Goal: Task Accomplishment & Management: Complete application form

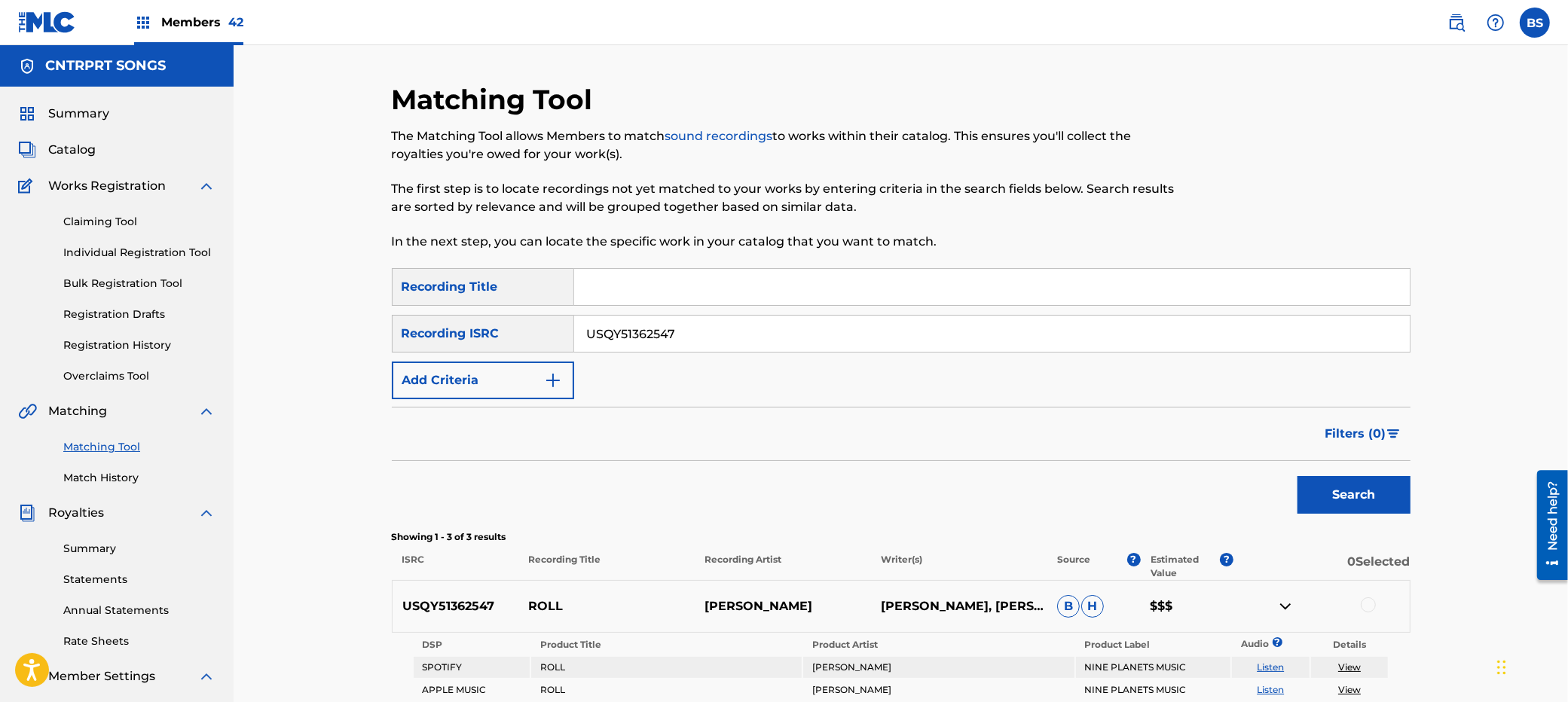
click at [1286, 608] on img at bounding box center [1285, 606] width 18 height 18
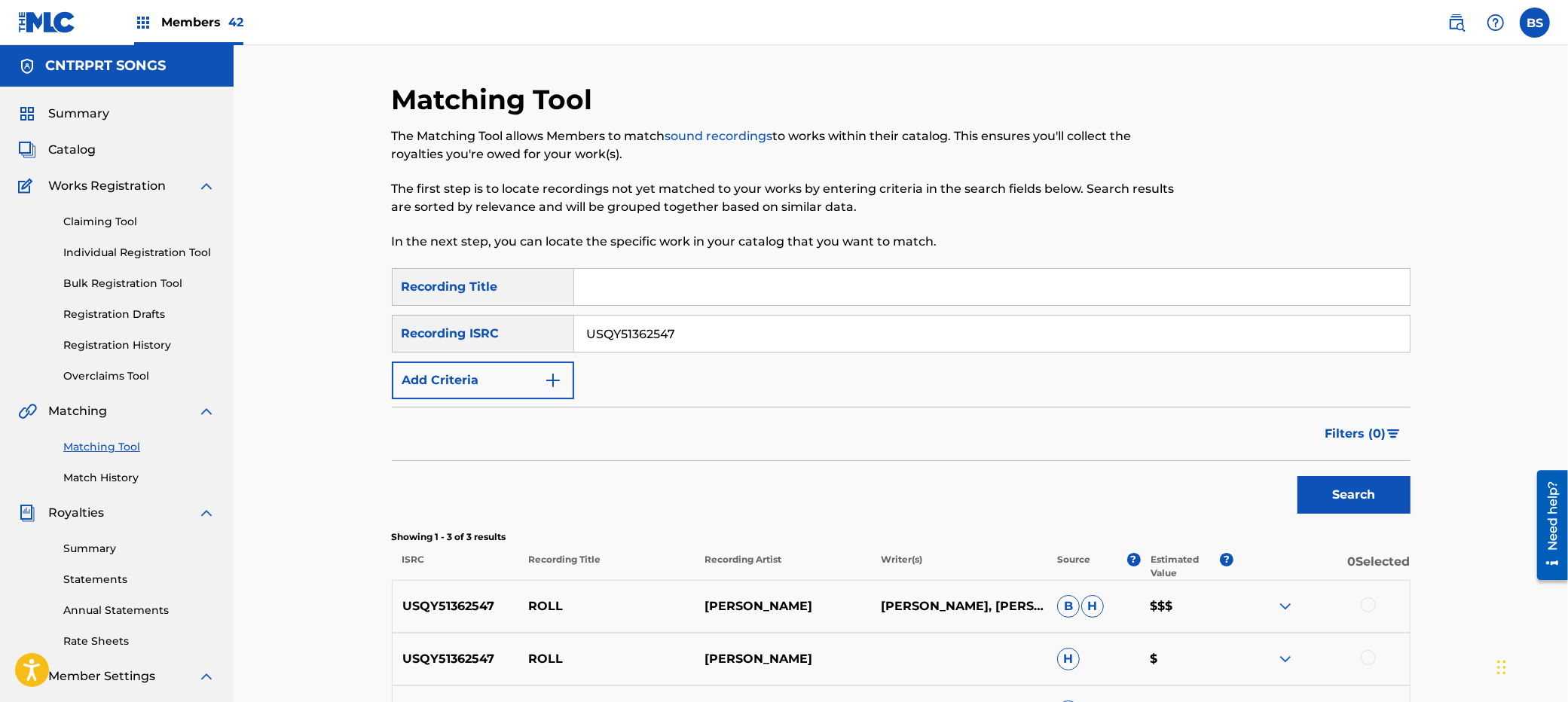
click at [64, 143] on span "Catalog" at bounding box center [72, 150] width 48 height 18
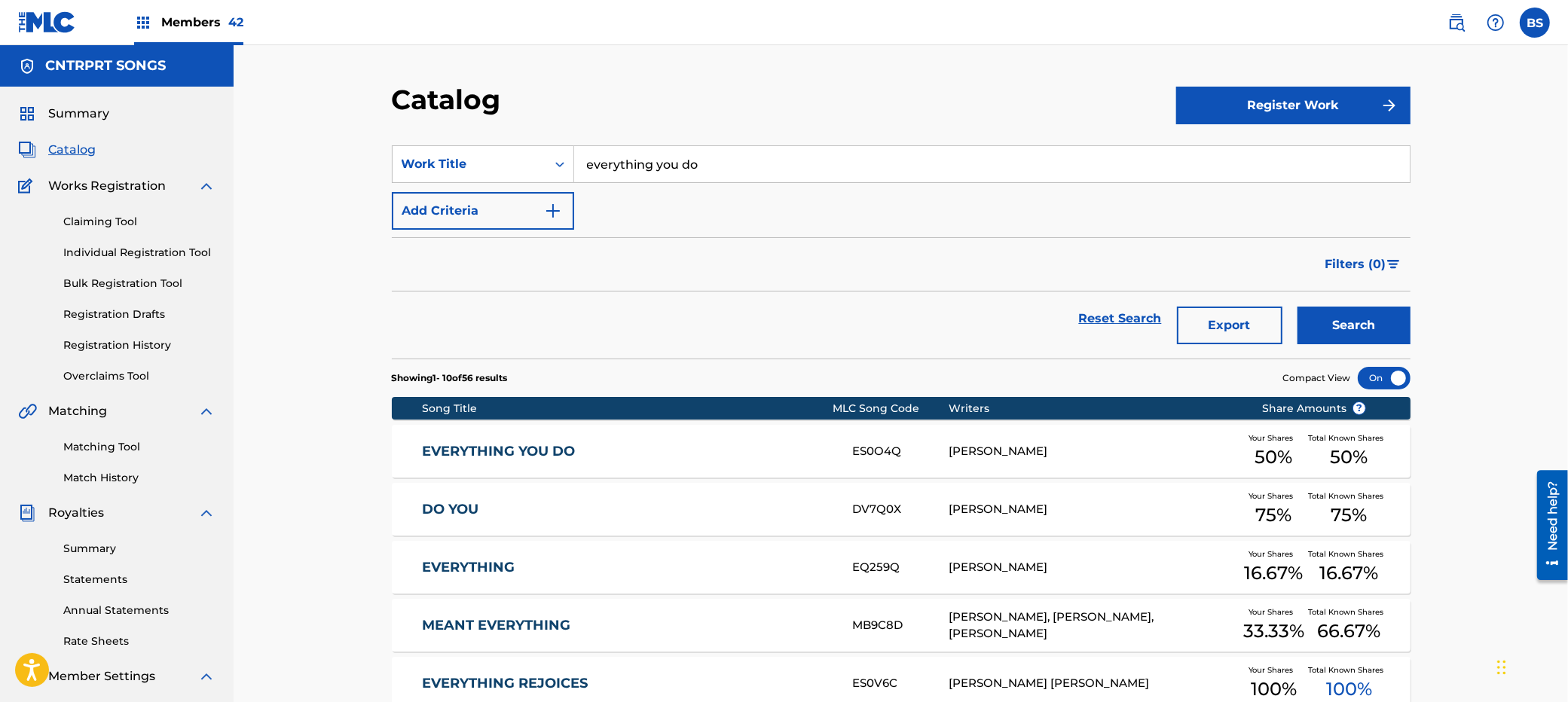
click at [666, 167] on input "everything you do" at bounding box center [992, 164] width 835 height 36
paste input "I Don't Know"
click at [669, 200] on div "i don't know" at bounding box center [878, 198] width 609 height 27
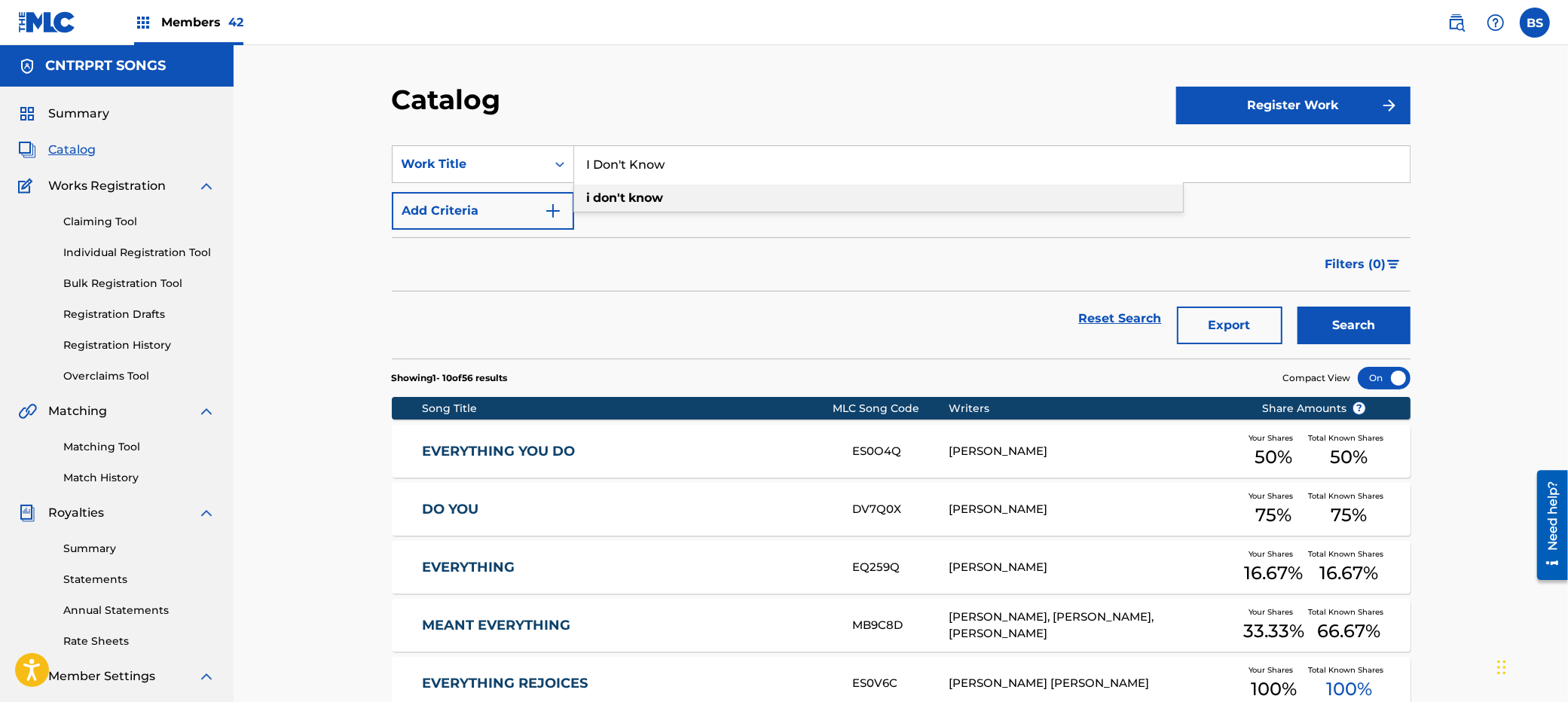
type input "i don't know"
click at [1361, 315] on button "Search" at bounding box center [1354, 326] width 113 height 38
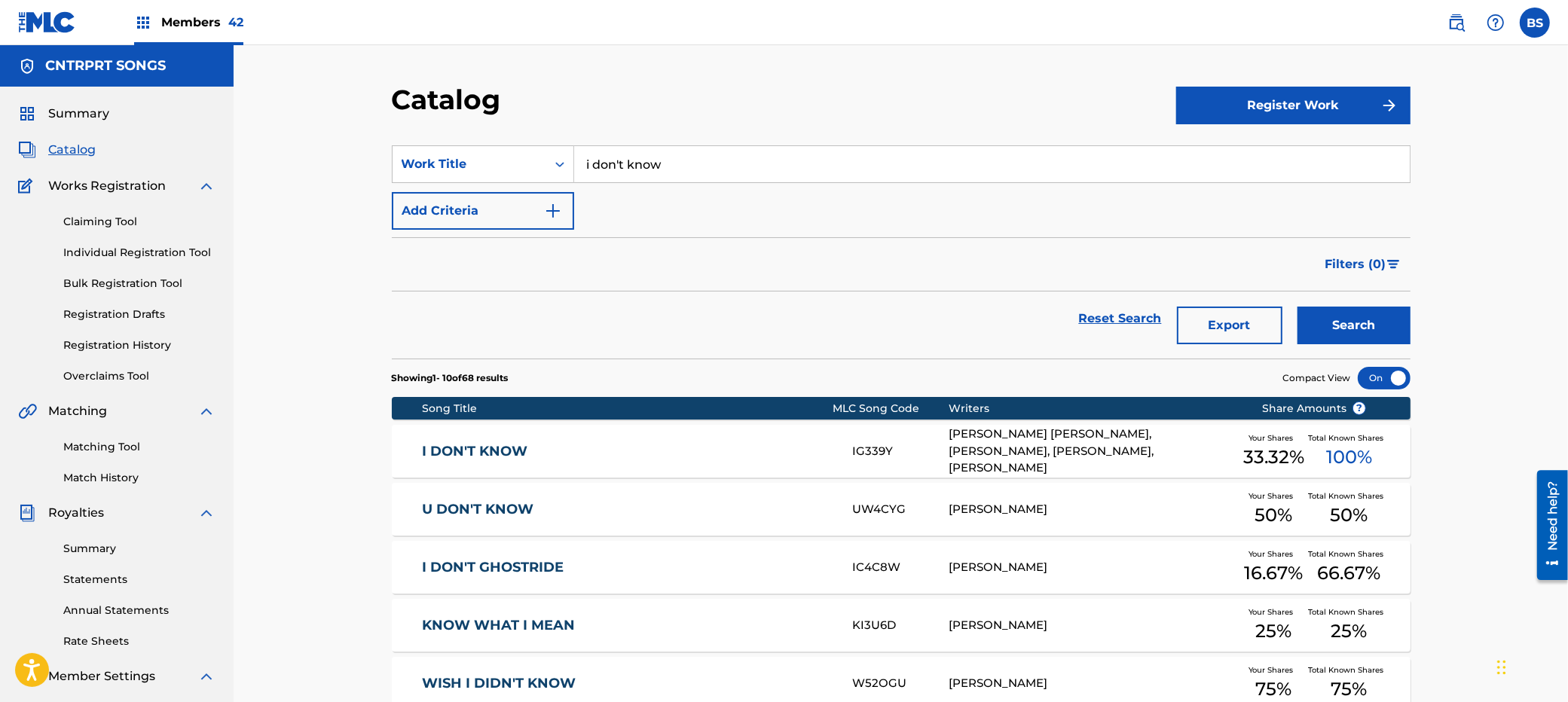
click at [99, 451] on link "Matching Tool" at bounding box center [139, 447] width 152 height 16
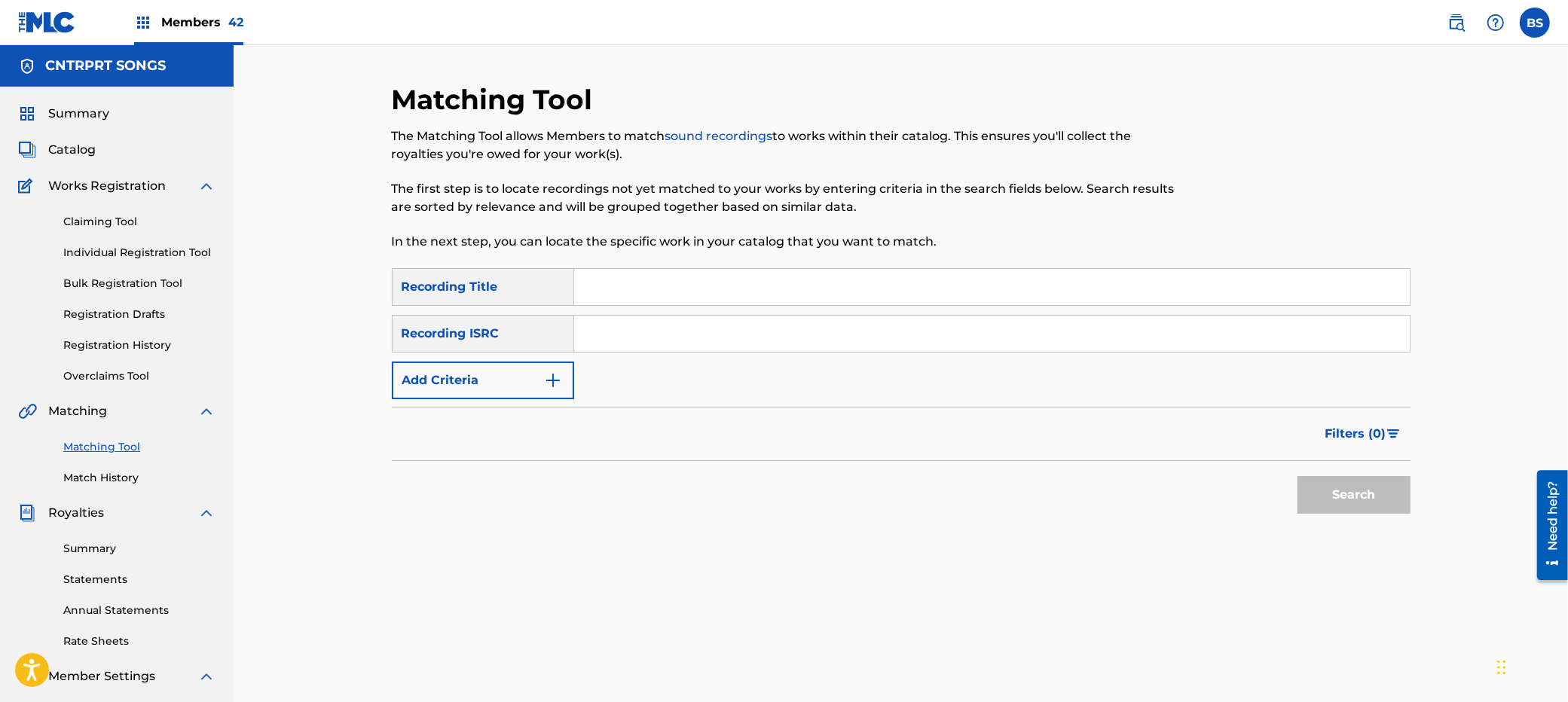
click at [635, 329] on input "Search Form" at bounding box center [992, 333] width 835 height 36
paste input "TCAHN2310841"
type input "TCAHN2310841"
drag, startPoint x: 1315, startPoint y: 498, endPoint x: 1157, endPoint y: 479, distance: 159.1
click at [1317, 497] on button "Search" at bounding box center [1354, 495] width 113 height 38
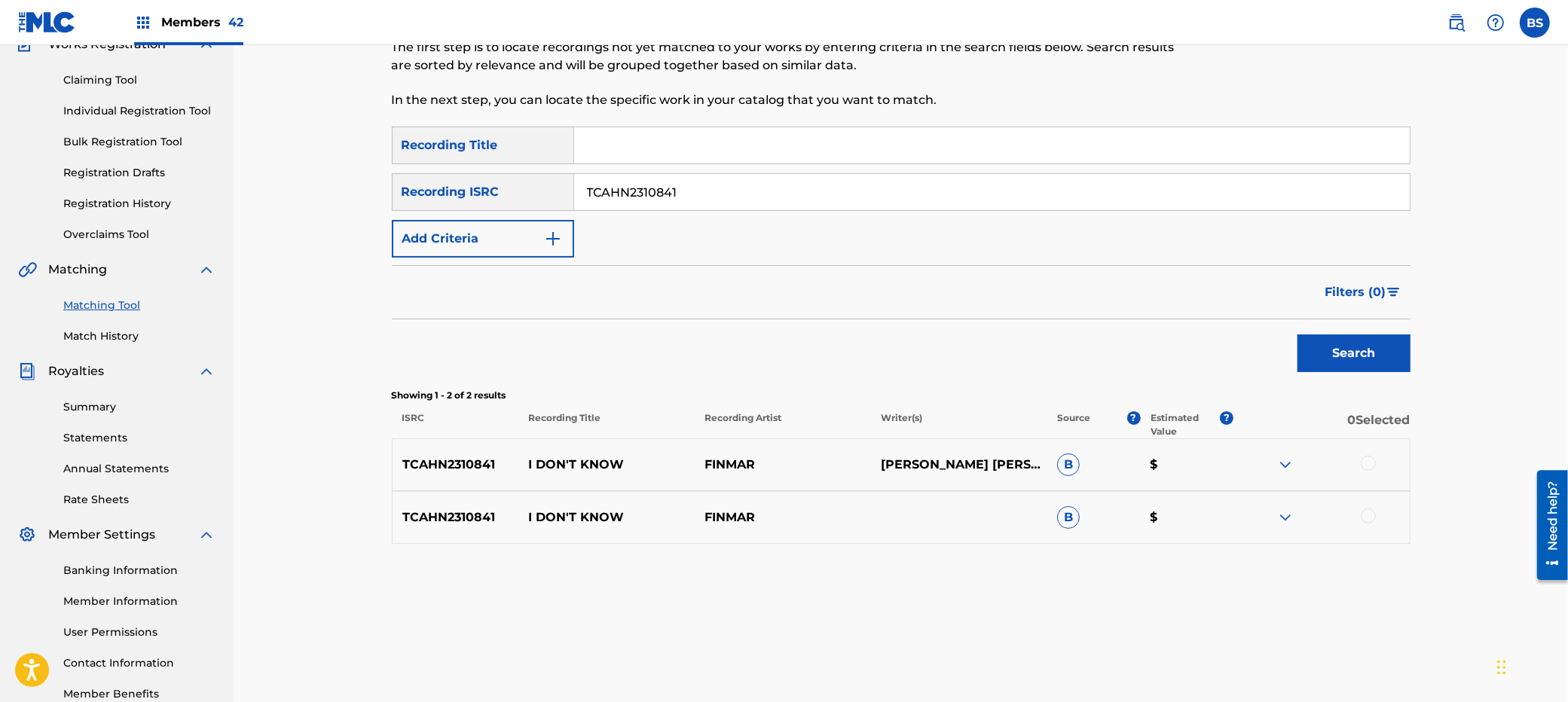
scroll to position [205, 0]
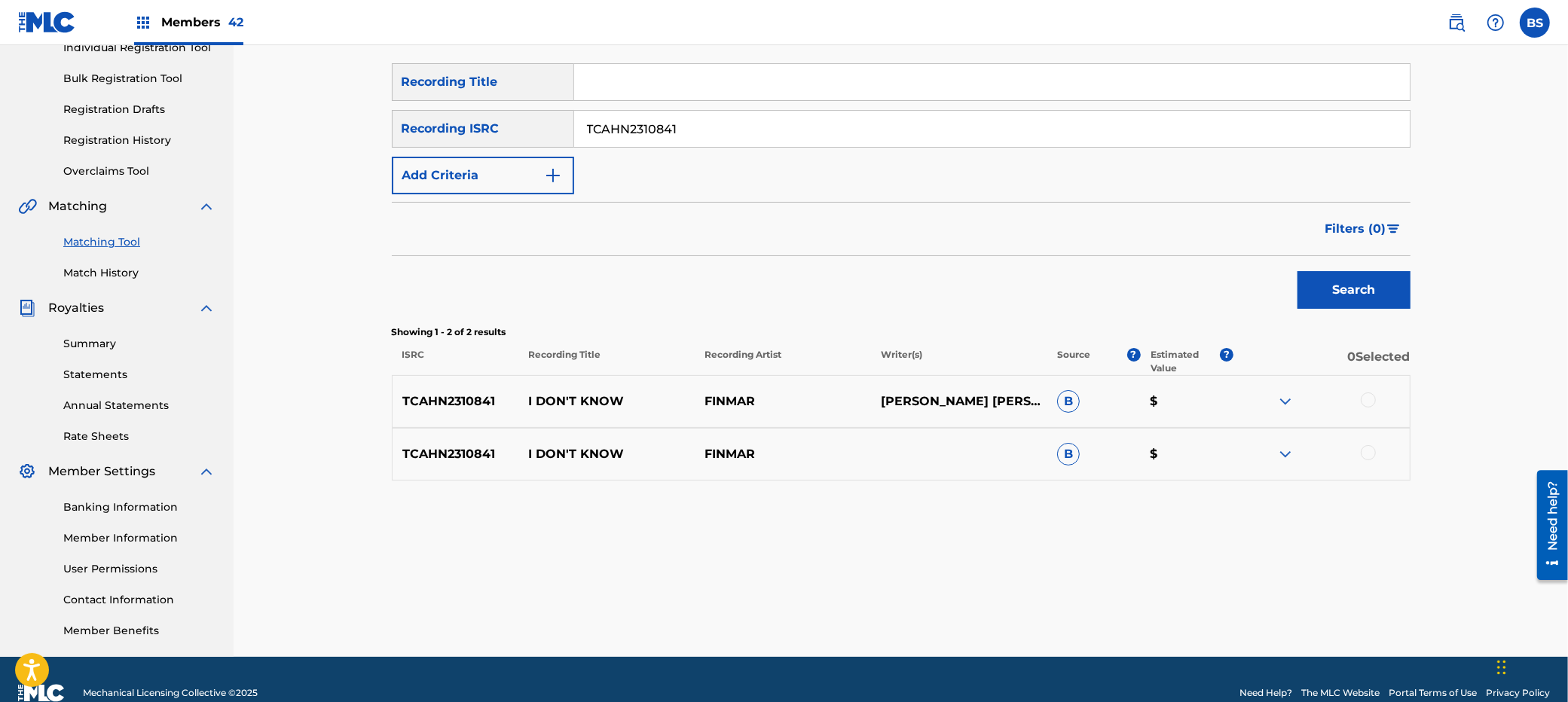
click at [575, 401] on p "I DON'T KNOW" at bounding box center [606, 401] width 176 height 18
copy p "I DON'T KNOW"
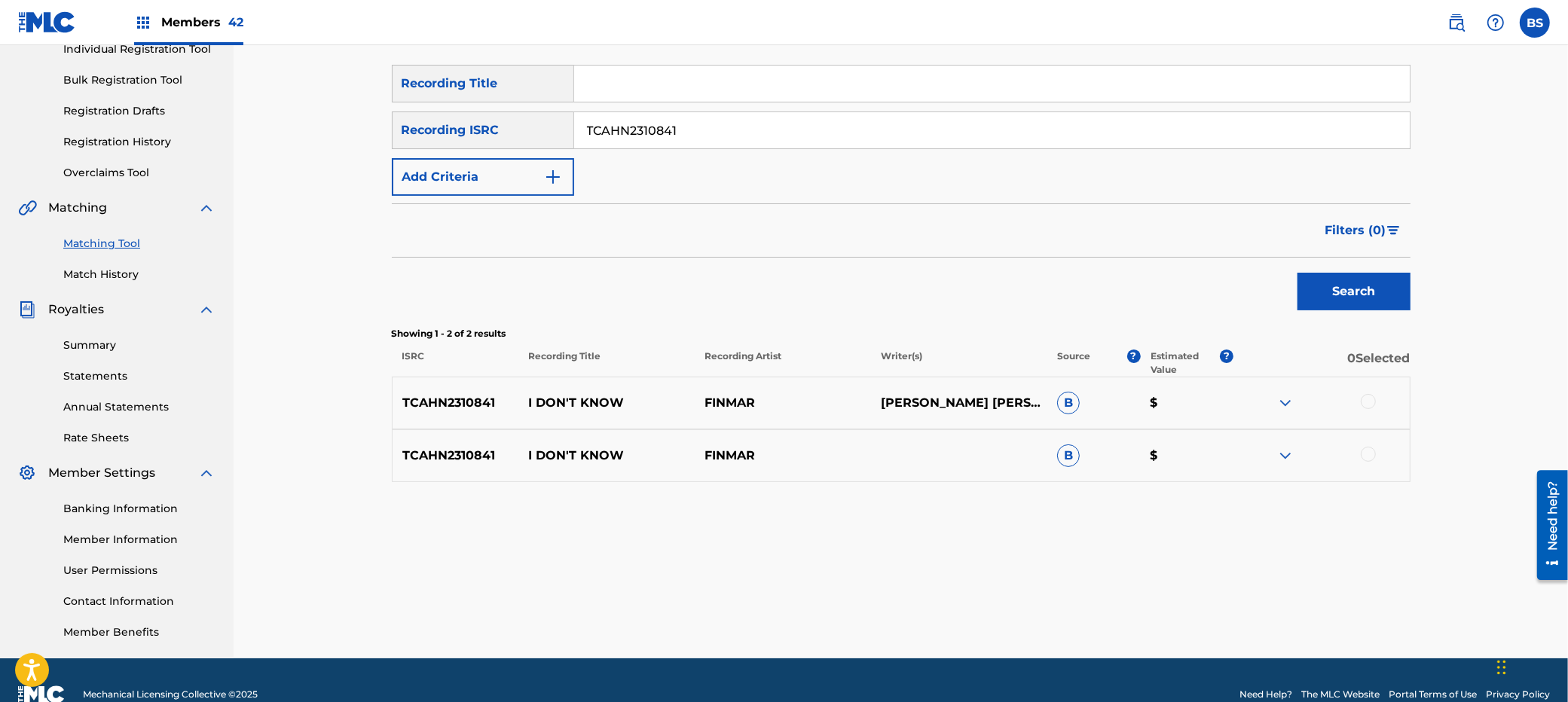
click at [1377, 399] on div at bounding box center [1321, 403] width 176 height 18
click at [1372, 451] on div at bounding box center [1369, 454] width 15 height 15
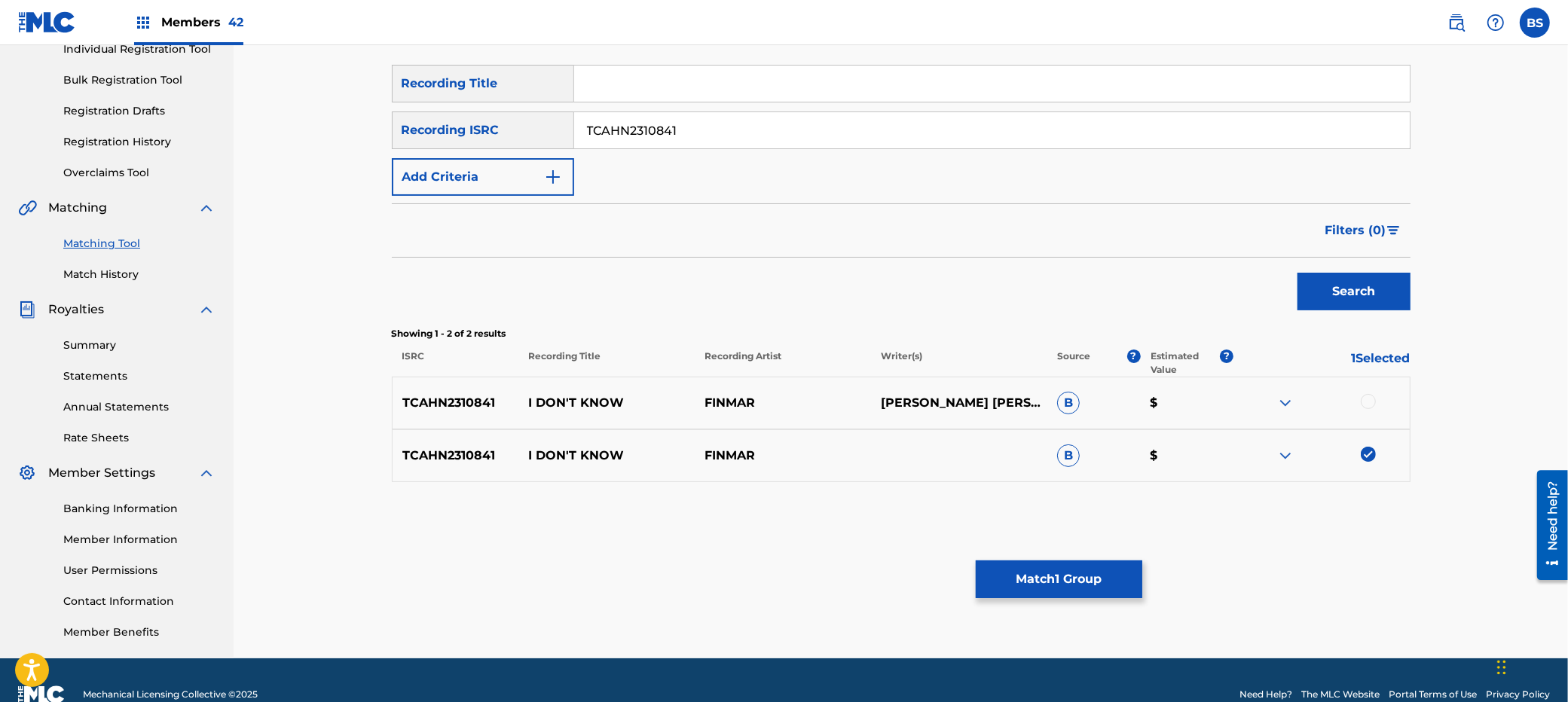
click at [1372, 398] on div at bounding box center [1369, 402] width 15 height 15
click at [1089, 579] on button "Match 2 Groups" at bounding box center [1058, 580] width 167 height 38
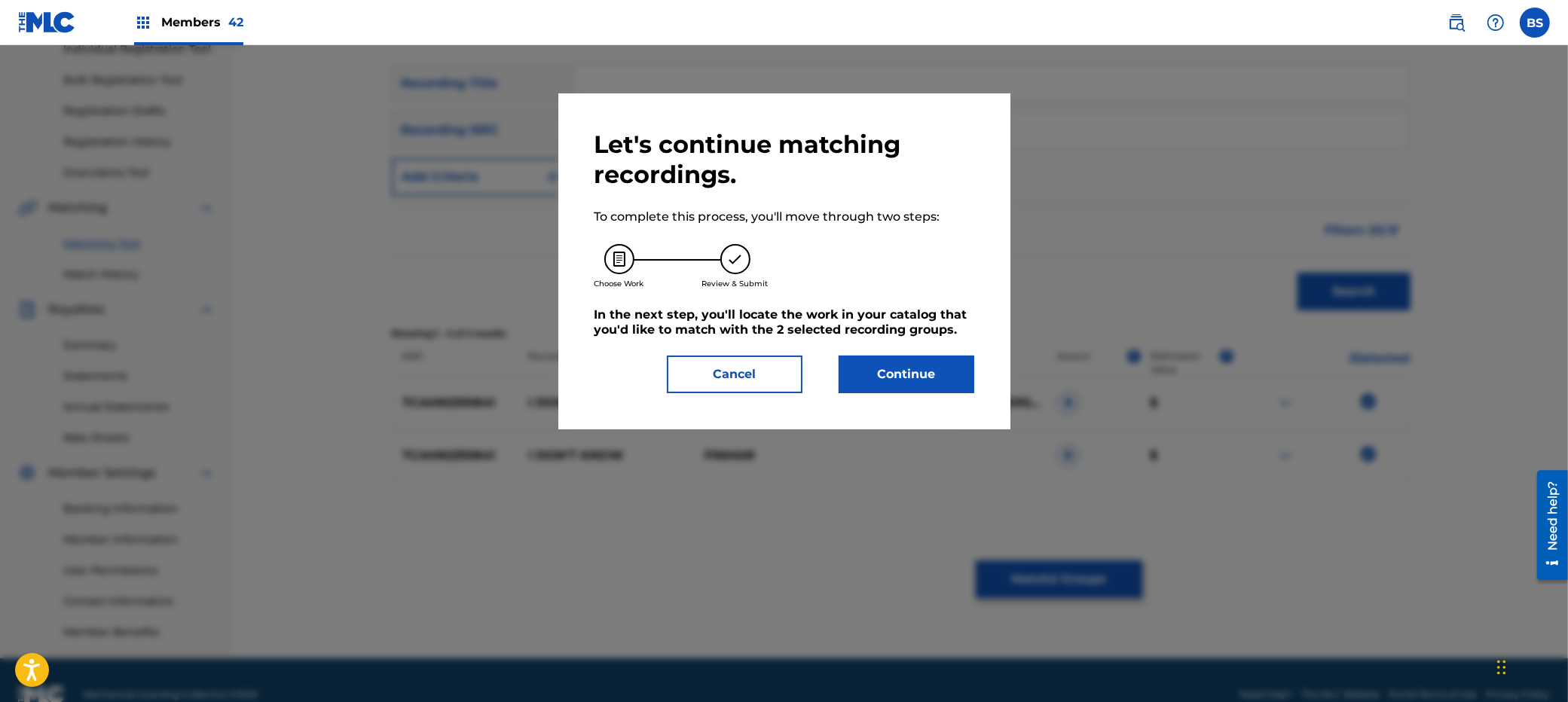
click at [902, 368] on button "Continue" at bounding box center [906, 374] width 135 height 38
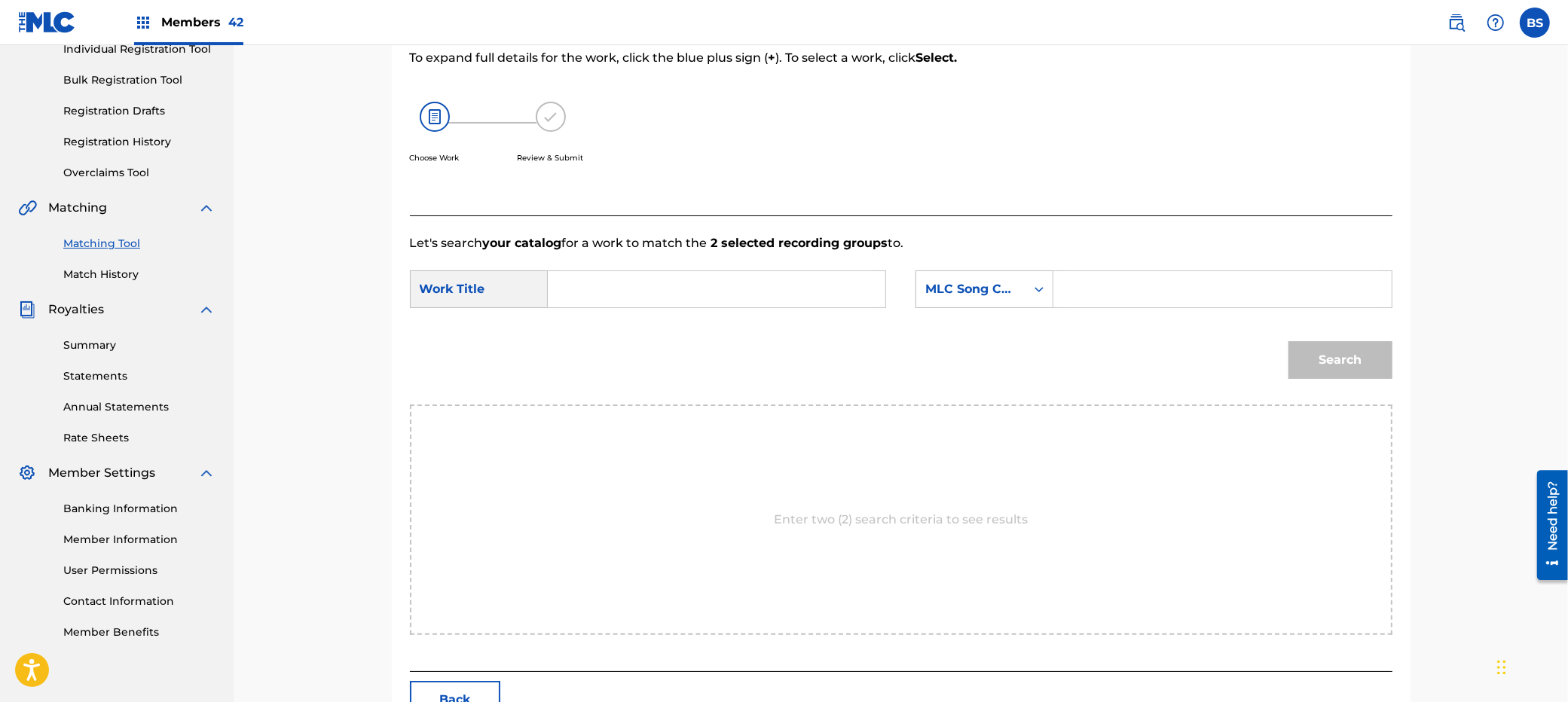
drag, startPoint x: 499, startPoint y: 291, endPoint x: 556, endPoint y: 286, distance: 57.2
click at [499, 291] on div "Work Title" at bounding box center [478, 290] width 138 height 38
click at [636, 283] on input "Search Form" at bounding box center [717, 290] width 312 height 36
paste input "I DON'T KNOW"
click at [626, 328] on div "i don't know" at bounding box center [603, 331] width 85 height 45
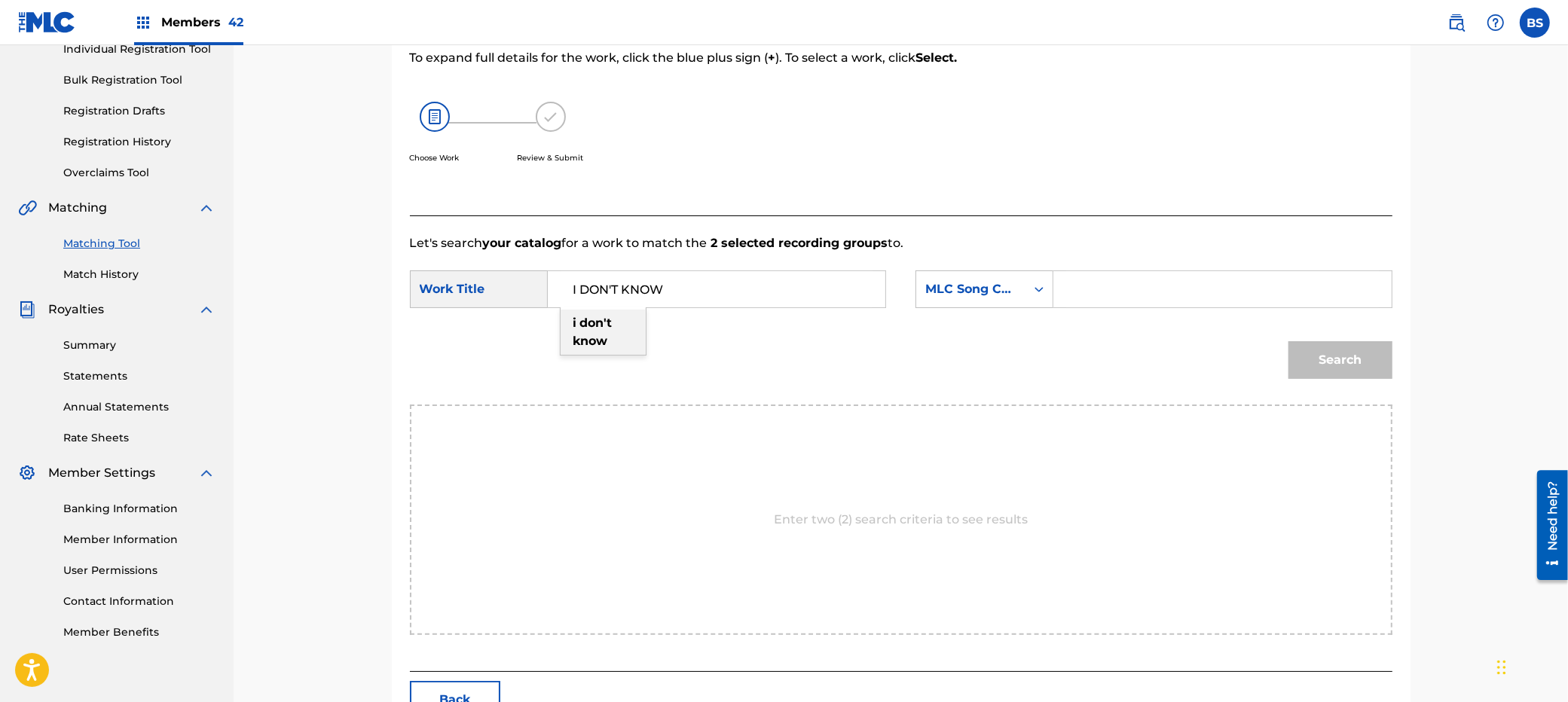
type input "i don't know"
click at [963, 301] on div "MLC Song Code" at bounding box center [971, 290] width 110 height 29
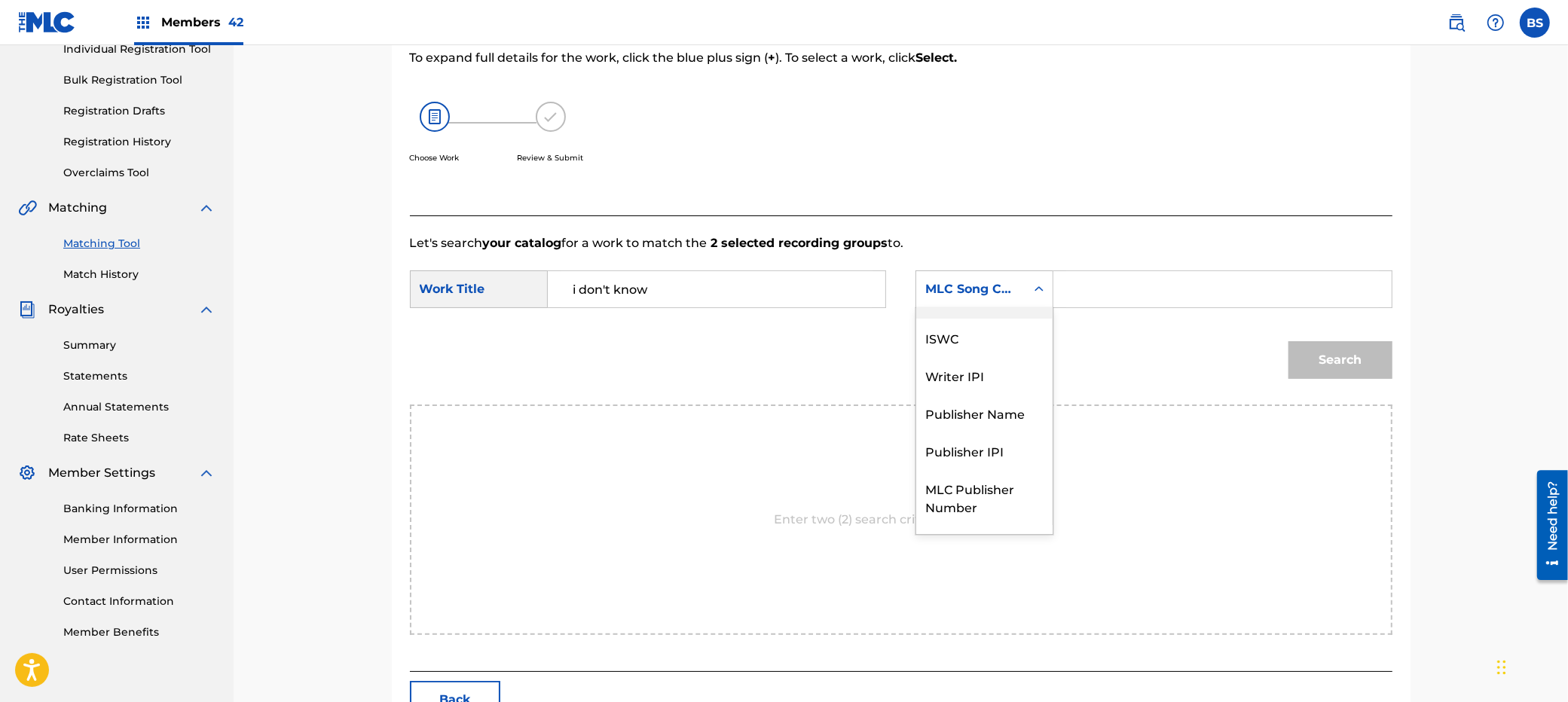
scroll to position [0, 0]
drag, startPoint x: 973, startPoint y: 330, endPoint x: 1034, endPoint y: 311, distance: 63.9
click at [986, 327] on div "Writer Name" at bounding box center [984, 328] width 136 height 38
click at [1113, 283] on input "Search Form" at bounding box center [1222, 290] width 312 height 36
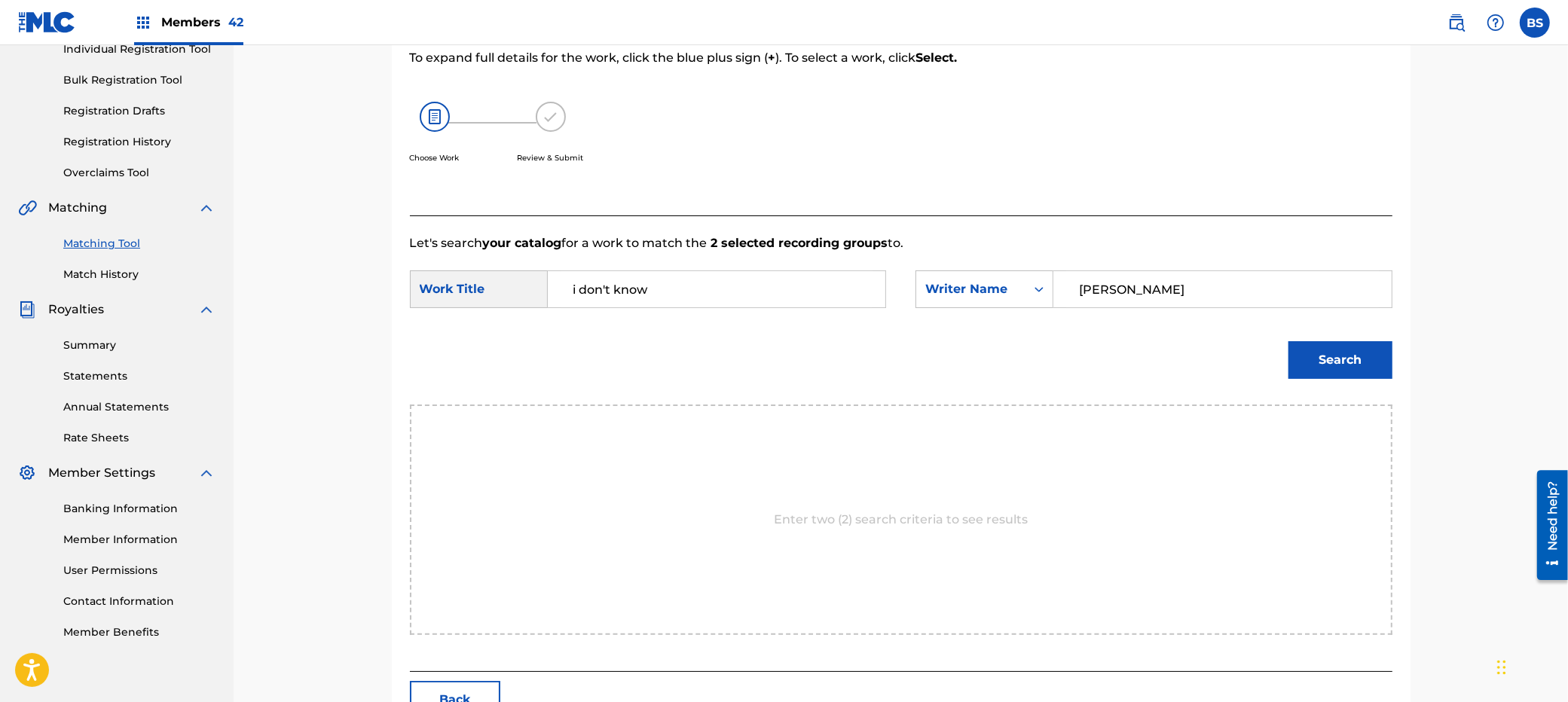
type input "[PERSON_NAME]"
click at [1289, 341] on button "Search" at bounding box center [1340, 360] width 104 height 38
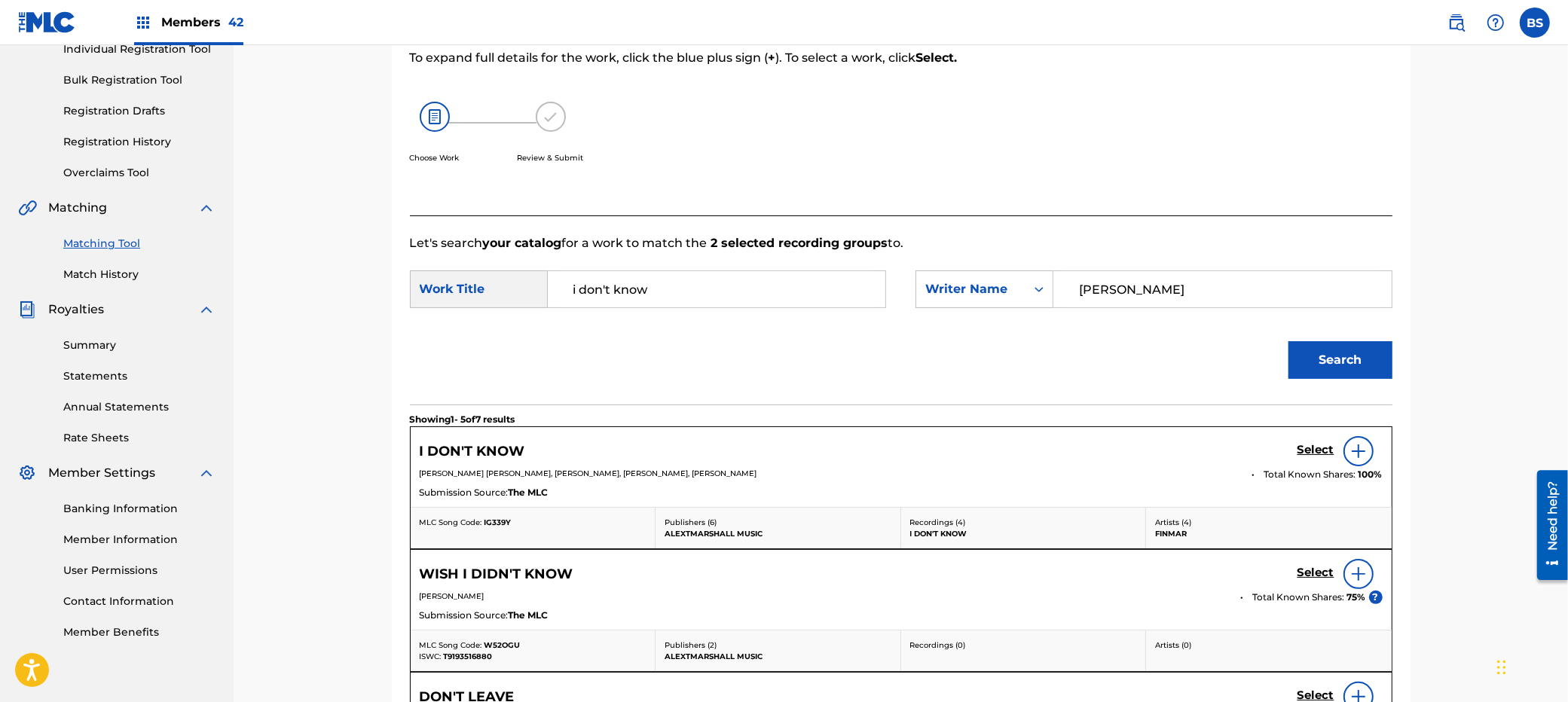
click at [1313, 449] on h5 "Select" at bounding box center [1316, 450] width 37 height 14
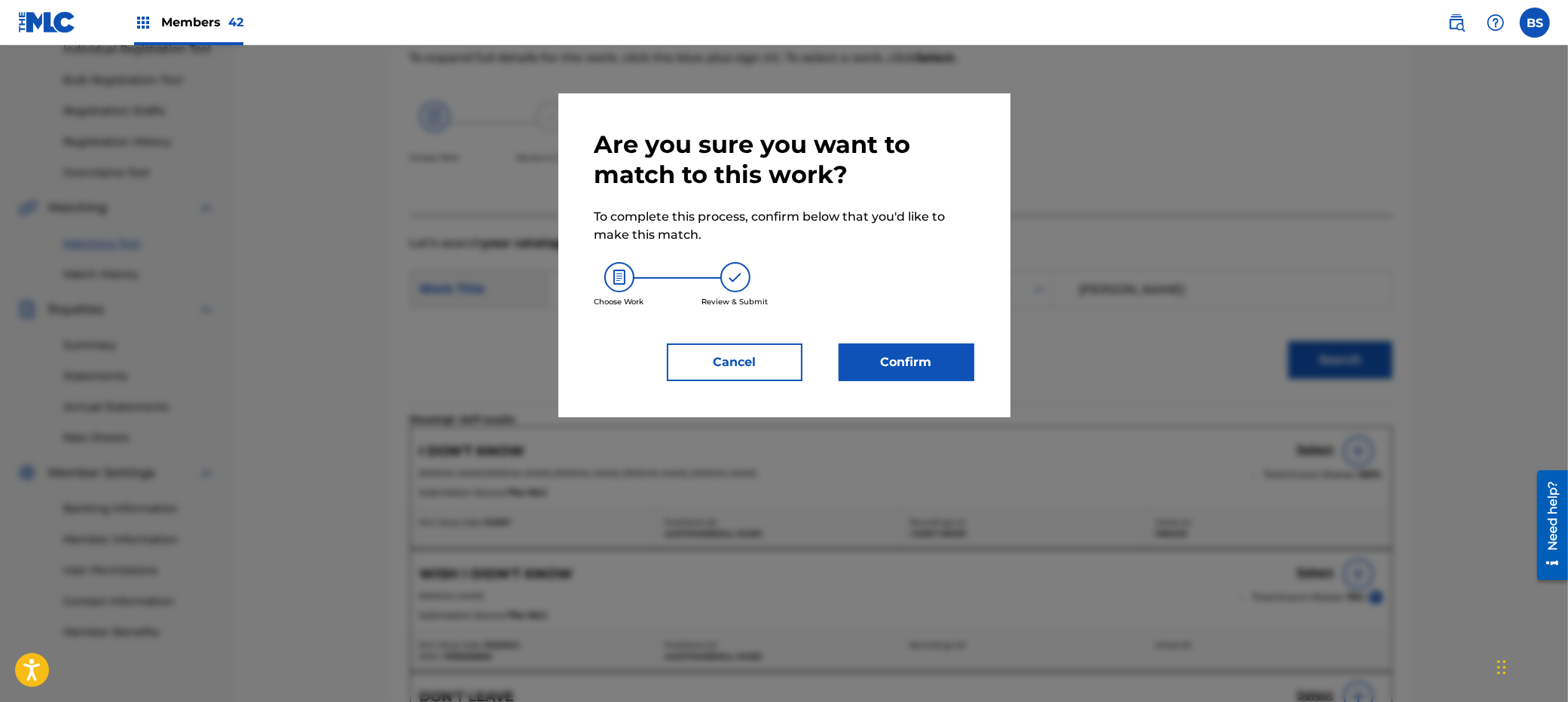
click at [940, 371] on button "Confirm" at bounding box center [906, 363] width 135 height 38
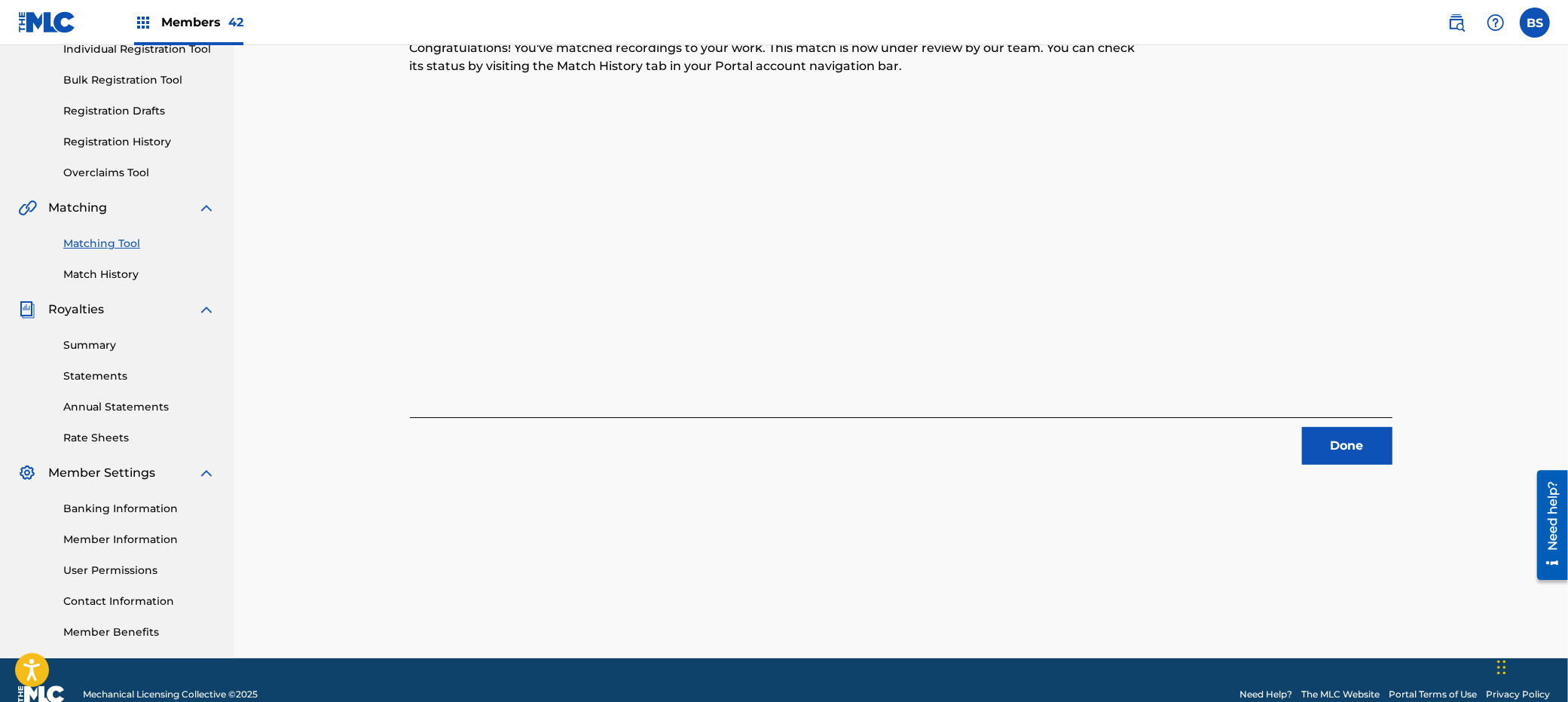
click at [1368, 452] on button "Done" at bounding box center [1347, 447] width 90 height 38
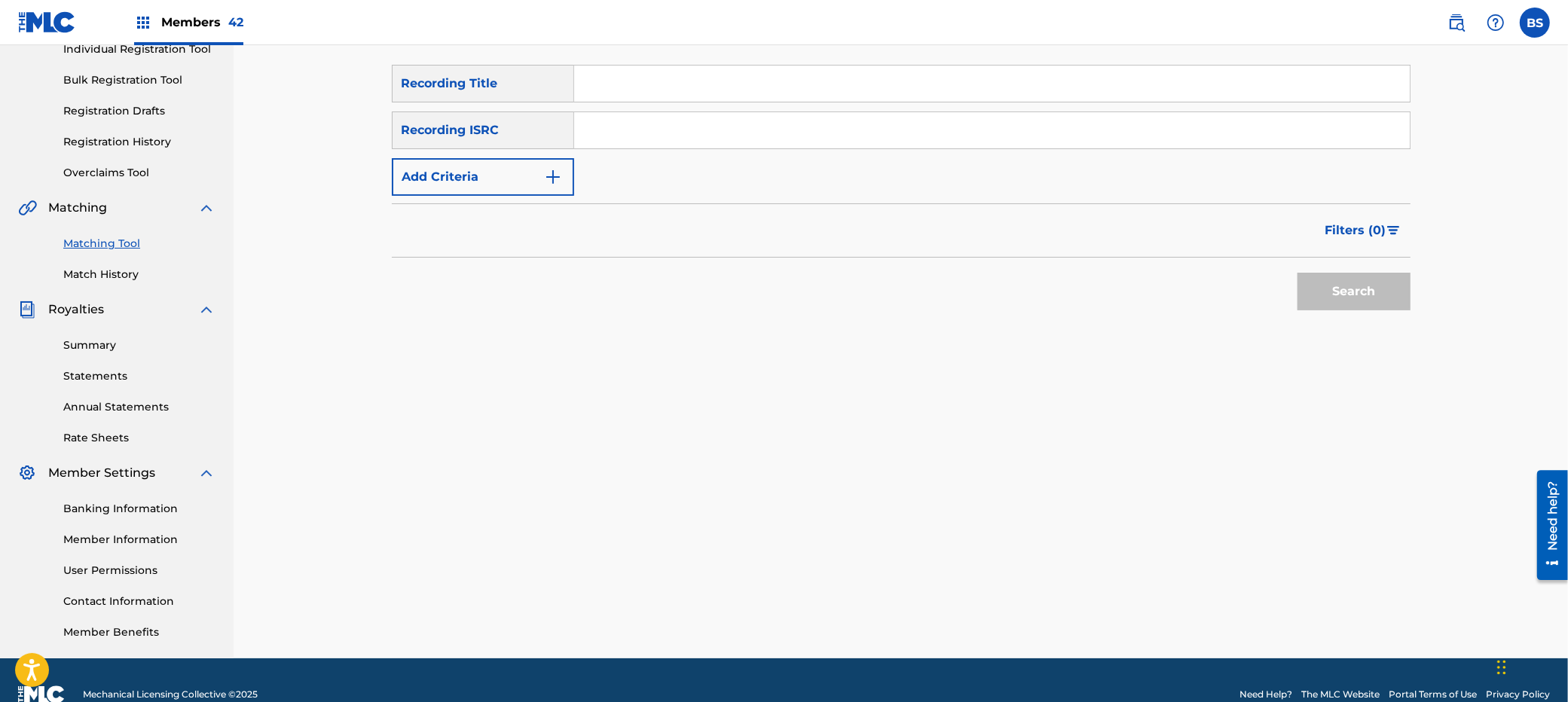
click at [655, 130] on input "Search Form" at bounding box center [992, 130] width 835 height 36
paste input "QZQBB2100004"
type input "QZQBB2100004"
click at [1356, 289] on button "Search" at bounding box center [1354, 291] width 113 height 38
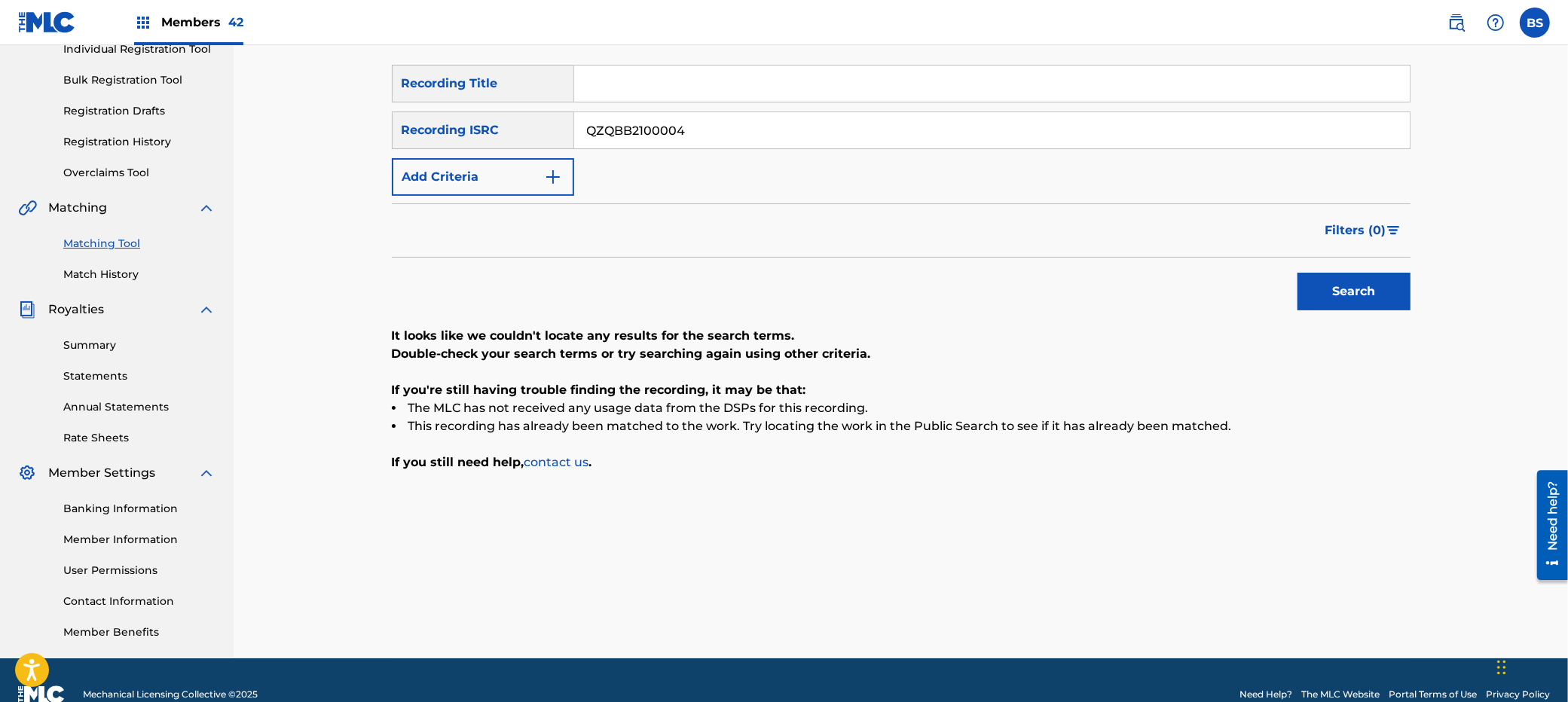
drag, startPoint x: 1455, startPoint y: 20, endPoint x: 1359, endPoint y: 33, distance: 96.9
click at [1455, 20] on img at bounding box center [1457, 22] width 18 height 18
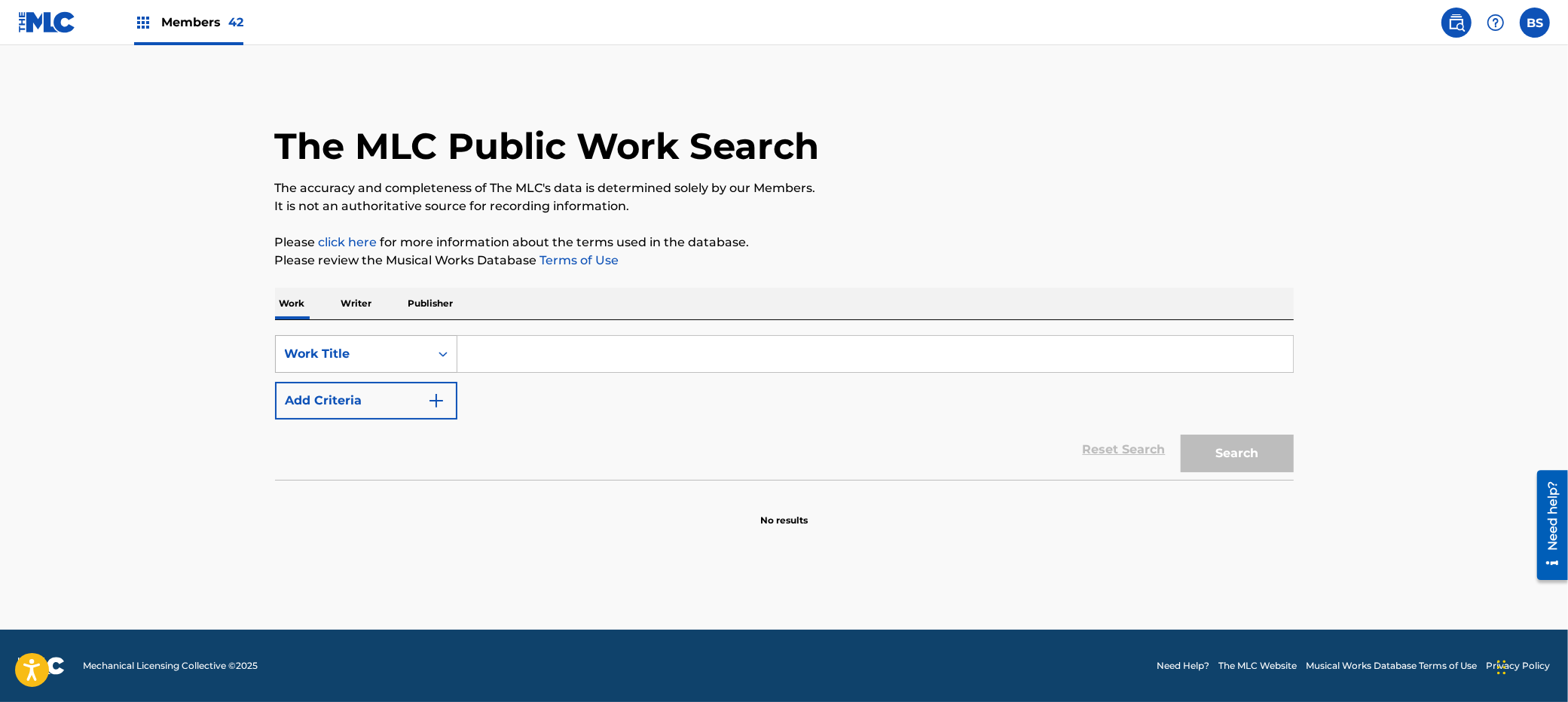
drag, startPoint x: 391, startPoint y: 342, endPoint x: 394, endPoint y: 350, distance: 8.5
click at [391, 343] on div "Work Title" at bounding box center [352, 354] width 153 height 29
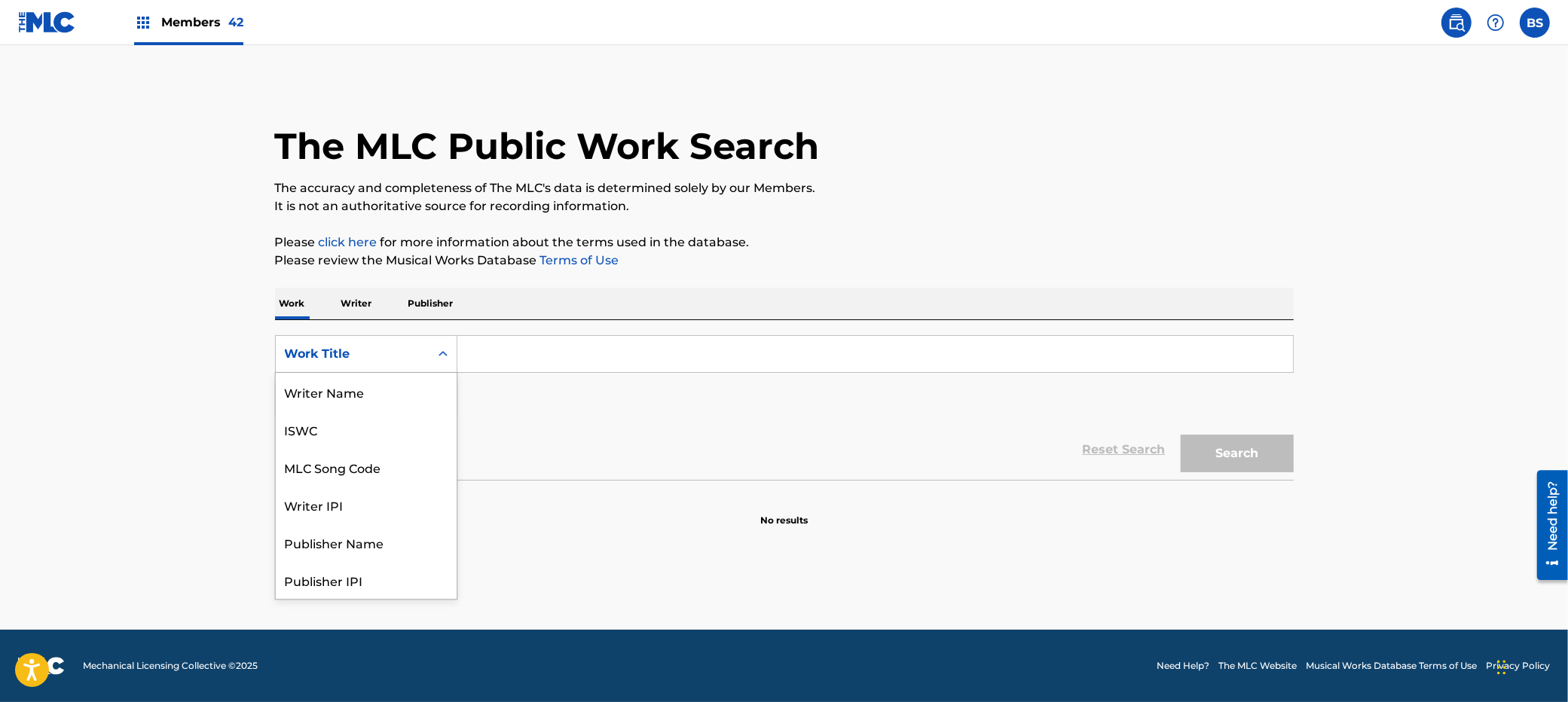
scroll to position [75, 0]
drag, startPoint x: 388, startPoint y: 381, endPoint x: 410, endPoint y: 373, distance: 23.4
click at [388, 381] on div "MLC Song Code" at bounding box center [367, 392] width 181 height 38
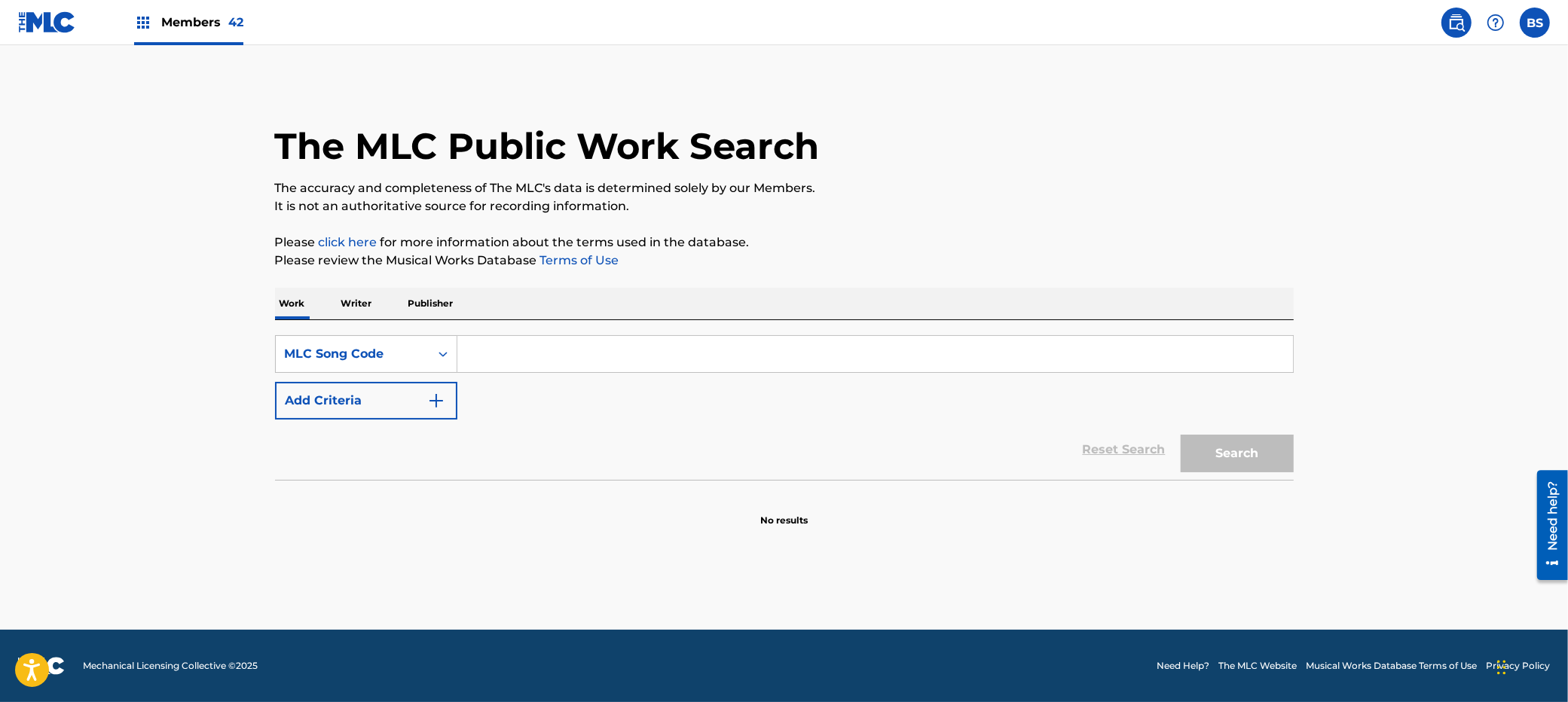
click at [512, 359] on input "Search Form" at bounding box center [874, 354] width 835 height 36
type input "O1749E"
click at [1226, 454] on button "Search" at bounding box center [1237, 453] width 113 height 38
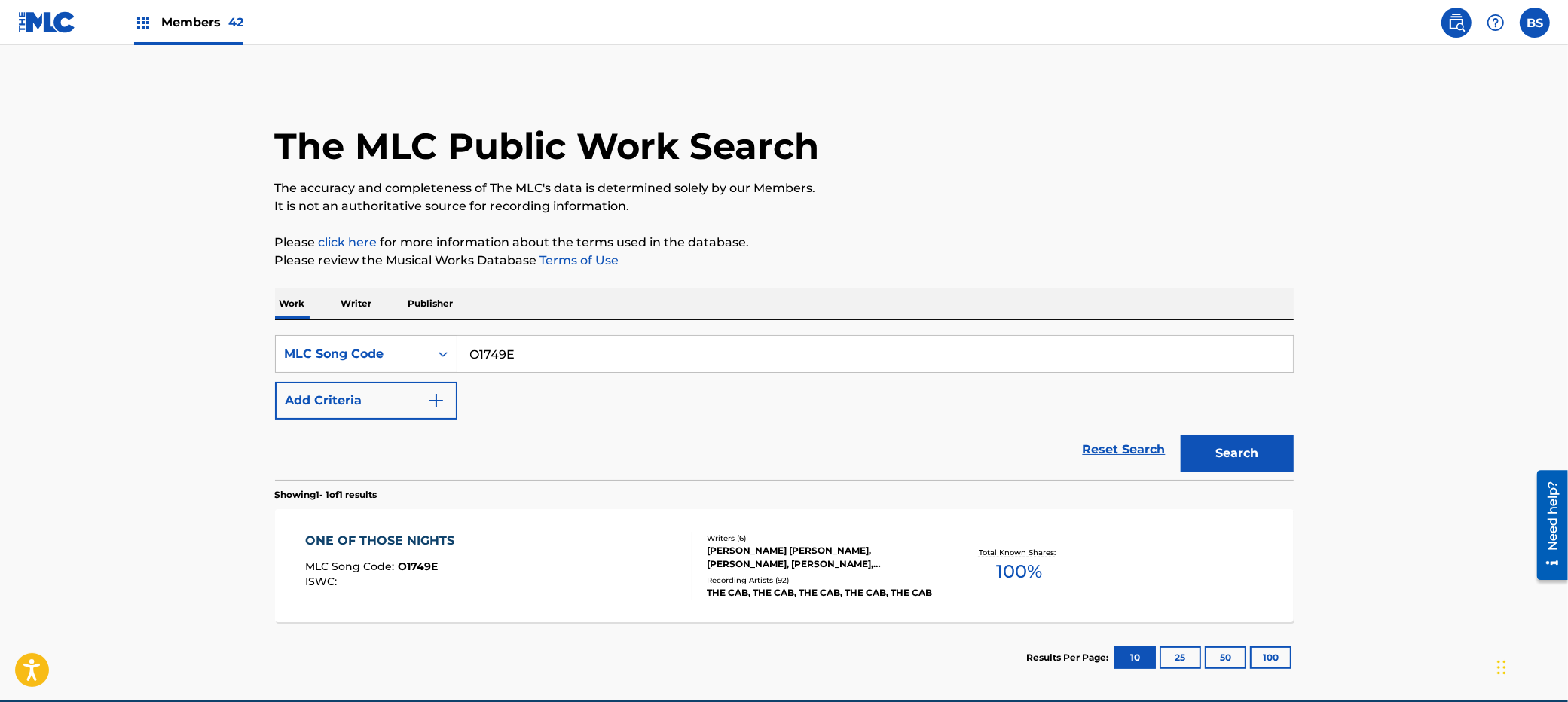
click at [630, 581] on div "ONE OF THOSE NIGHTS MLC Song Code : O1749E ISWC :" at bounding box center [498, 566] width 388 height 68
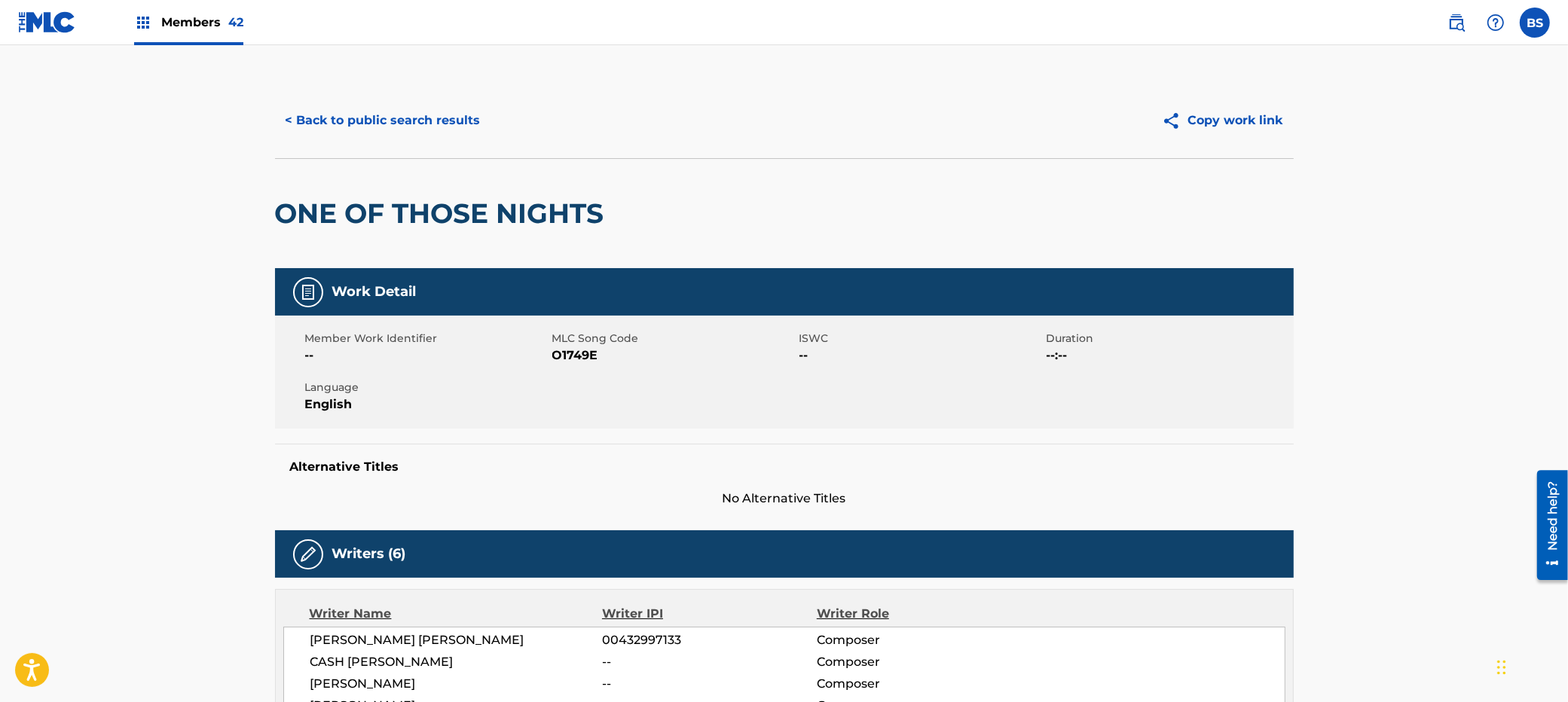
click at [319, 119] on button "< Back to public search results" at bounding box center [383, 121] width 216 height 38
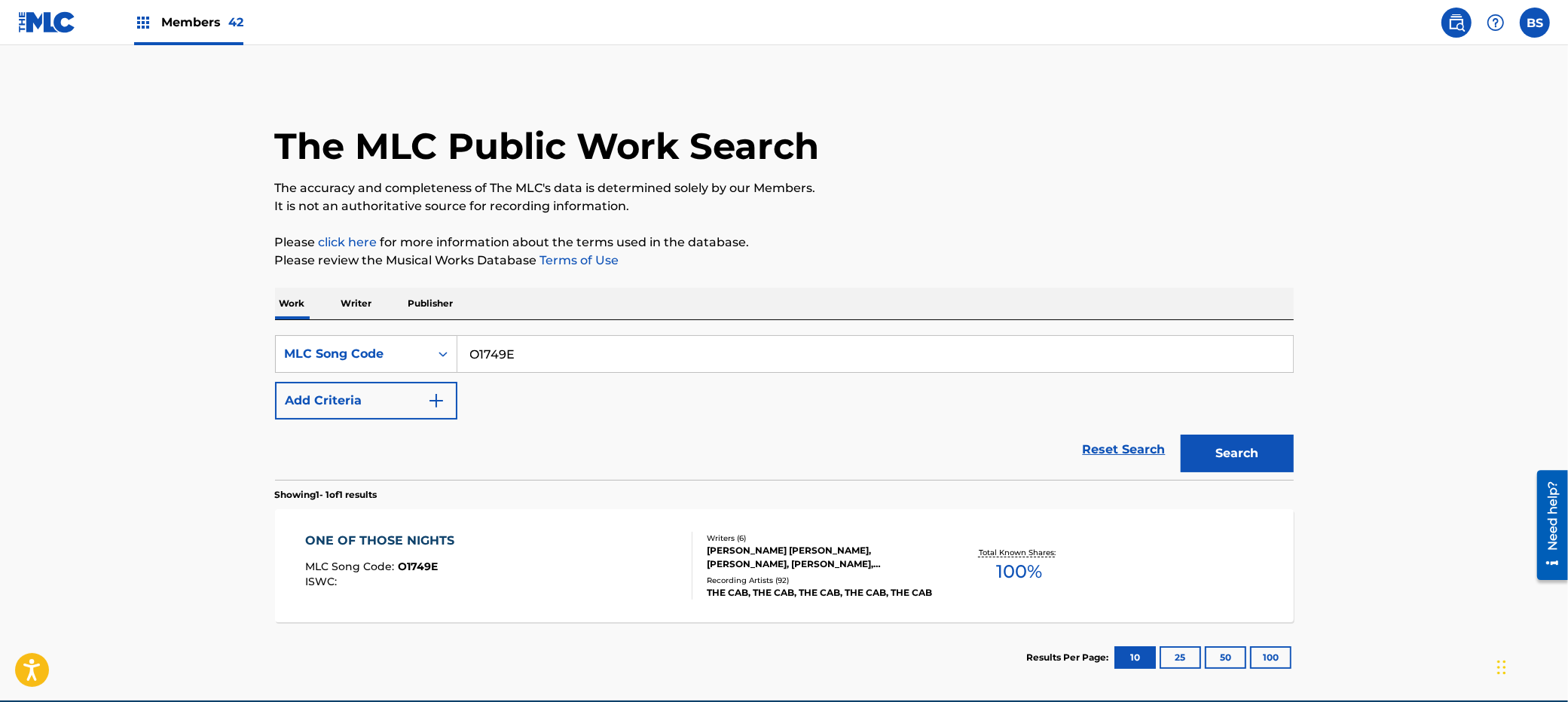
click at [198, 15] on span "Members 42" at bounding box center [202, 22] width 82 height 17
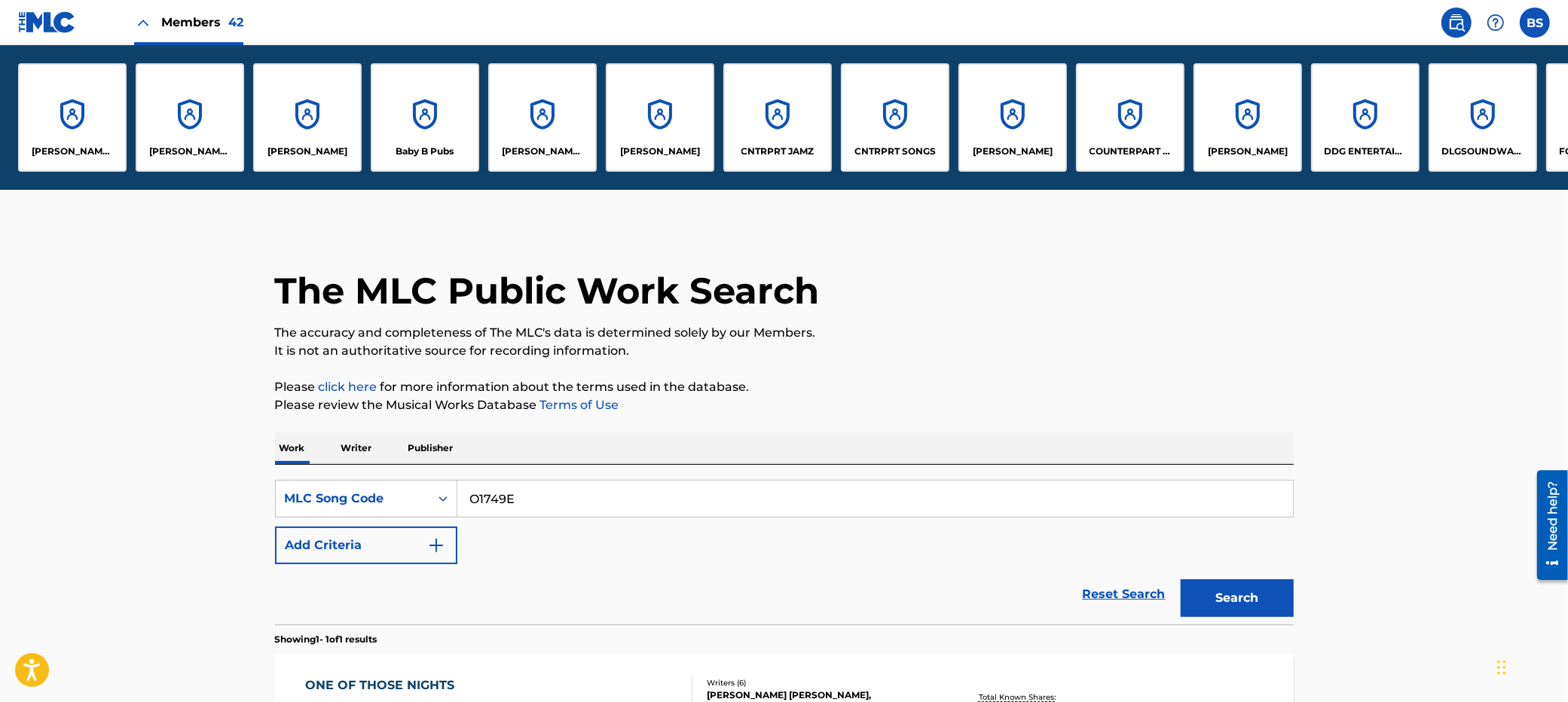
click at [899, 110] on div "CNTRPRT SONGS" at bounding box center [895, 117] width 109 height 109
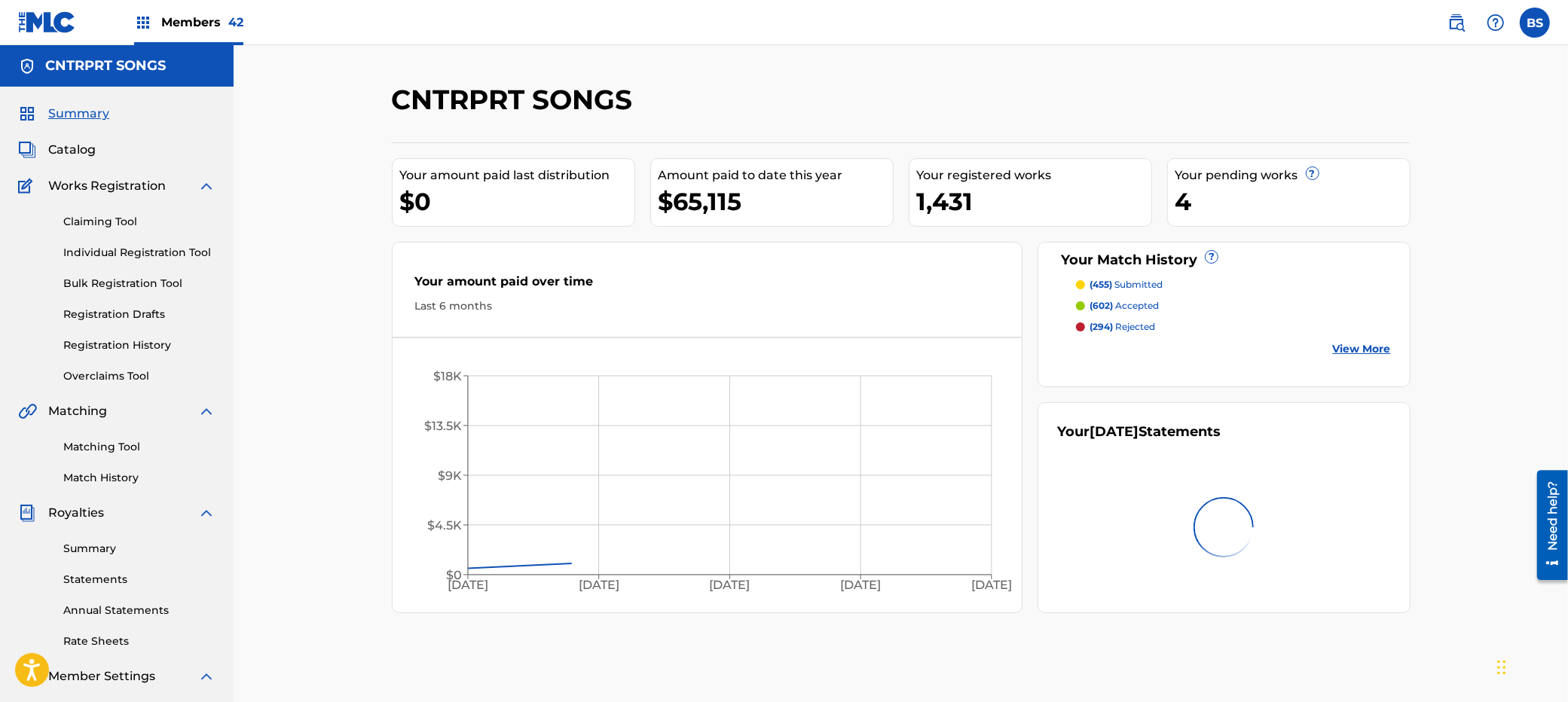
click at [79, 146] on span "Catalog" at bounding box center [72, 150] width 48 height 18
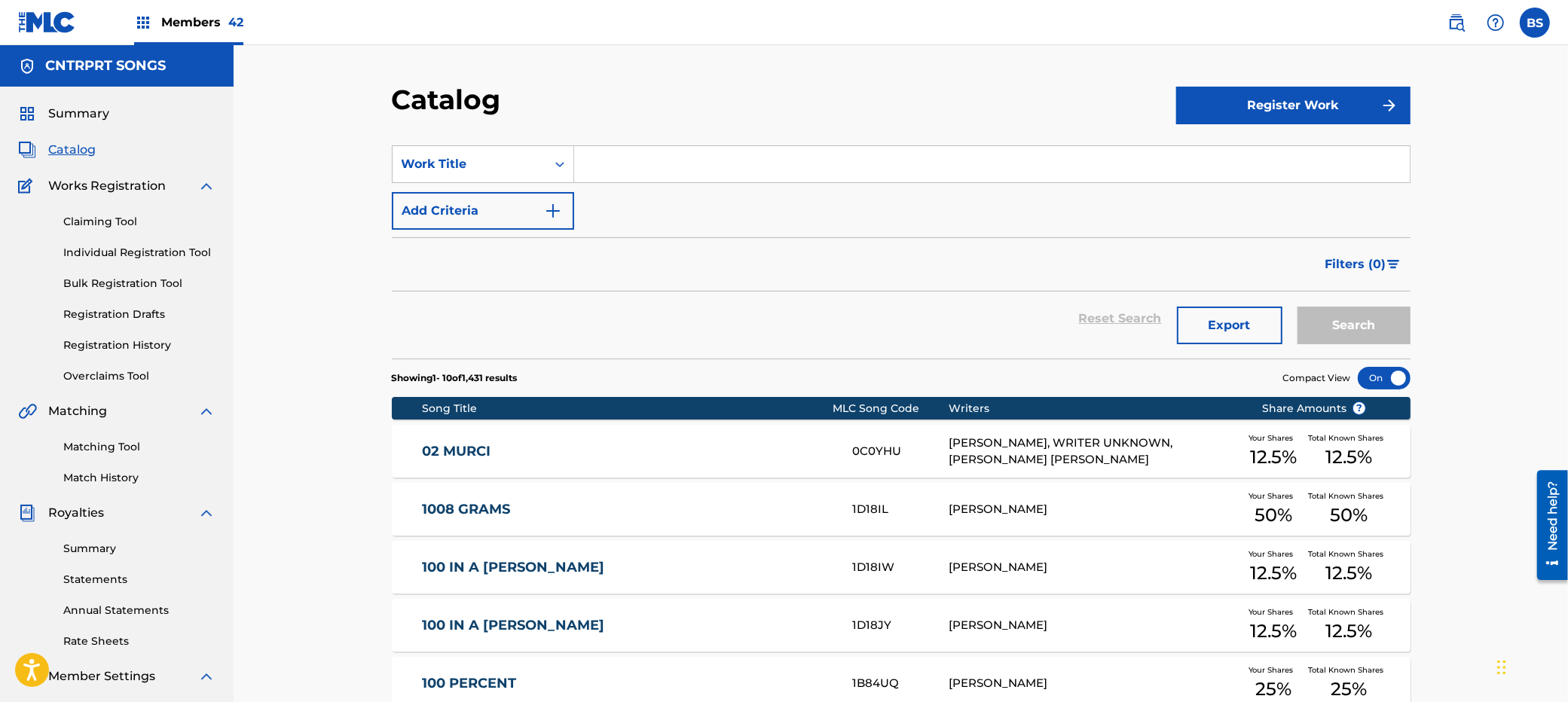
click at [679, 162] on input "Search Form" at bounding box center [992, 164] width 835 height 36
type input "[PERSON_NAME]"
click at [1297, 307] on button "Search" at bounding box center [1354, 326] width 113 height 38
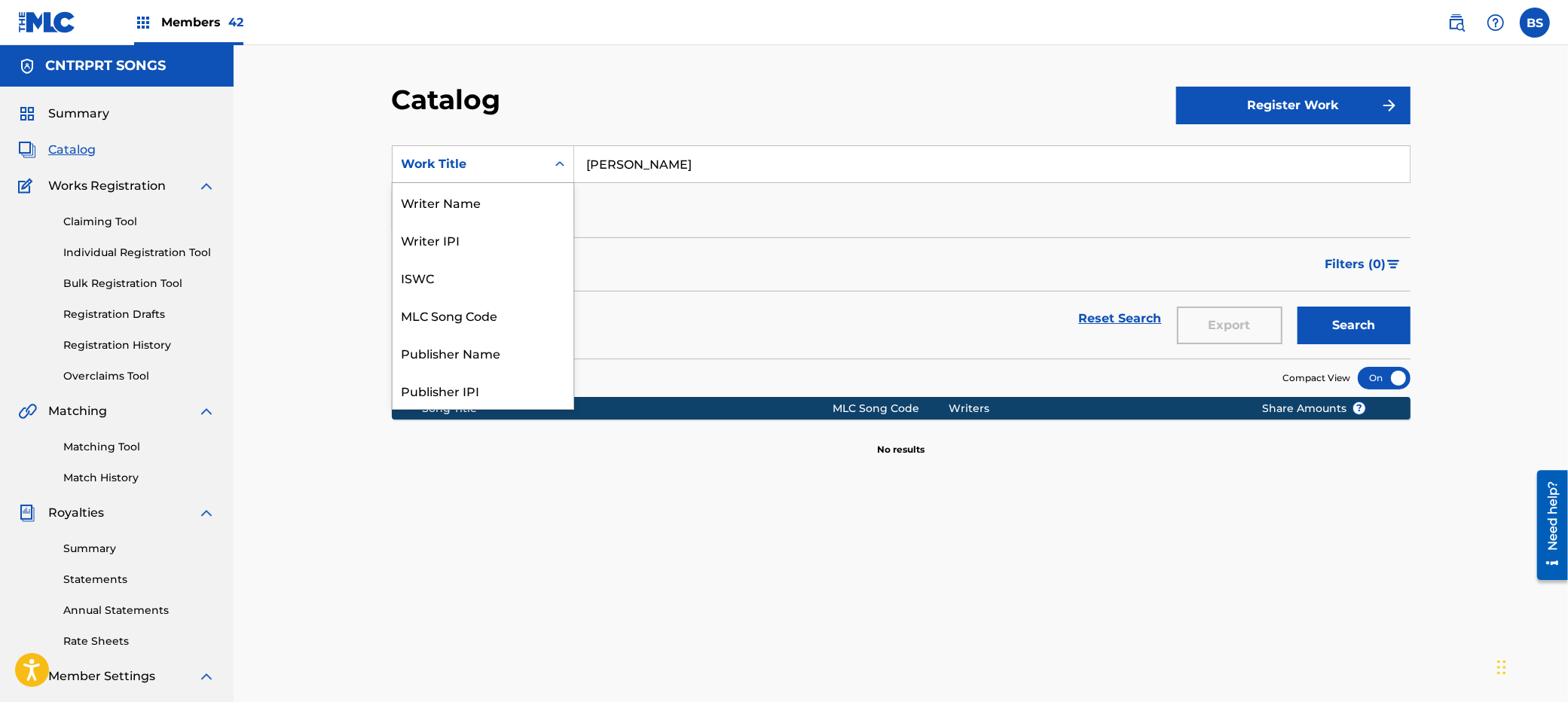
click at [514, 167] on div "Work Title" at bounding box center [470, 164] width 135 height 18
click at [466, 204] on div "Writer Name" at bounding box center [483, 202] width 181 height 38
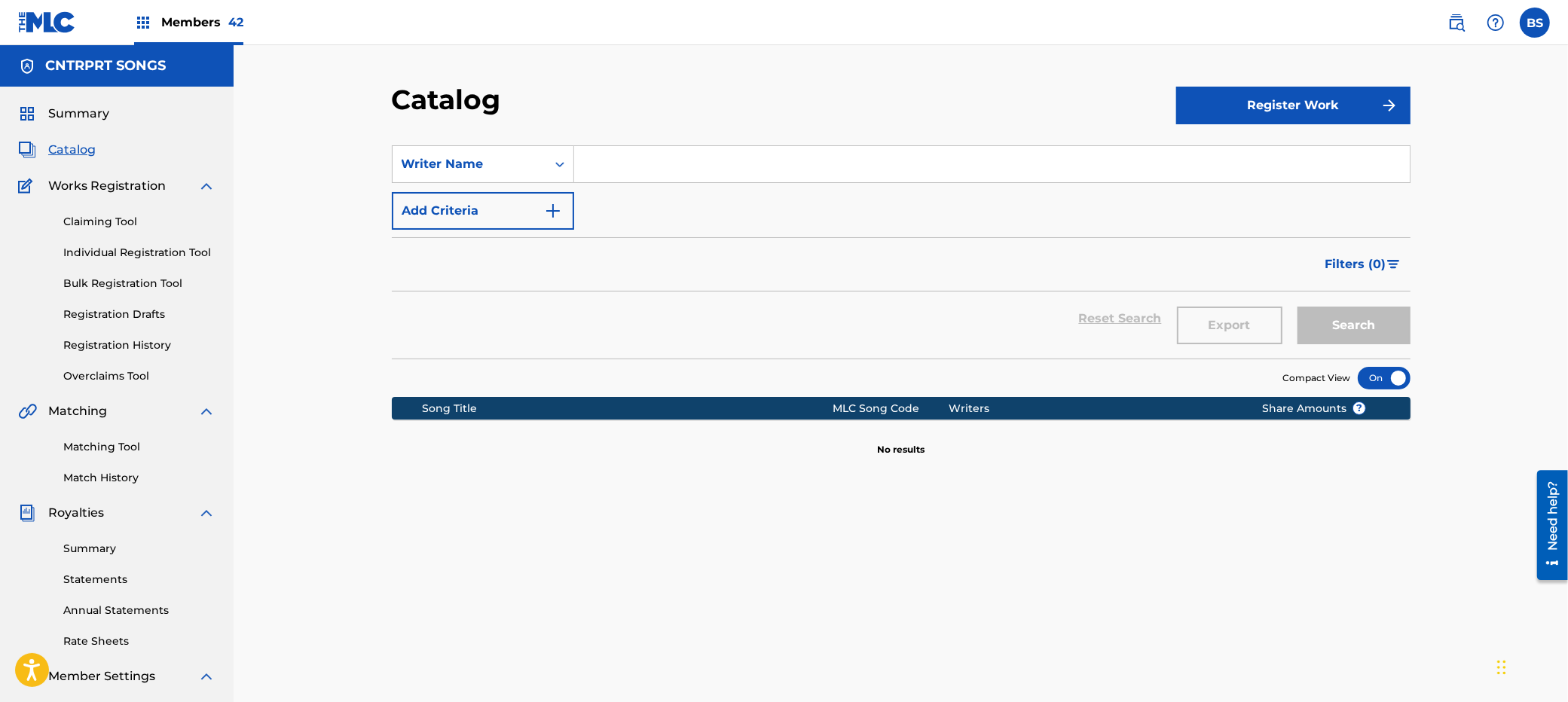
click at [713, 170] on input "Search Form" at bounding box center [992, 164] width 835 height 36
type input "[PERSON_NAME]"
click at [1297, 307] on button "Search" at bounding box center [1354, 326] width 113 height 38
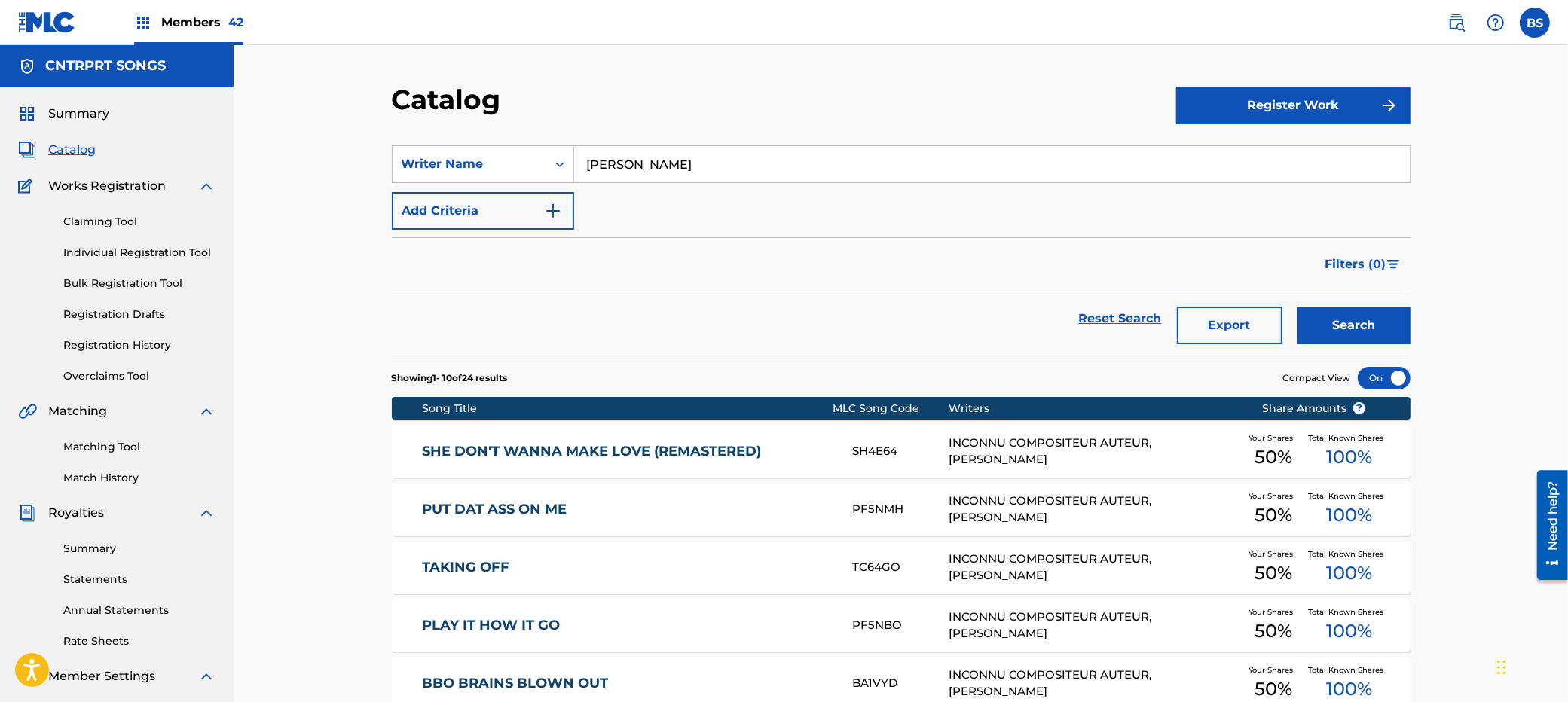
click at [799, 435] on div "SHE DON'T WANNA MAKE LOVE (REMASTERED) SH4E64 INCONNU COMPOSITEUR AUTEUR, [PERS…" at bounding box center [901, 451] width 1019 height 52
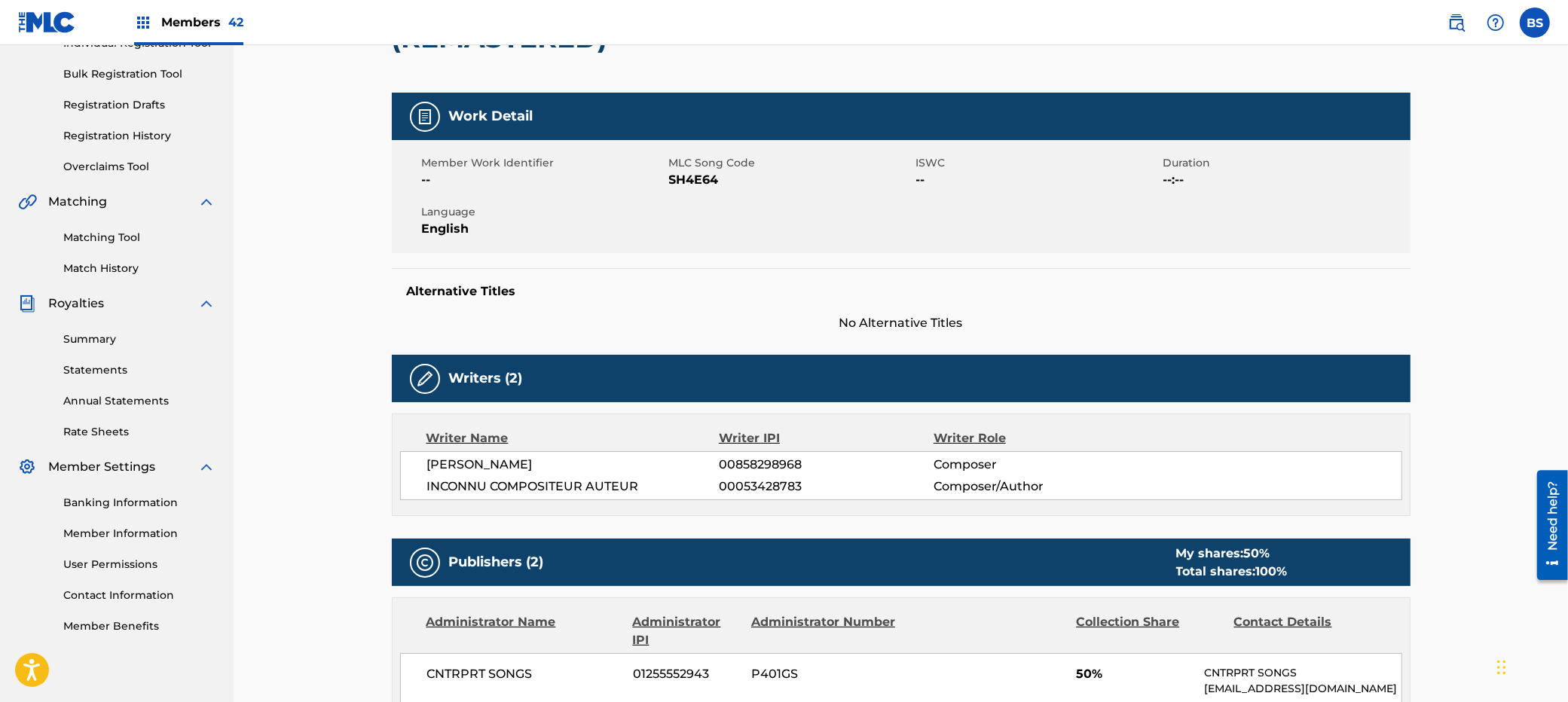
scroll to position [217, 0]
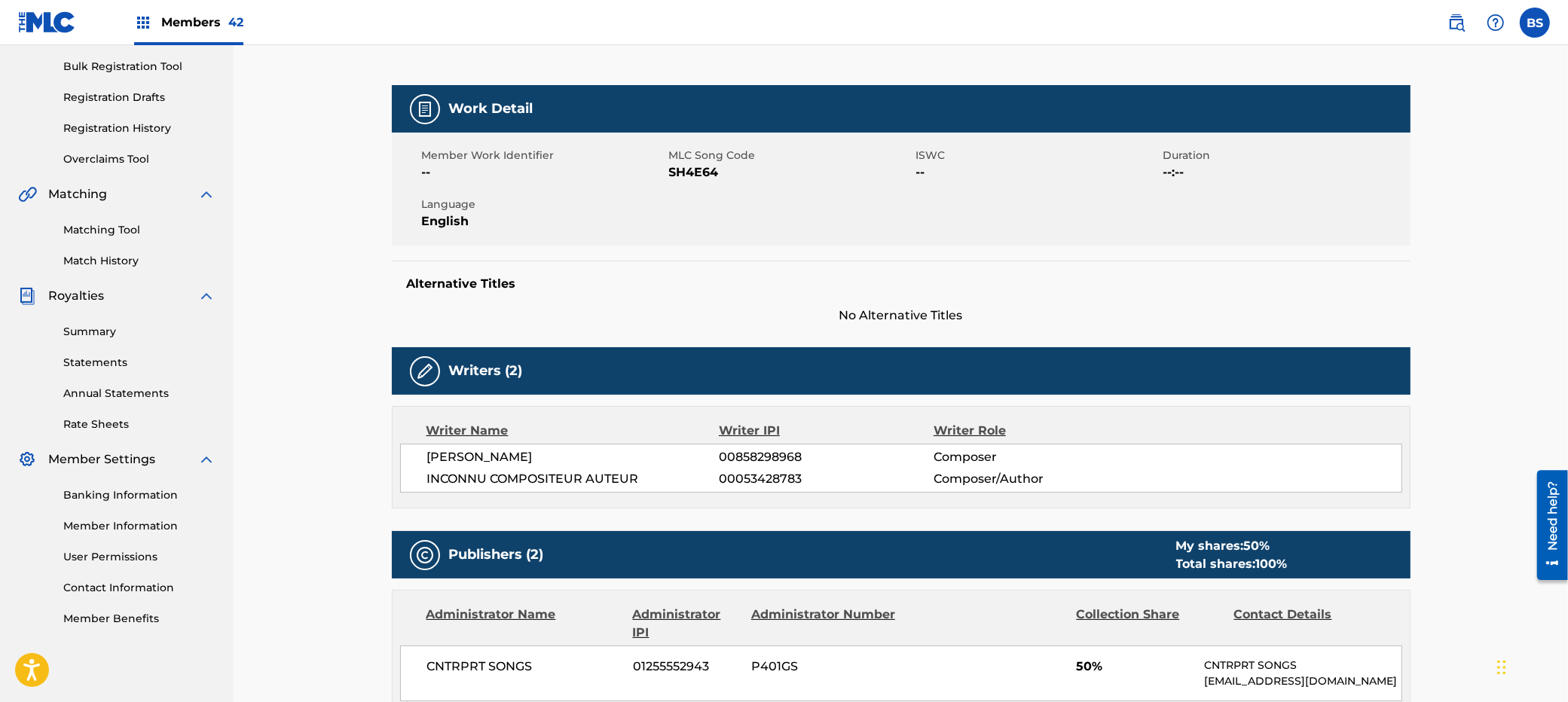
click at [769, 454] on span "00858298968" at bounding box center [826, 457] width 214 height 18
drag, startPoint x: 769, startPoint y: 454, endPoint x: 775, endPoint y: 442, distance: 13.4
click at [769, 454] on span "00858298968" at bounding box center [826, 457] width 214 height 18
click at [495, 451] on span "[PERSON_NAME]" at bounding box center [573, 457] width 292 height 18
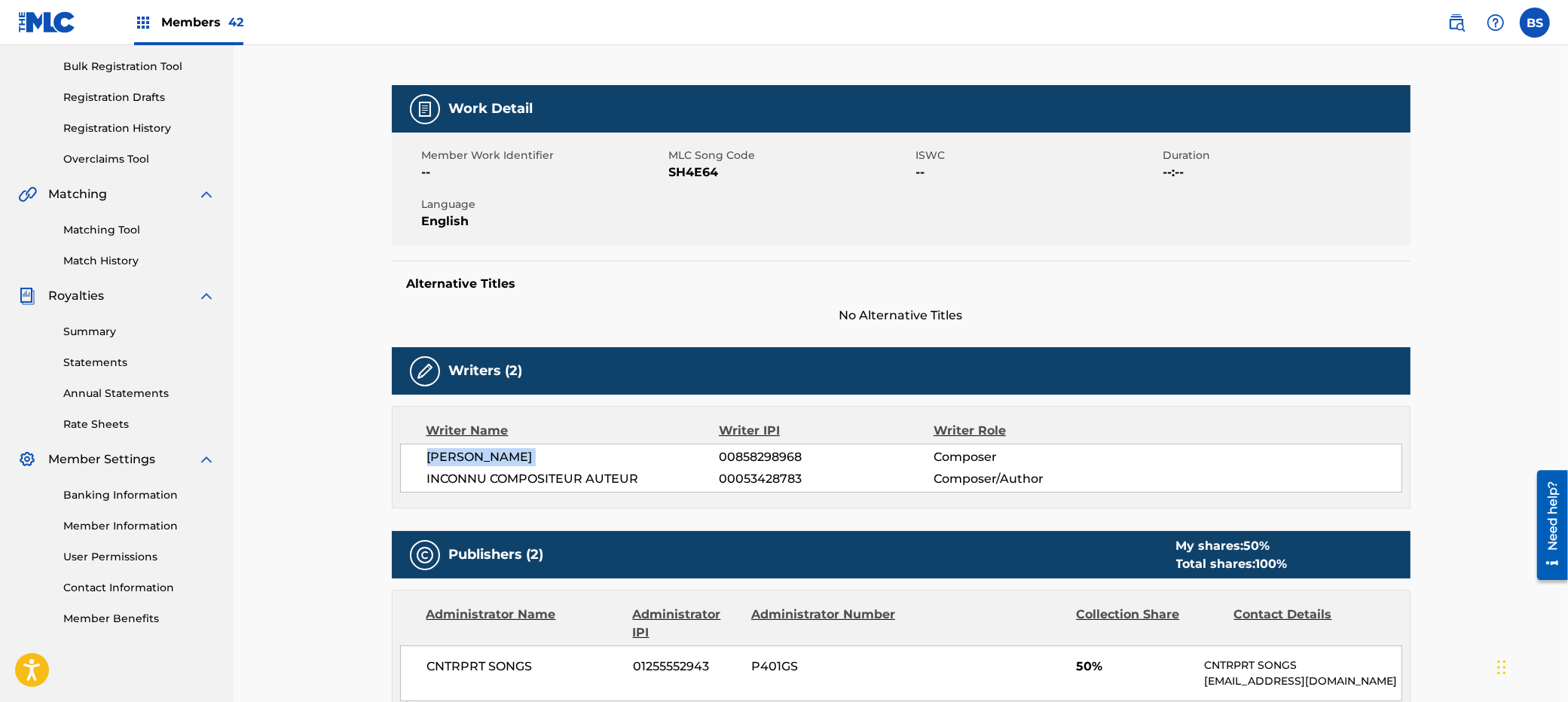
click at [494, 452] on span "[PERSON_NAME]" at bounding box center [573, 457] width 292 height 18
copy div "[PERSON_NAME]"
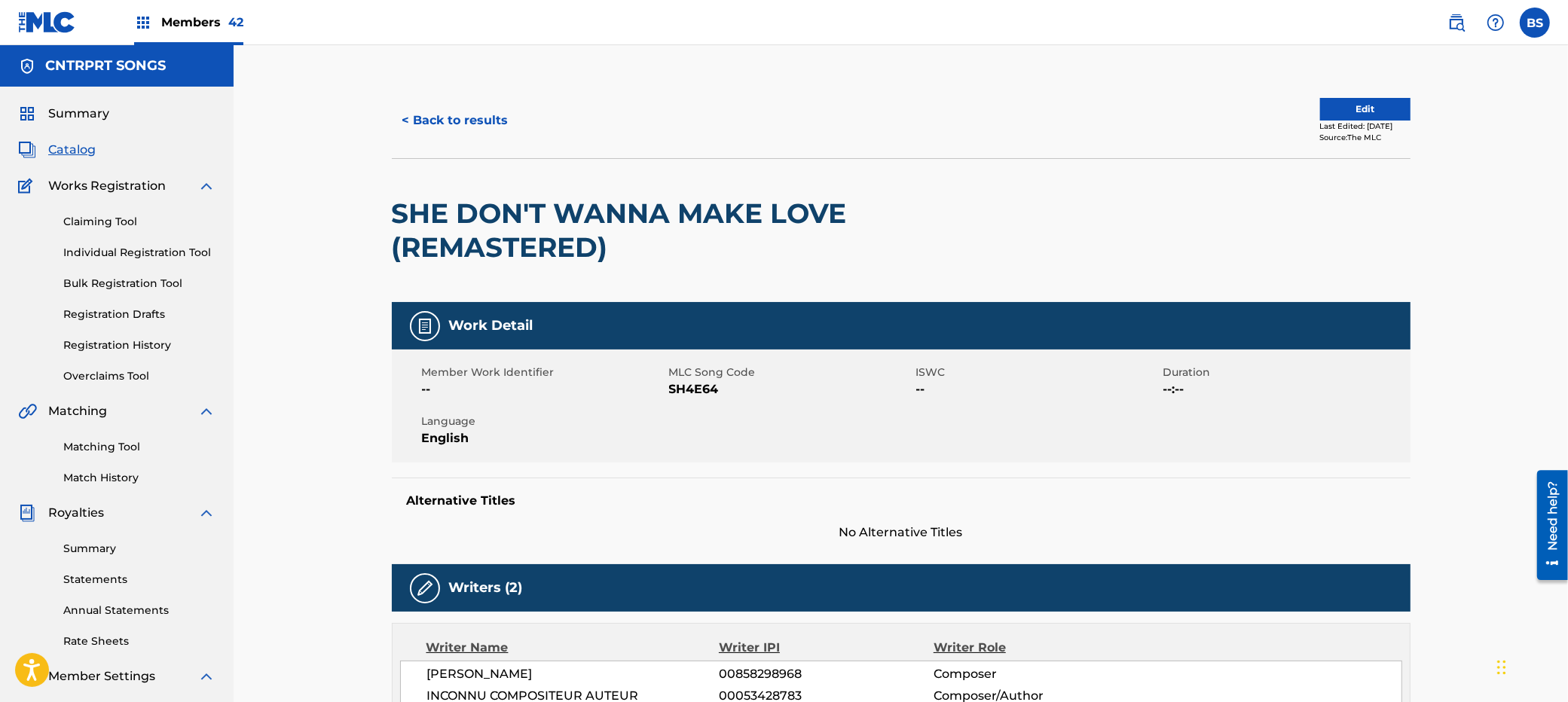
drag, startPoint x: 186, startPoint y: 18, endPoint x: 200, endPoint y: 18, distance: 14.0
click at [186, 18] on span "Members 42" at bounding box center [202, 22] width 82 height 17
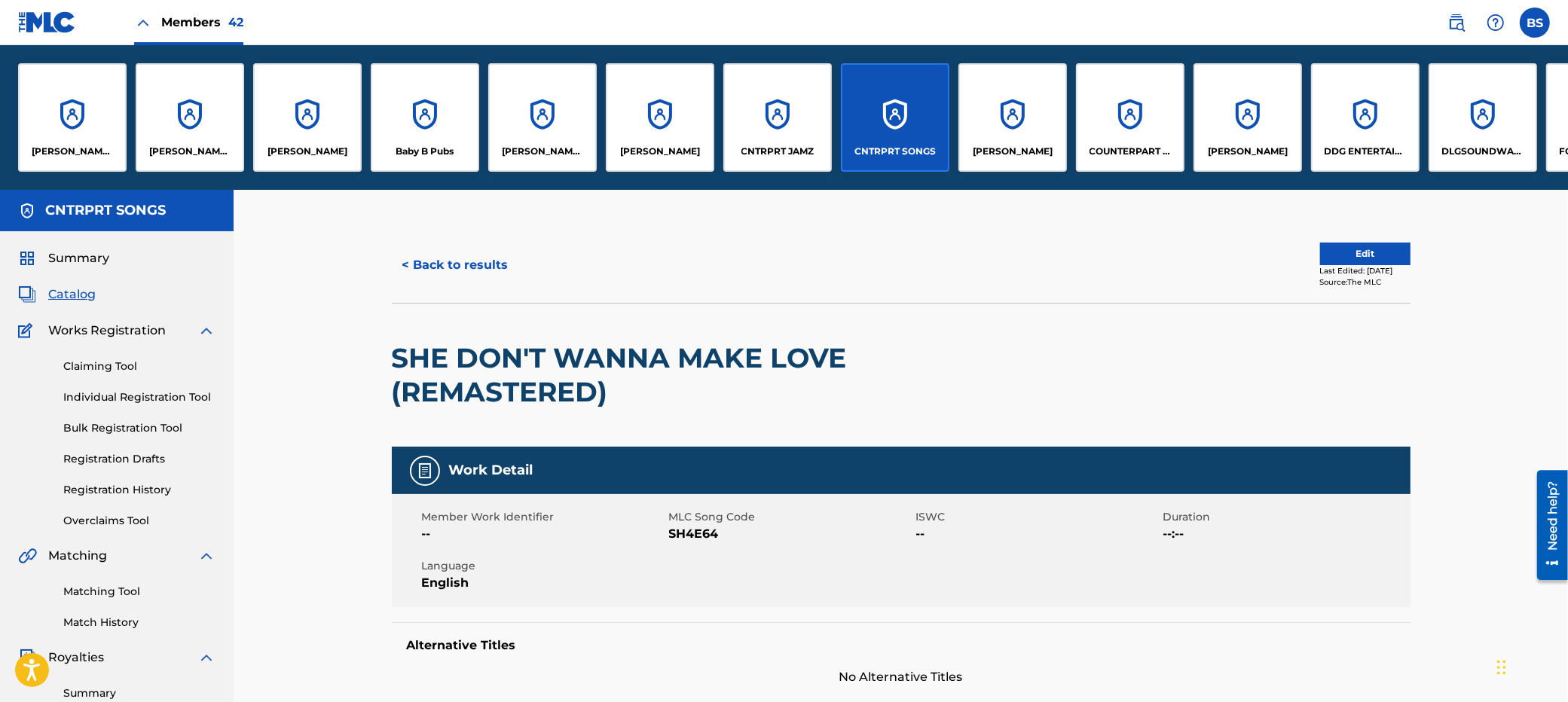
click at [794, 103] on div "CNTRPRT JAMZ" at bounding box center [777, 117] width 109 height 109
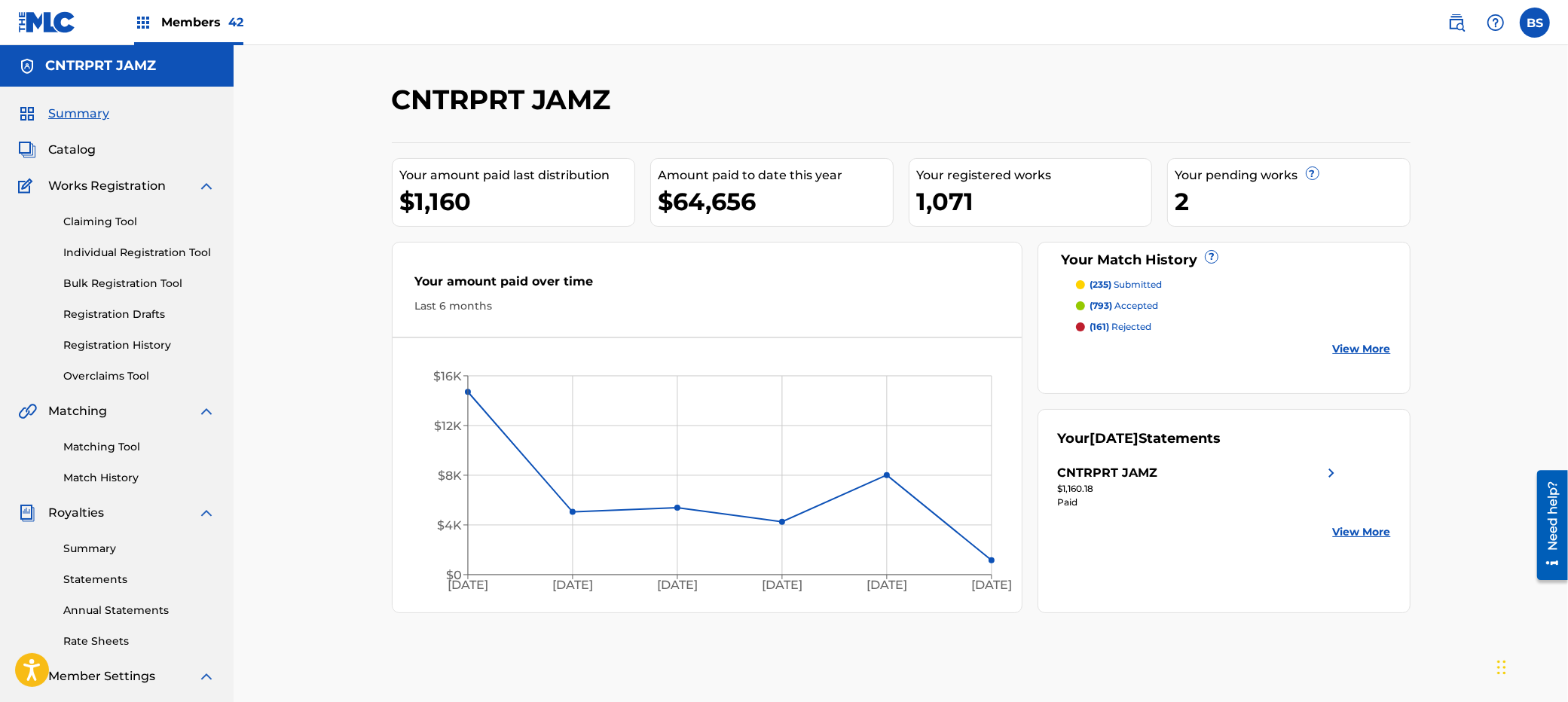
click at [122, 251] on link "Individual Registration Tool" at bounding box center [139, 252] width 152 height 16
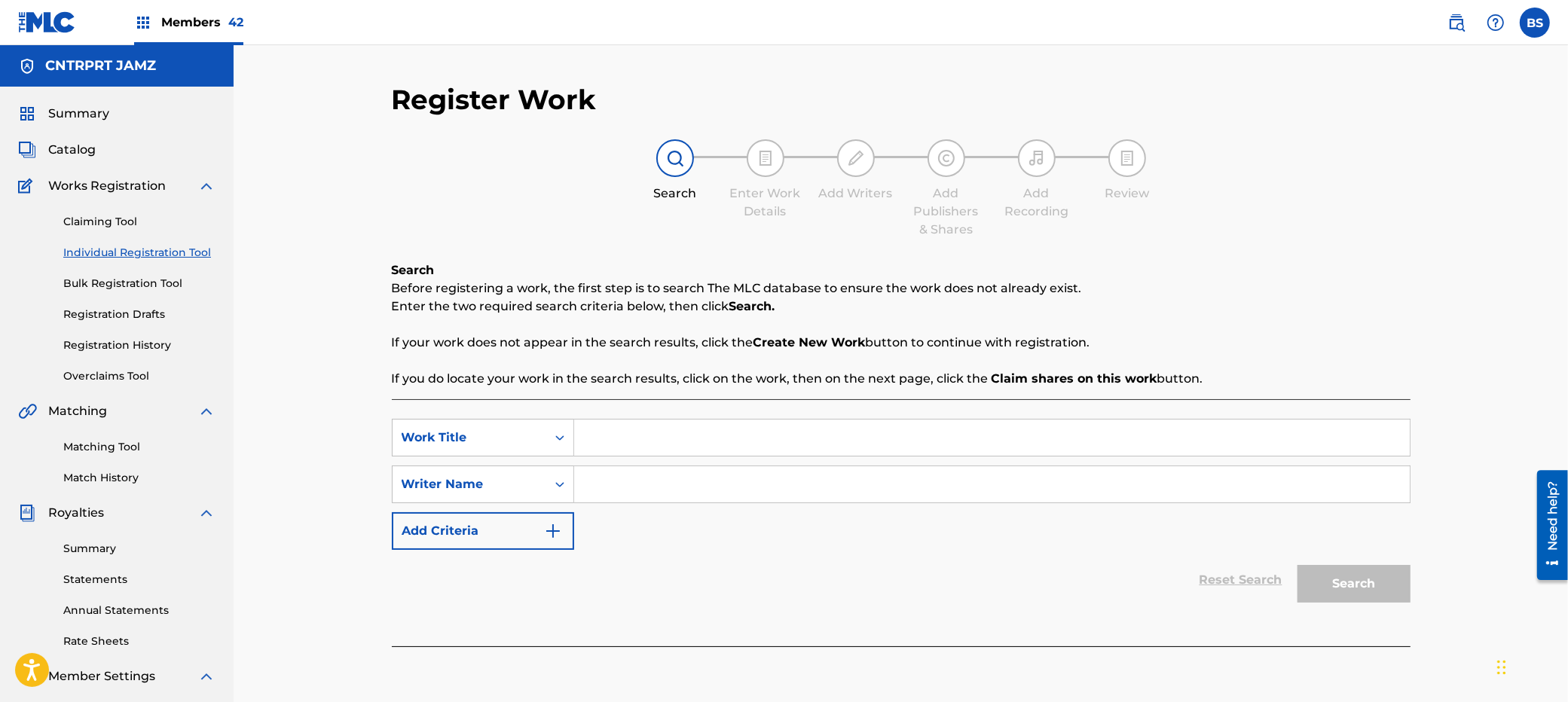
click at [667, 437] on input "Search Form" at bounding box center [992, 438] width 835 height 36
paste input "SECRET"
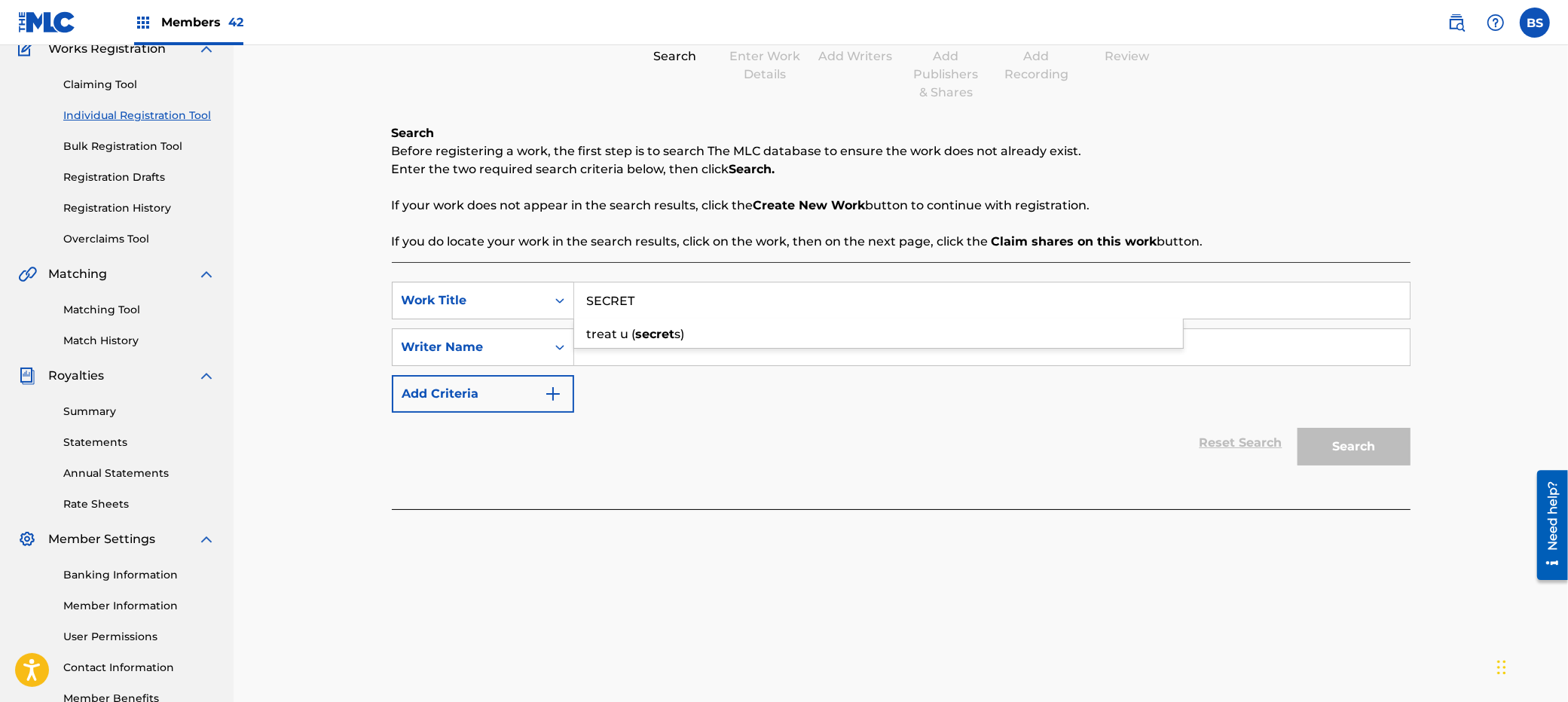
scroll to position [164, 0]
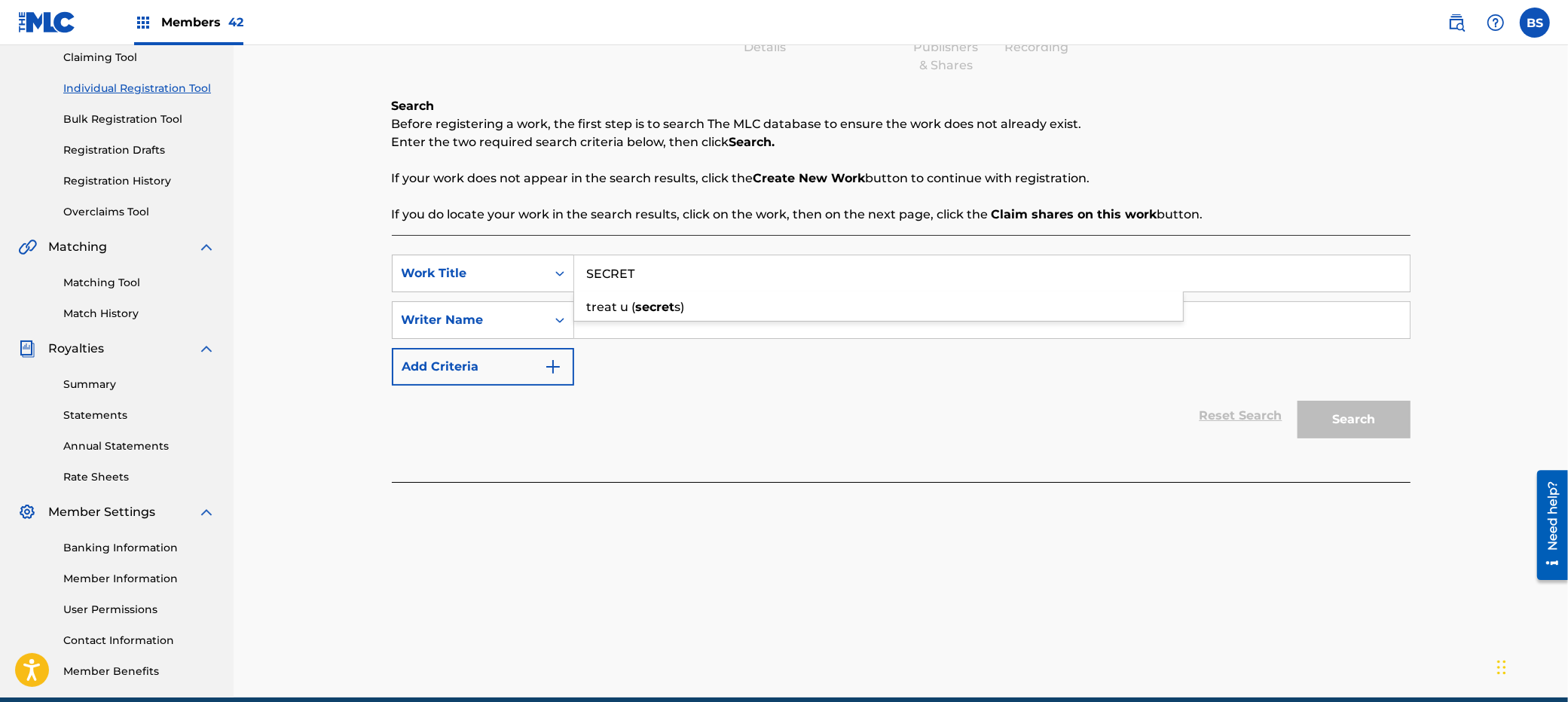
type input "SECRET"
type input "[PERSON_NAME]"
click at [1297, 401] on button "Search" at bounding box center [1354, 420] width 113 height 38
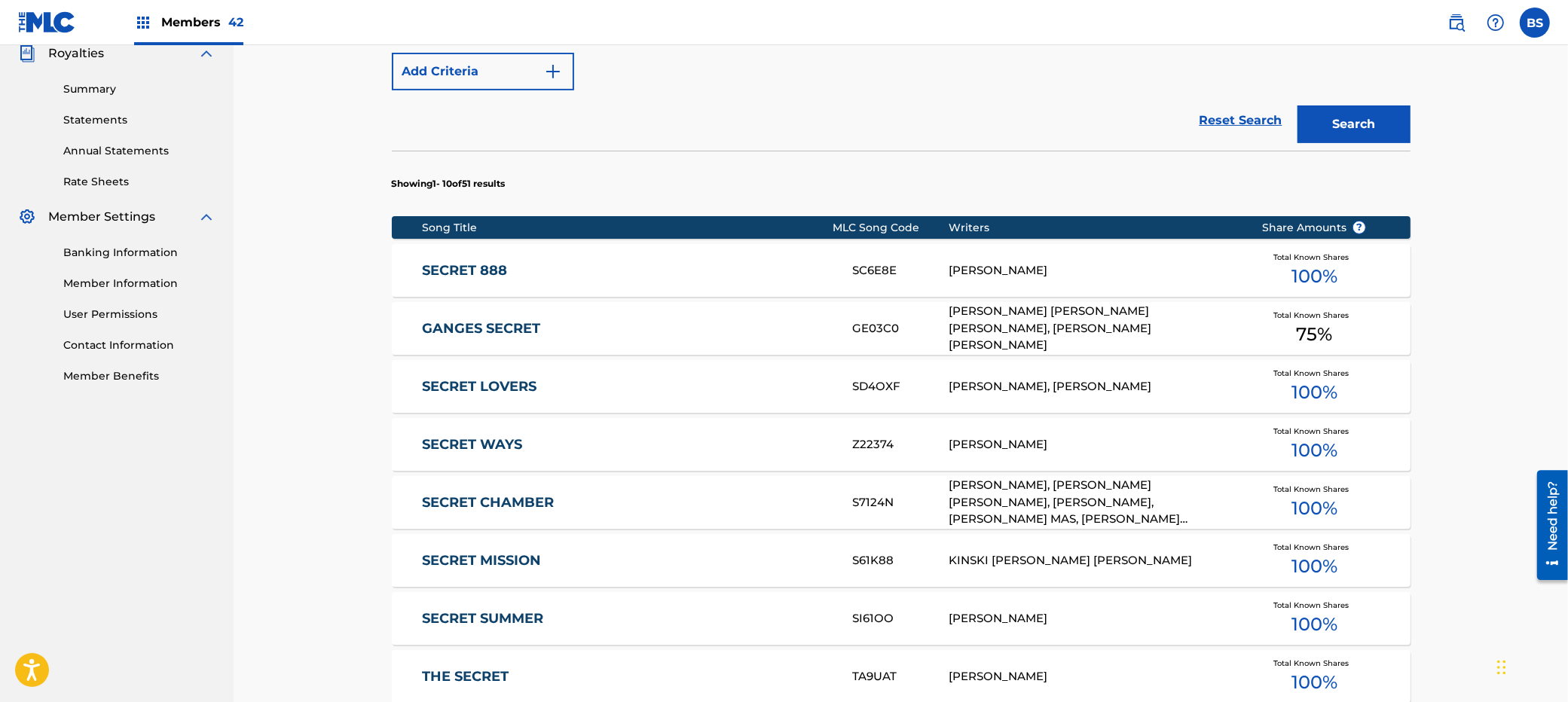
scroll to position [758, 0]
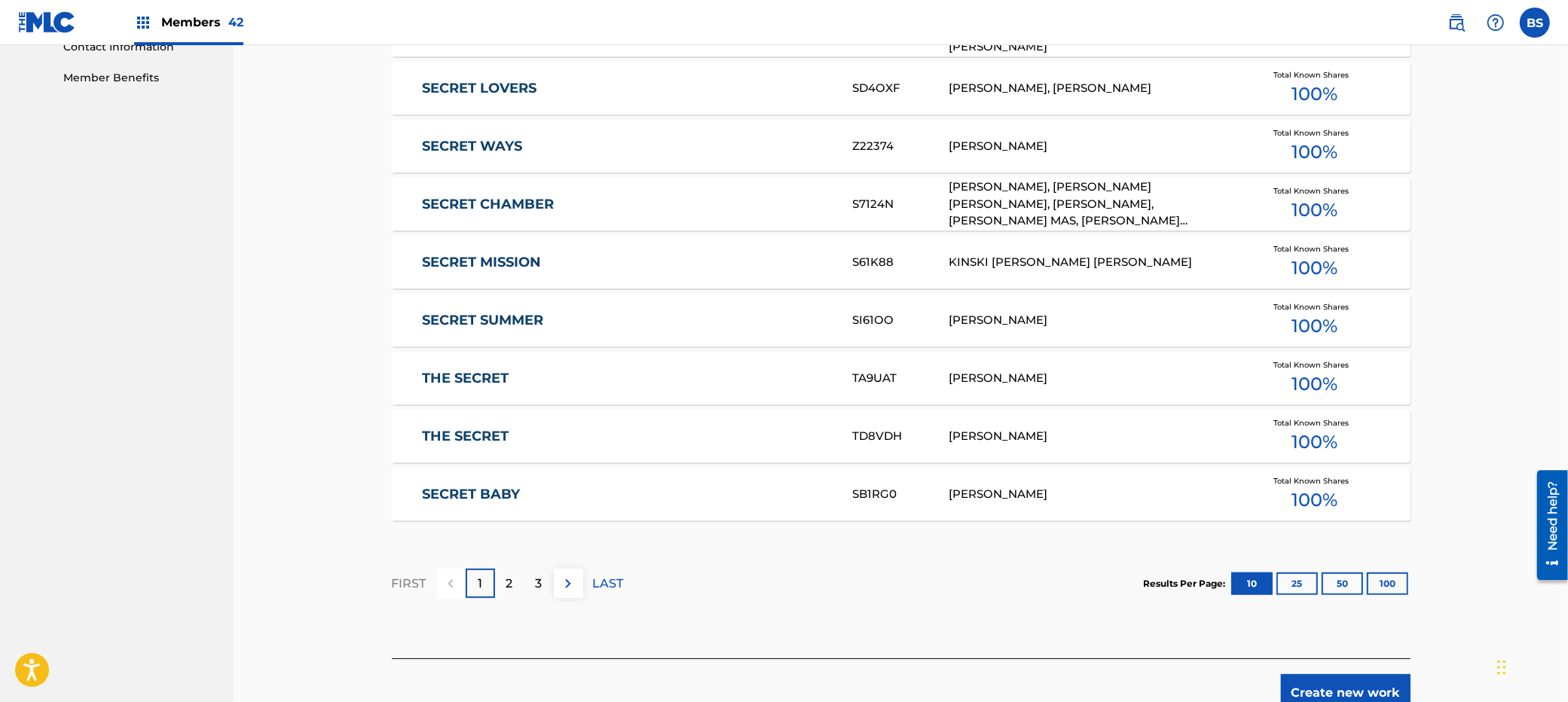
drag, startPoint x: 1346, startPoint y: 690, endPoint x: 1339, endPoint y: 686, distance: 8.1
click at [1346, 690] on button "Create new work" at bounding box center [1346, 693] width 130 height 38
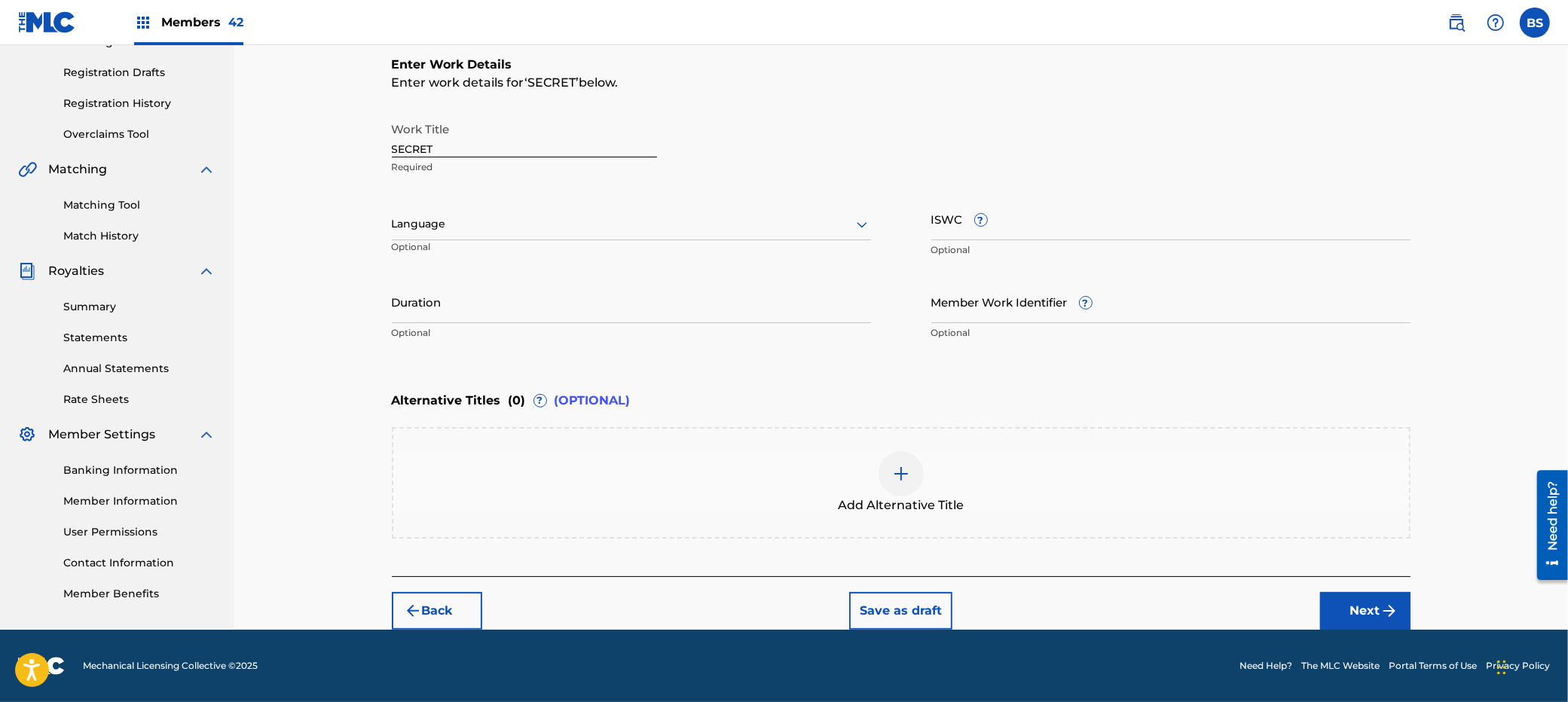
scroll to position [240, 0]
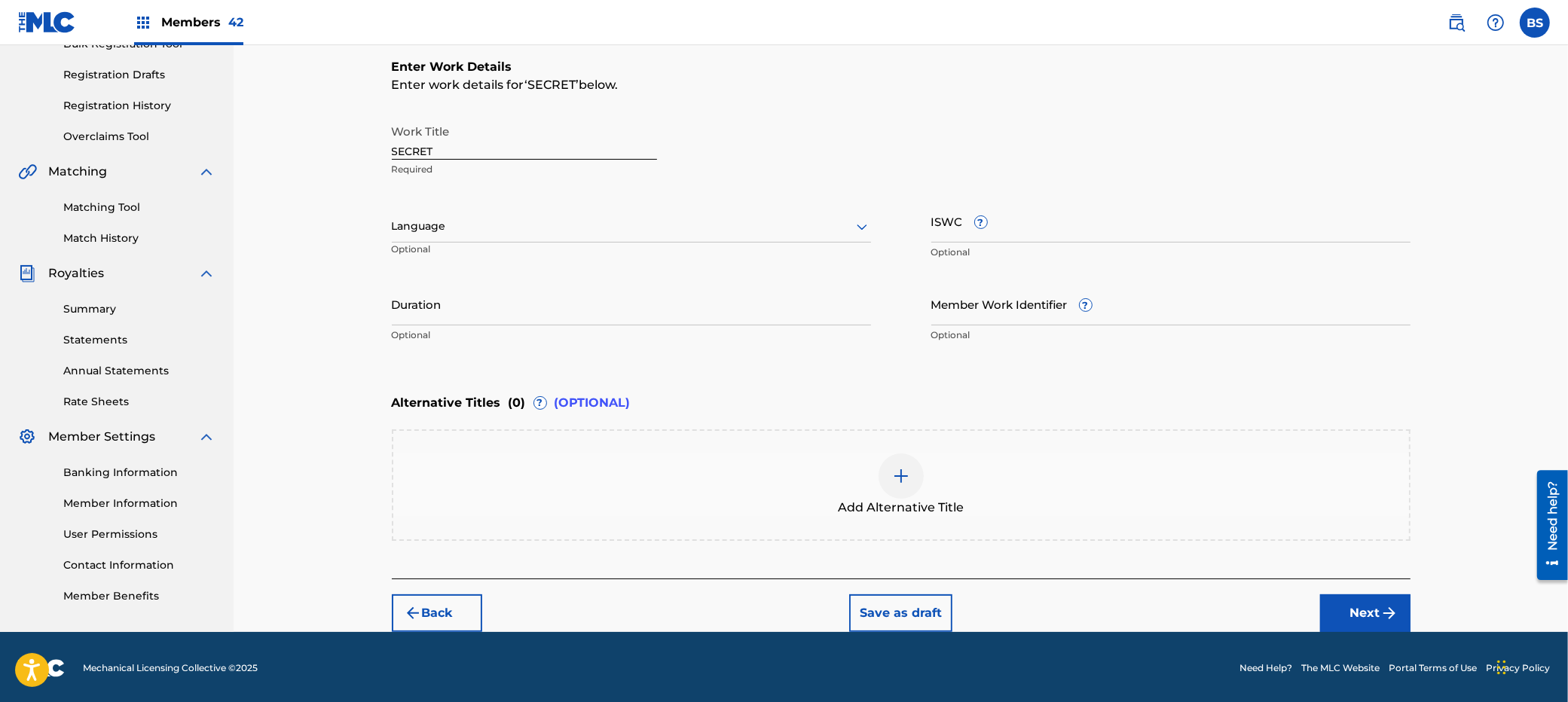
click at [441, 153] on input "SECRET" at bounding box center [524, 138] width 265 height 43
type input "Secret"
click at [416, 218] on div at bounding box center [631, 227] width 479 height 19
drag, startPoint x: 431, startPoint y: 255, endPoint x: 580, endPoint y: 328, distance: 165.9
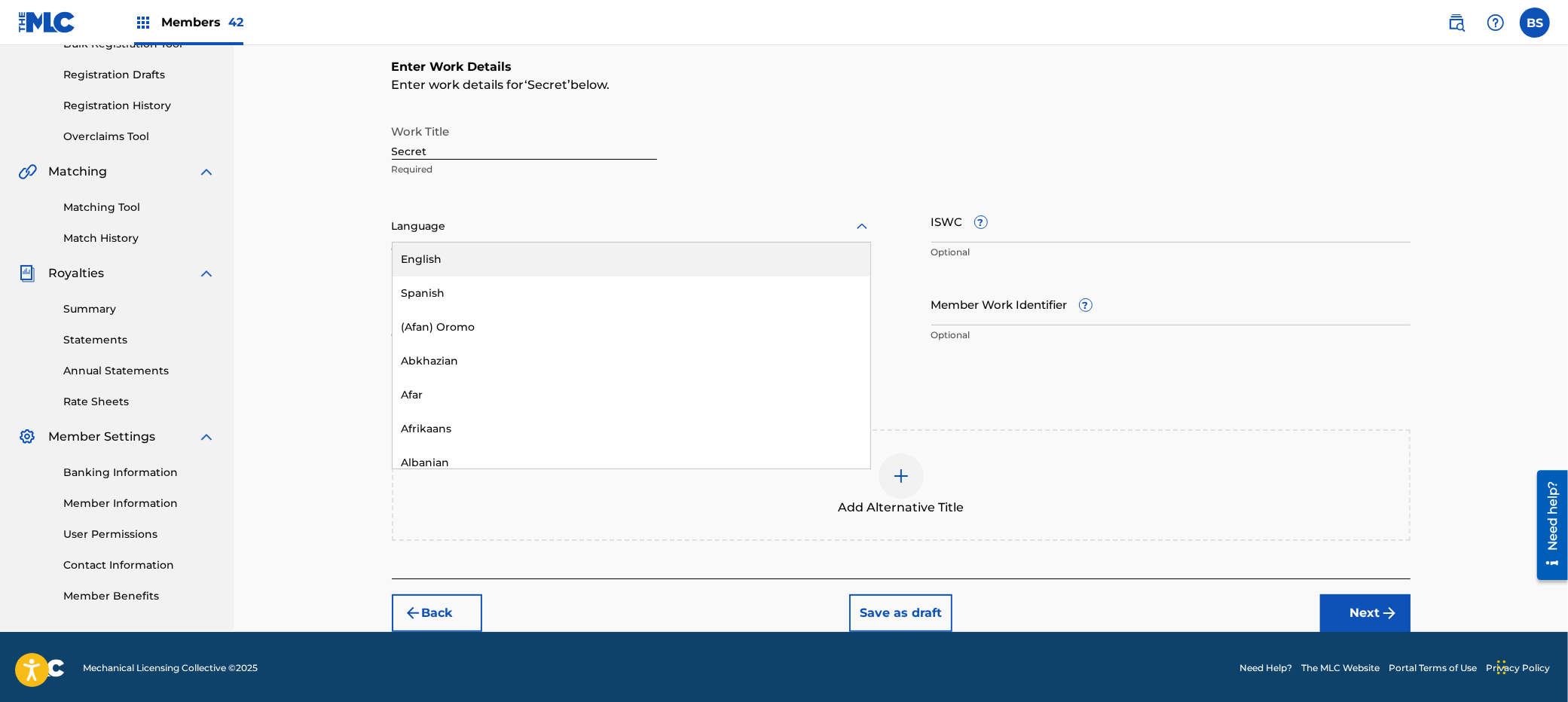
click at [431, 255] on div "English" at bounding box center [632, 260] width 478 height 34
click at [478, 303] on input "Duration" at bounding box center [631, 304] width 479 height 43
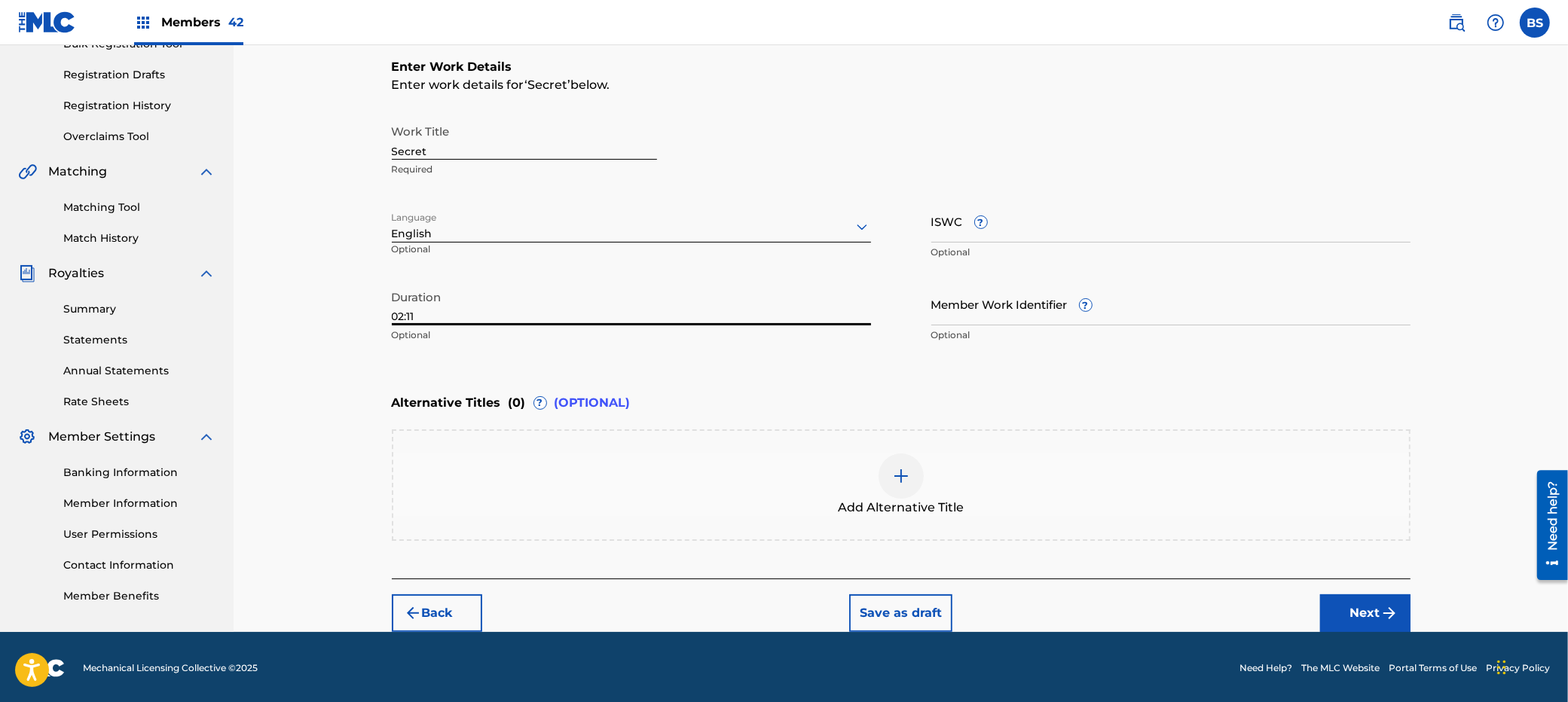
type input "02:11"
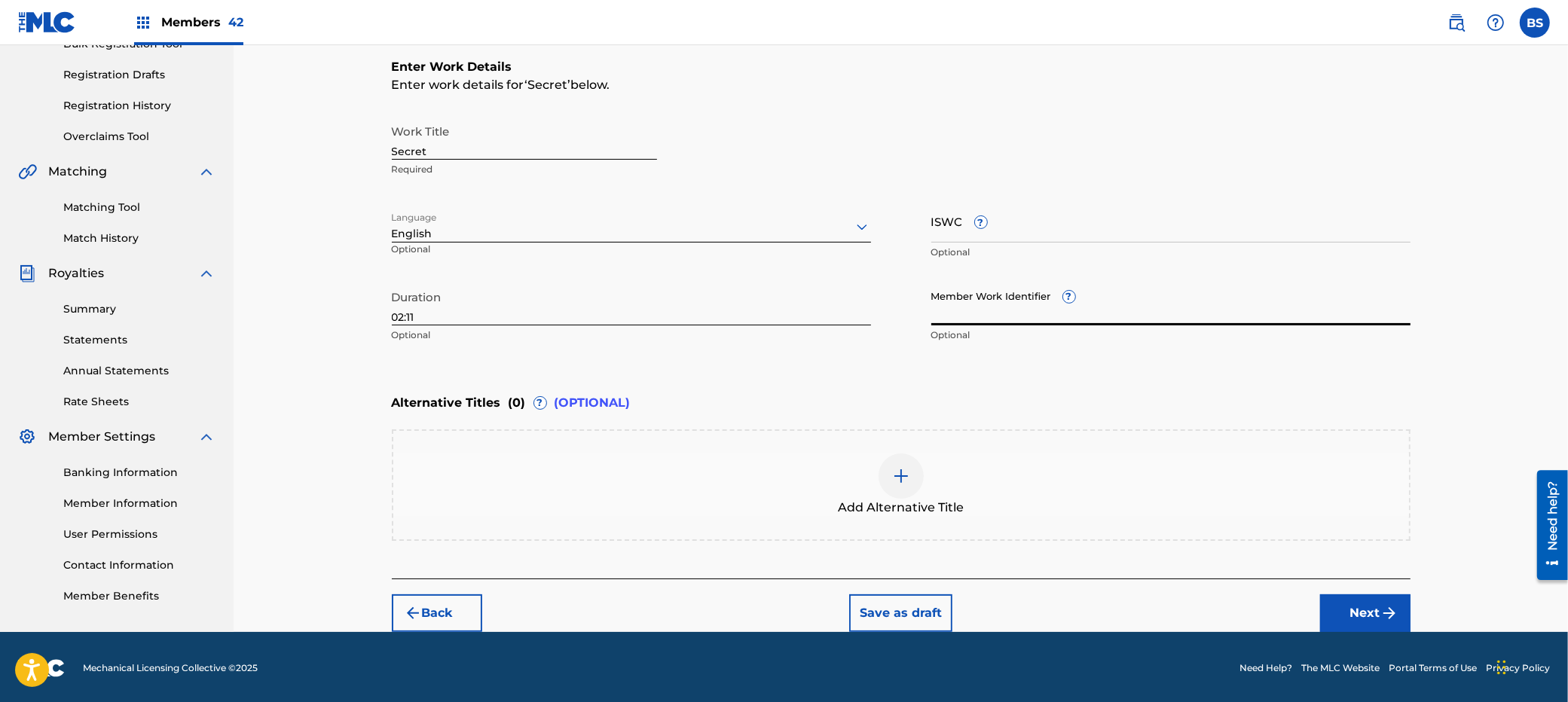
click at [1369, 600] on button "Next" at bounding box center [1365, 613] width 90 height 38
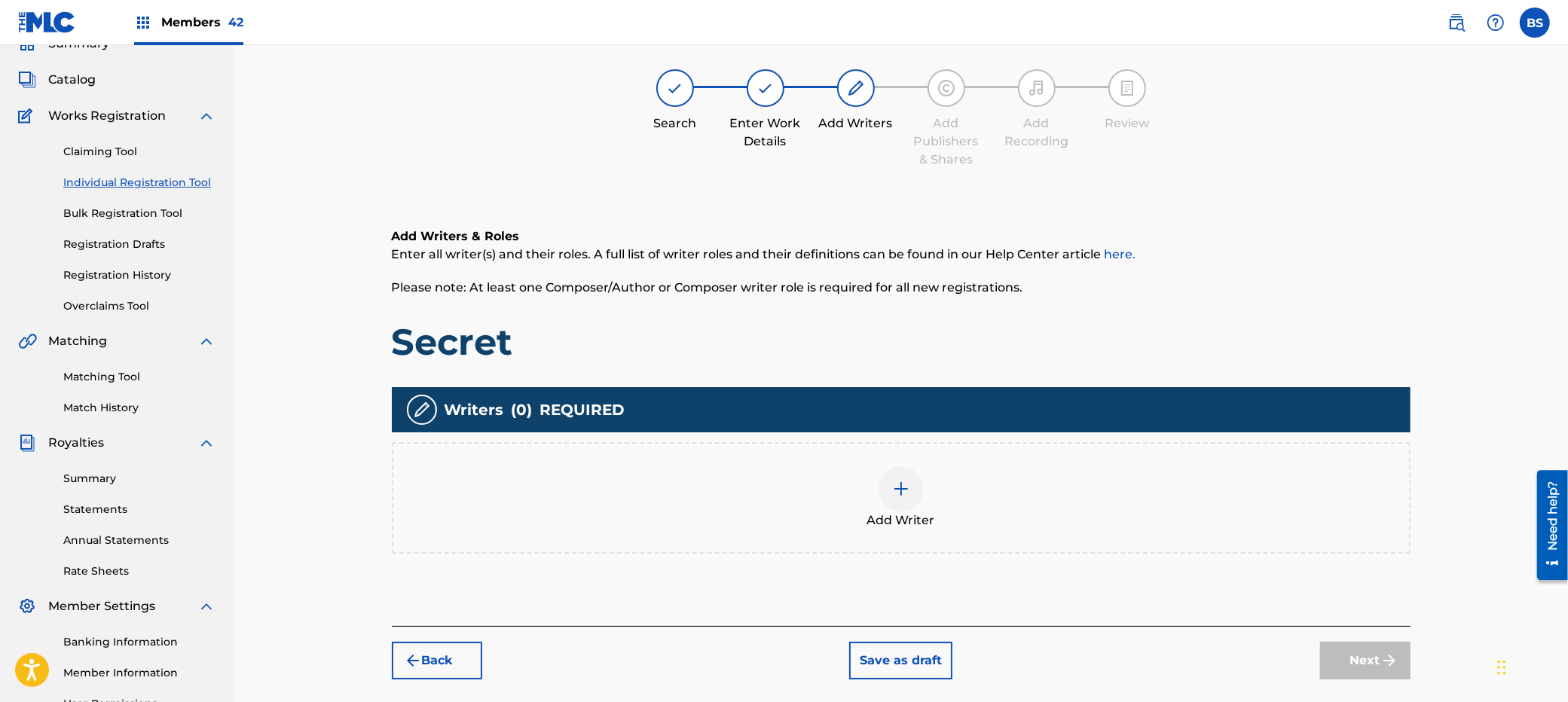
scroll to position [68, 0]
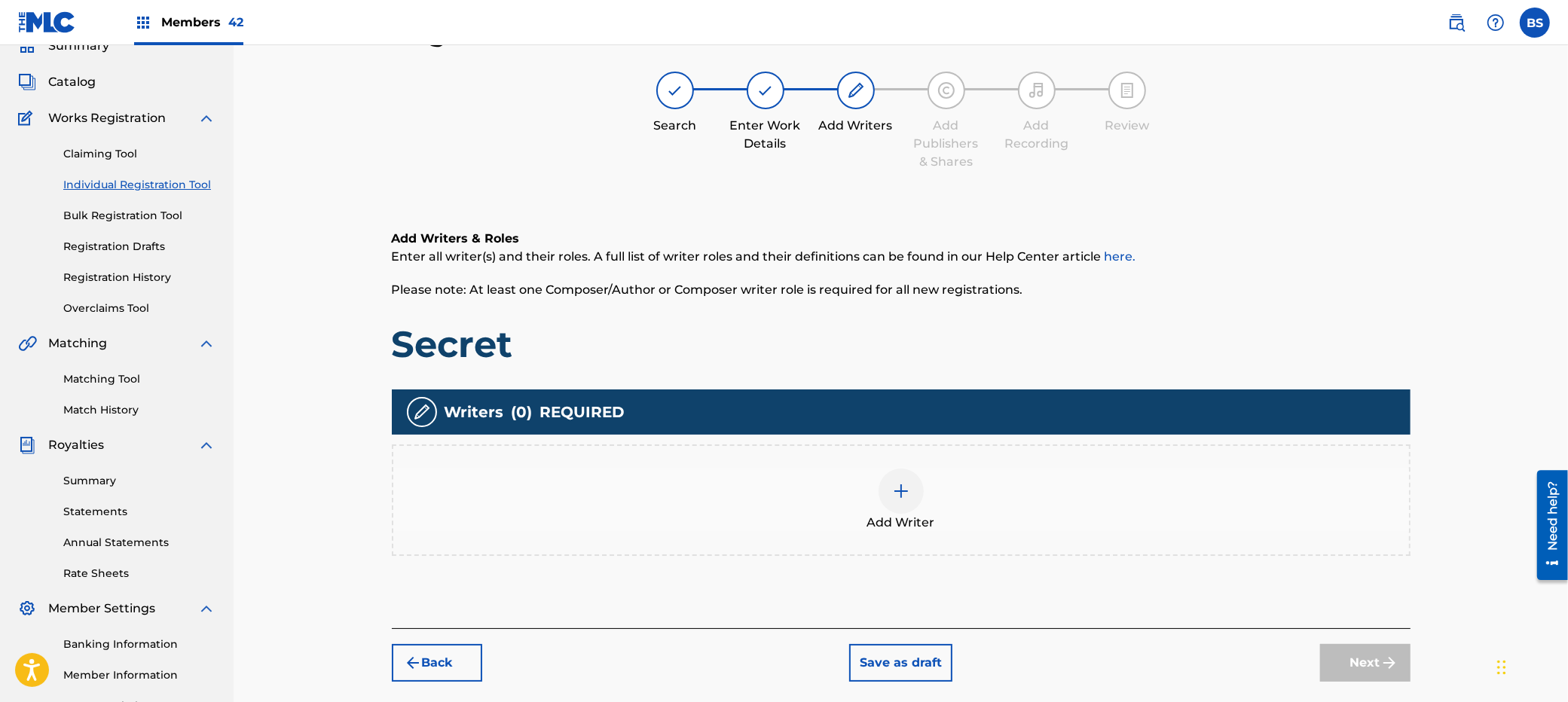
click at [896, 503] on div at bounding box center [900, 491] width 45 height 45
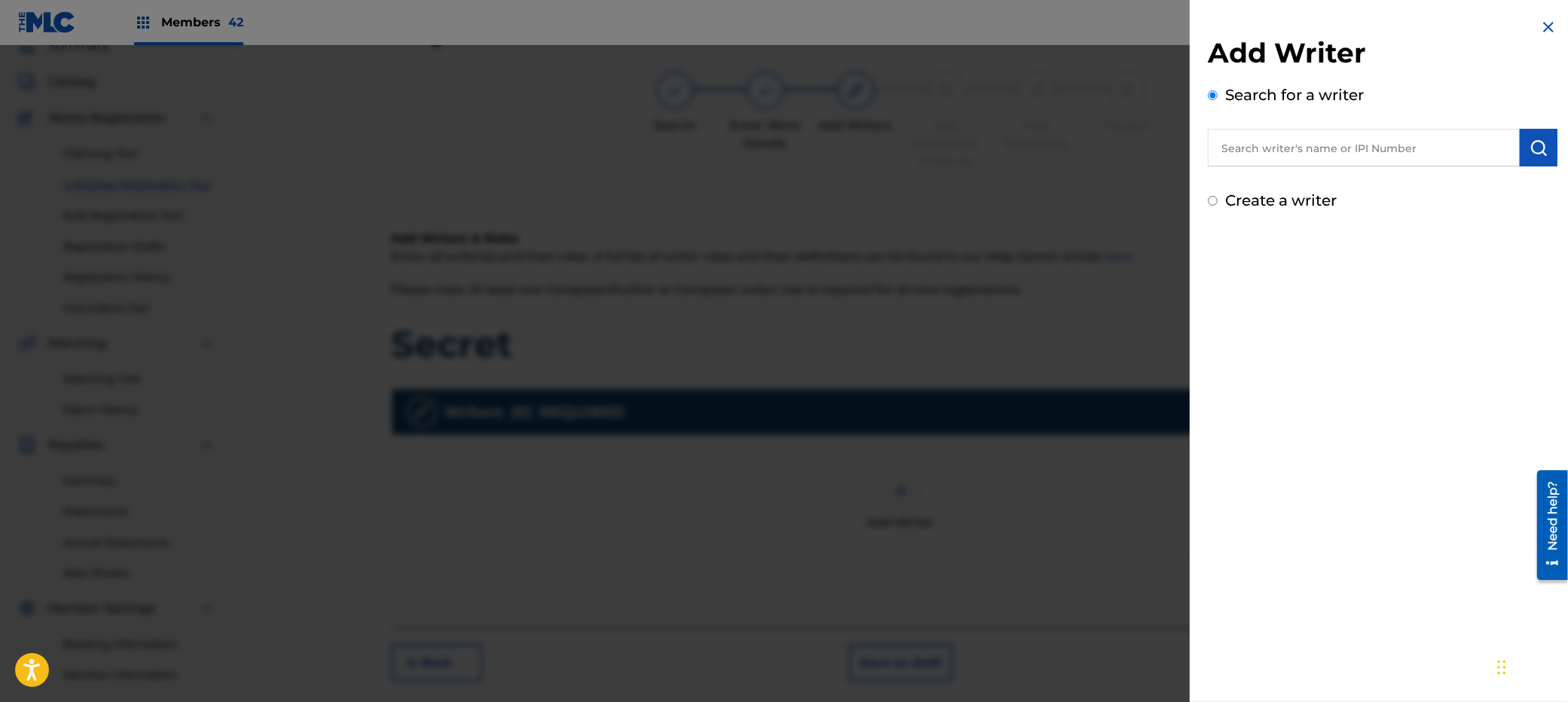
drag, startPoint x: 1309, startPoint y: 153, endPoint x: 898, endPoint y: 170, distance: 411.4
click at [1273, 153] on input "text" at bounding box center [1364, 148] width 312 height 38
drag, startPoint x: 1272, startPoint y: 186, endPoint x: 1441, endPoint y: 162, distance: 170.7
click at [1273, 186] on strong "zan" at bounding box center [1266, 182] width 23 height 14
type input "[PERSON_NAME] [PERSON_NAME]"
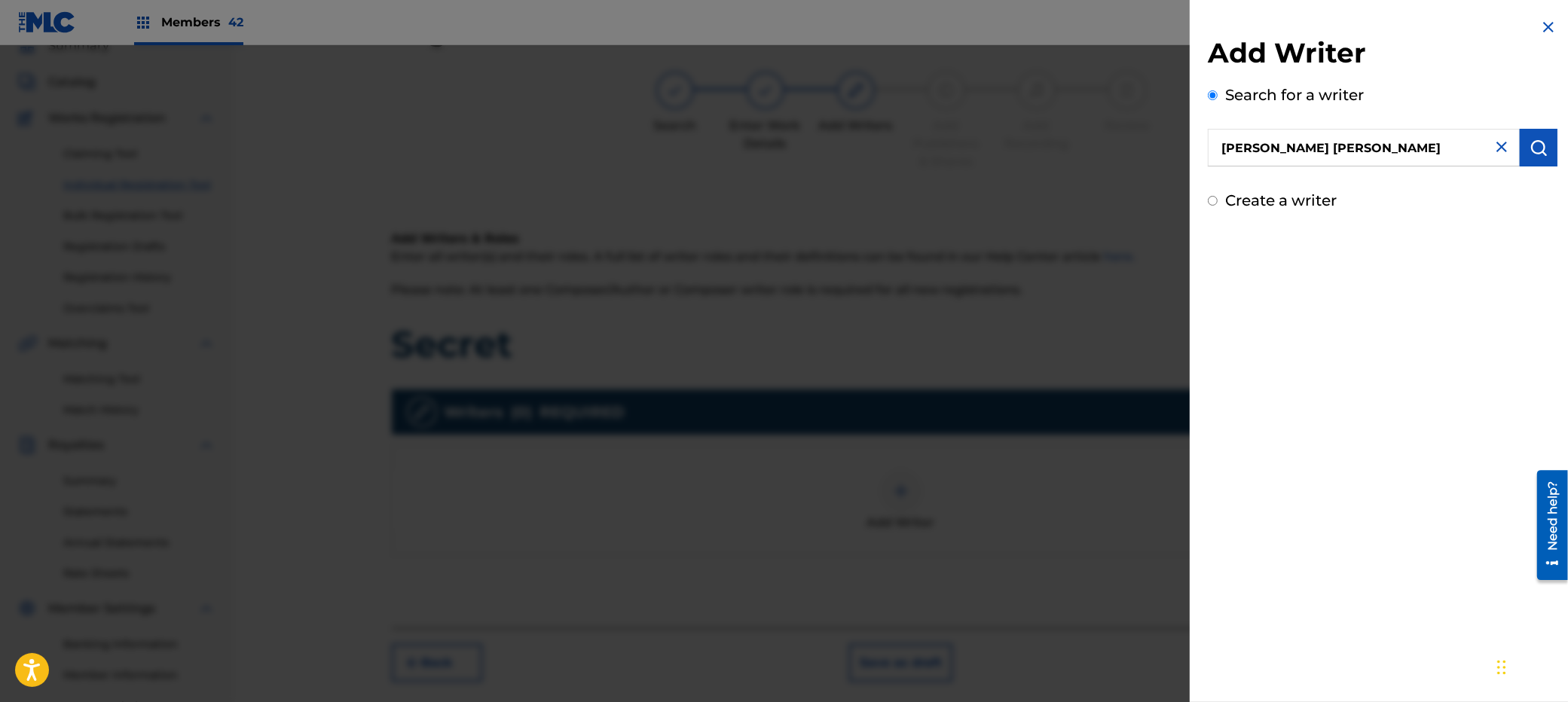
click at [1546, 136] on button "submit" at bounding box center [1539, 148] width 38 height 38
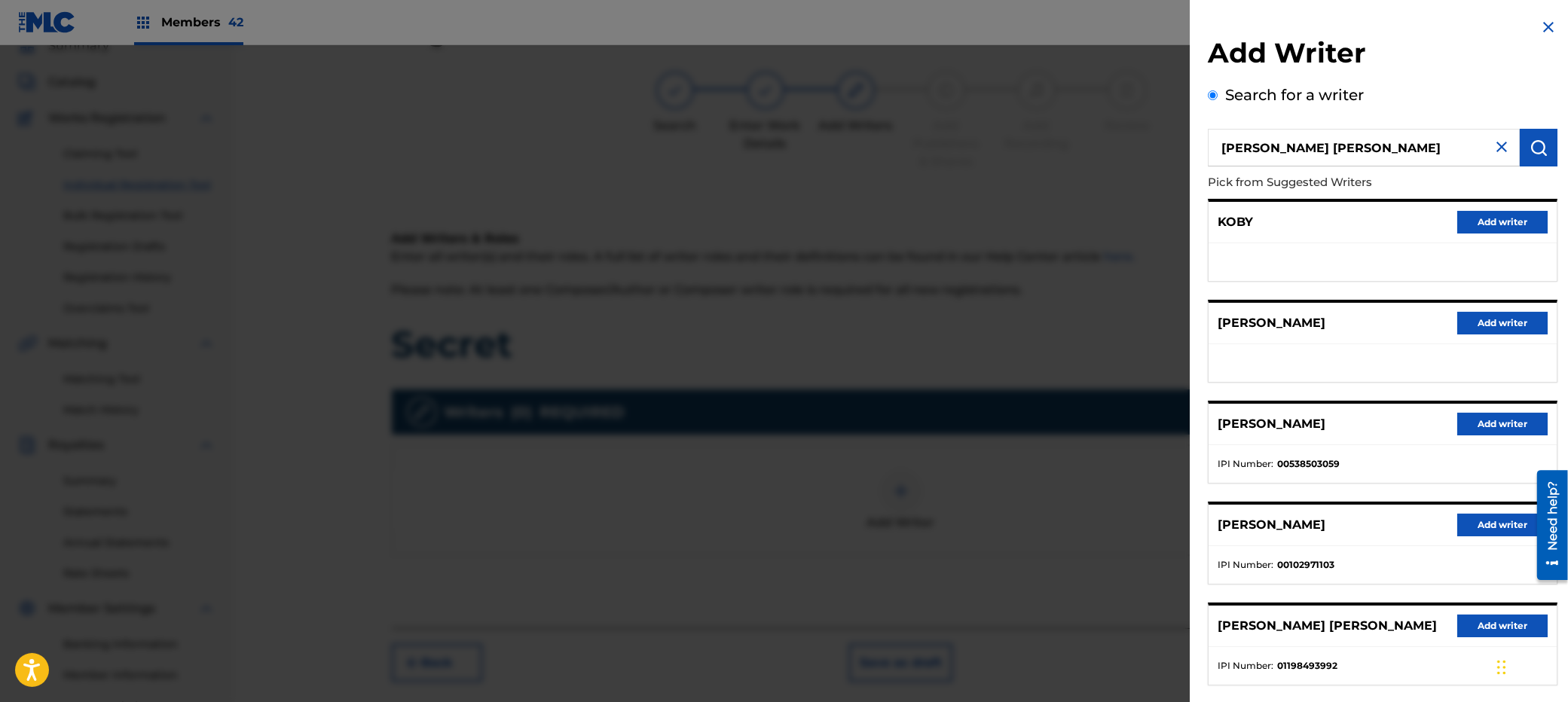
scroll to position [79, 0]
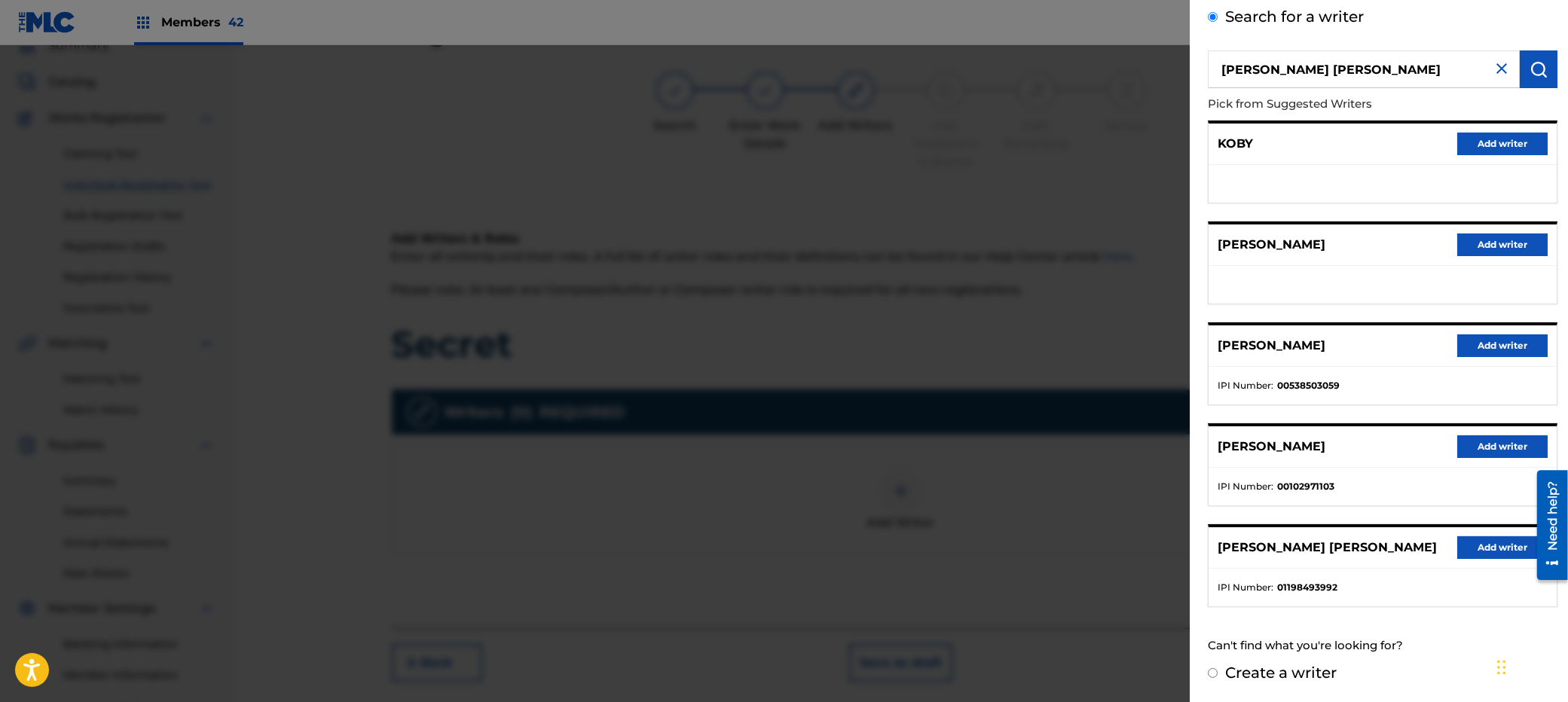
drag, startPoint x: 1498, startPoint y: 538, endPoint x: 1421, endPoint y: 550, distance: 77.9
click at [1498, 538] on button "Add writer" at bounding box center [1502, 548] width 90 height 23
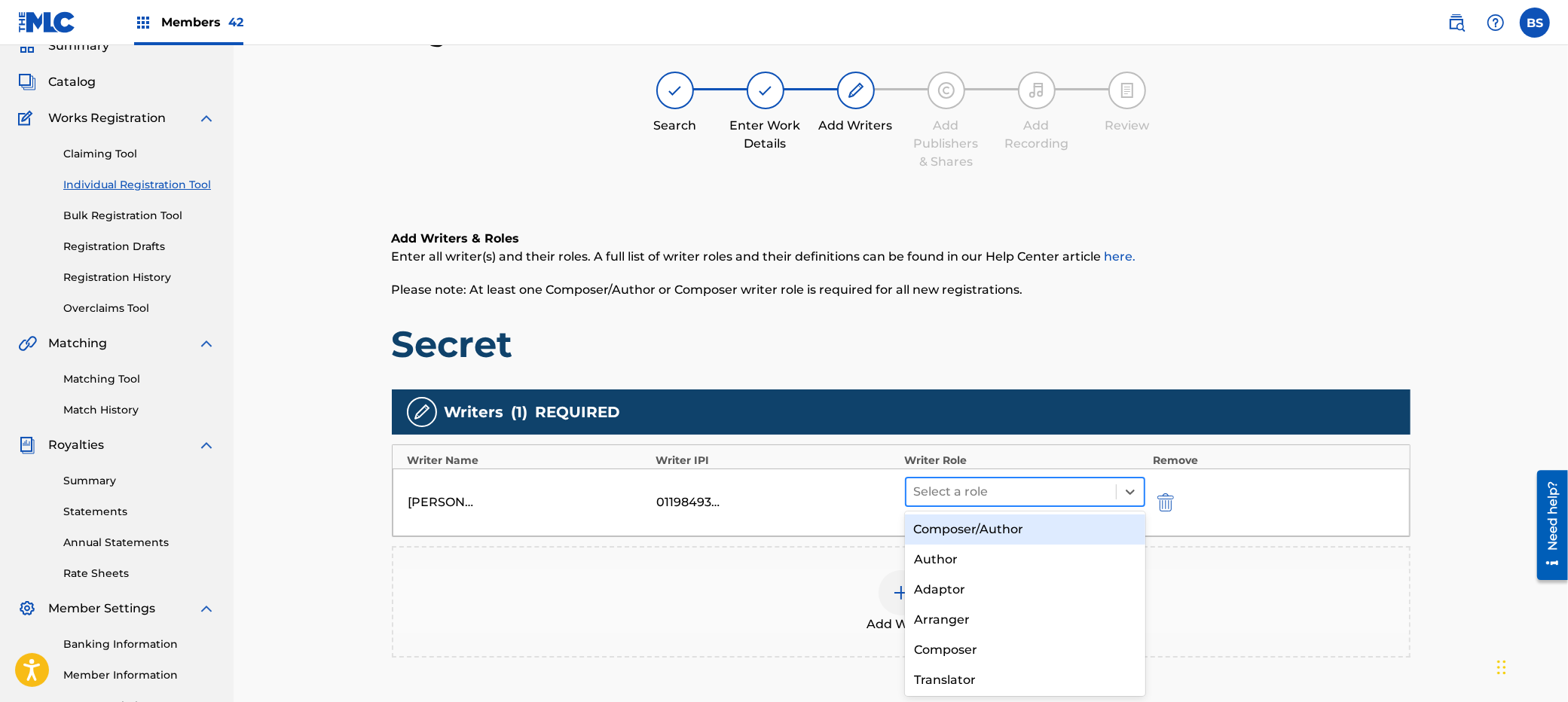
click at [938, 487] on div at bounding box center [1012, 492] width 195 height 21
click at [935, 524] on div "Composer/Author" at bounding box center [1025, 530] width 240 height 30
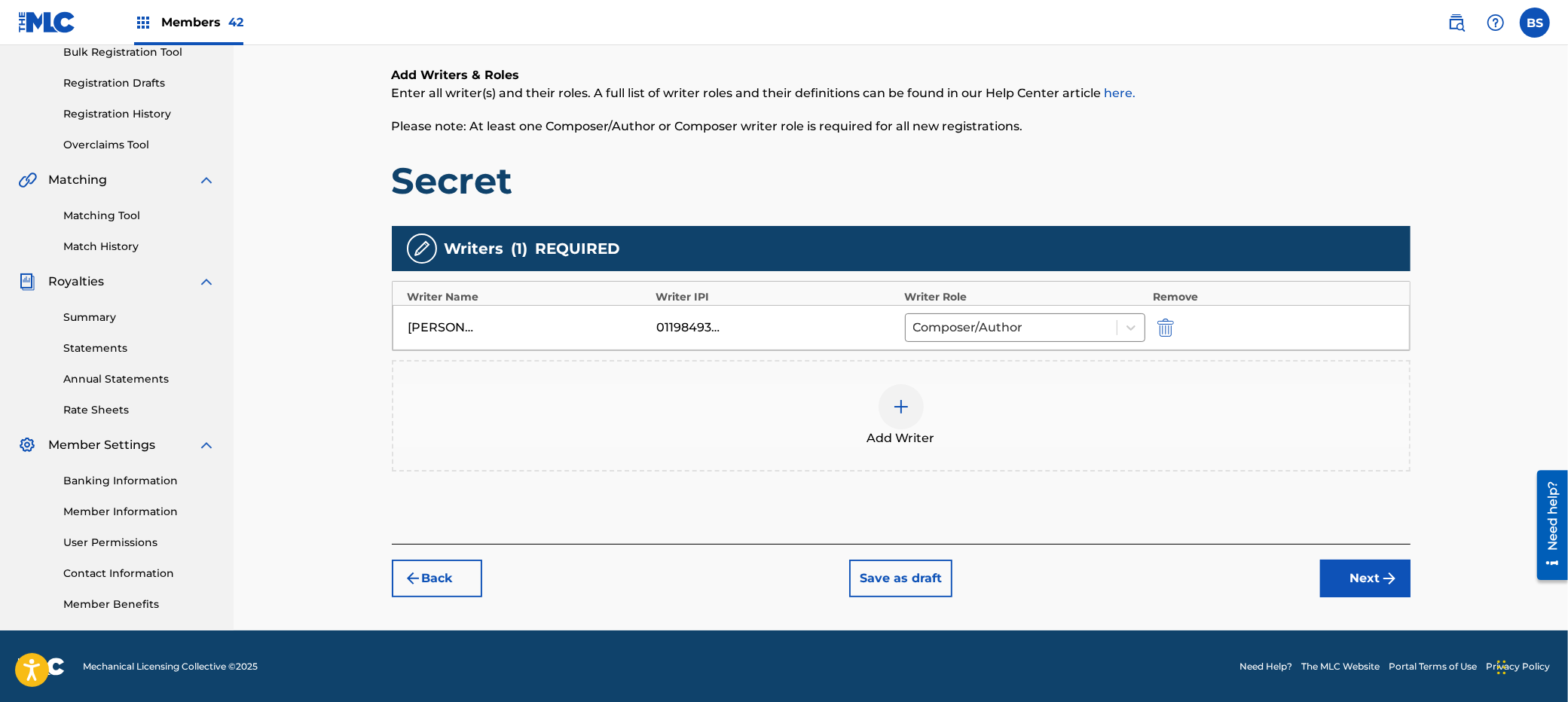
drag, startPoint x: 1379, startPoint y: 576, endPoint x: 1372, endPoint y: 573, distance: 7.6
click at [1380, 576] on img "submit" at bounding box center [1389, 578] width 18 height 18
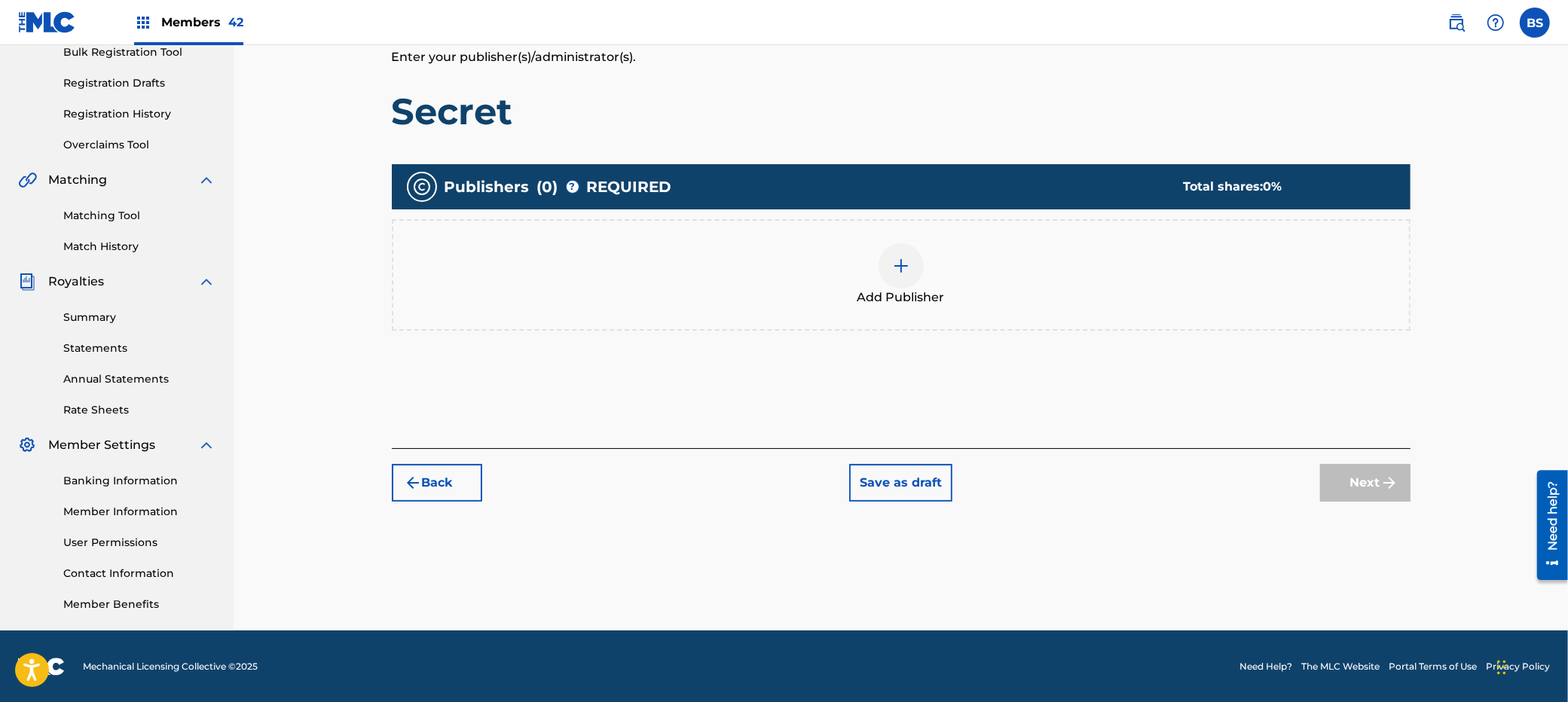
scroll to position [68, 0]
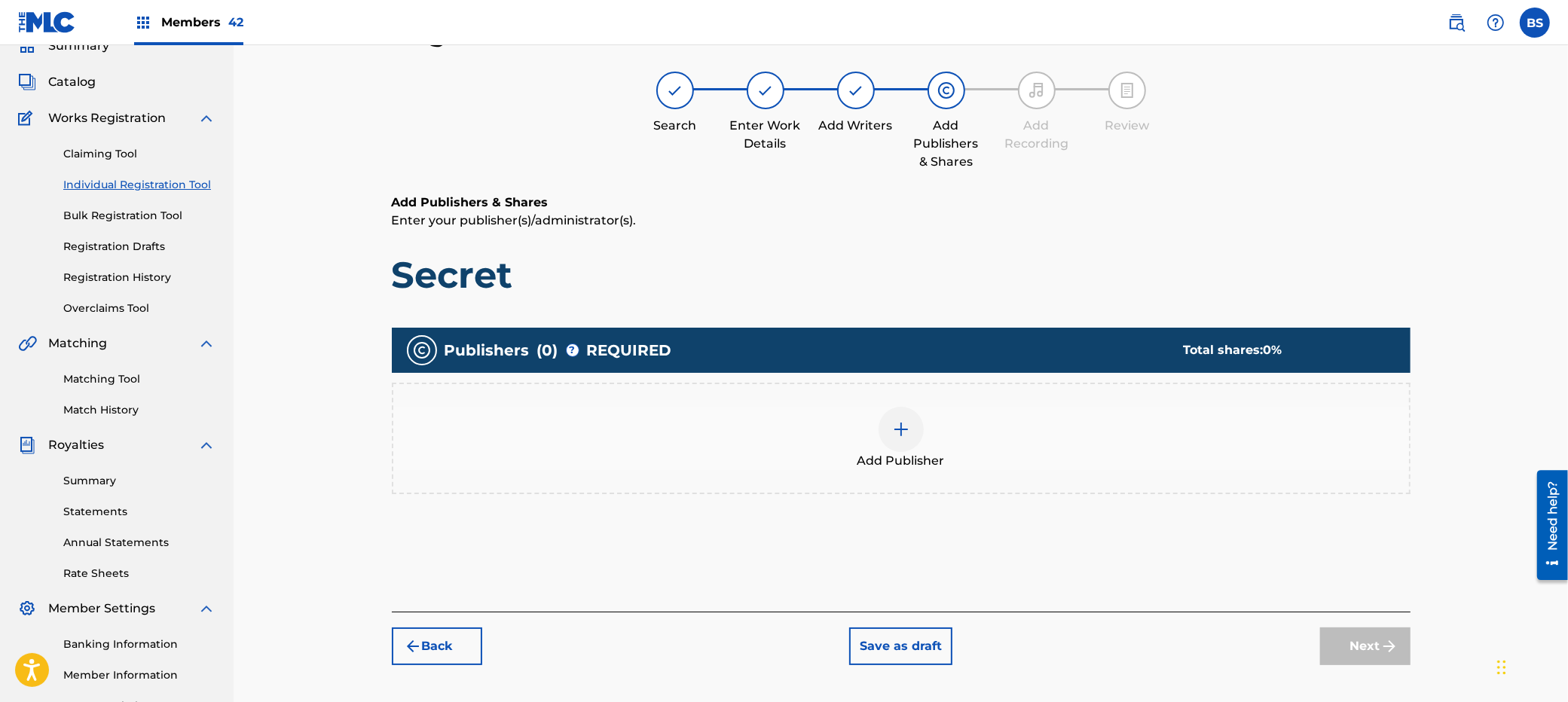
click at [889, 435] on div at bounding box center [900, 429] width 45 height 45
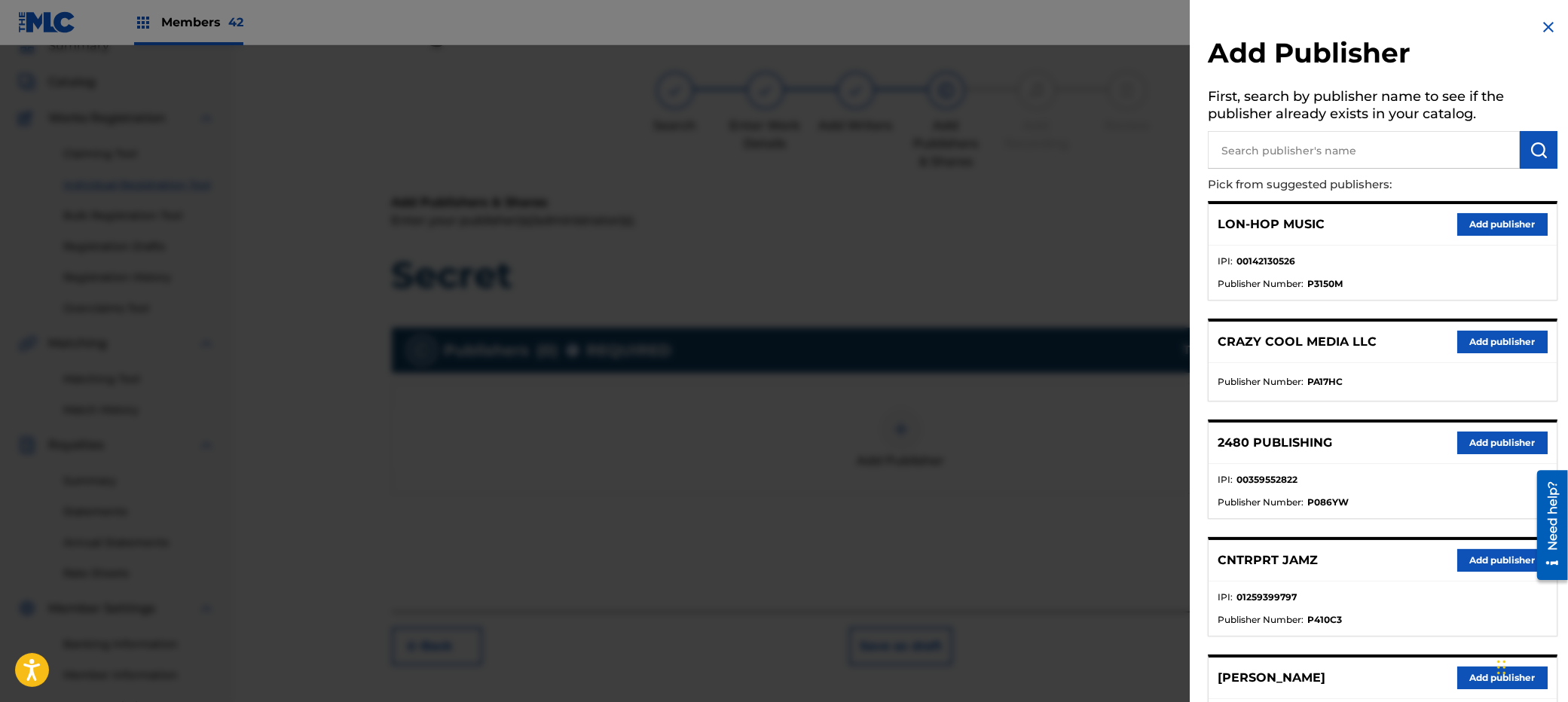
click at [1308, 157] on input "text" at bounding box center [1364, 150] width 312 height 38
type input "o"
type input "koby"
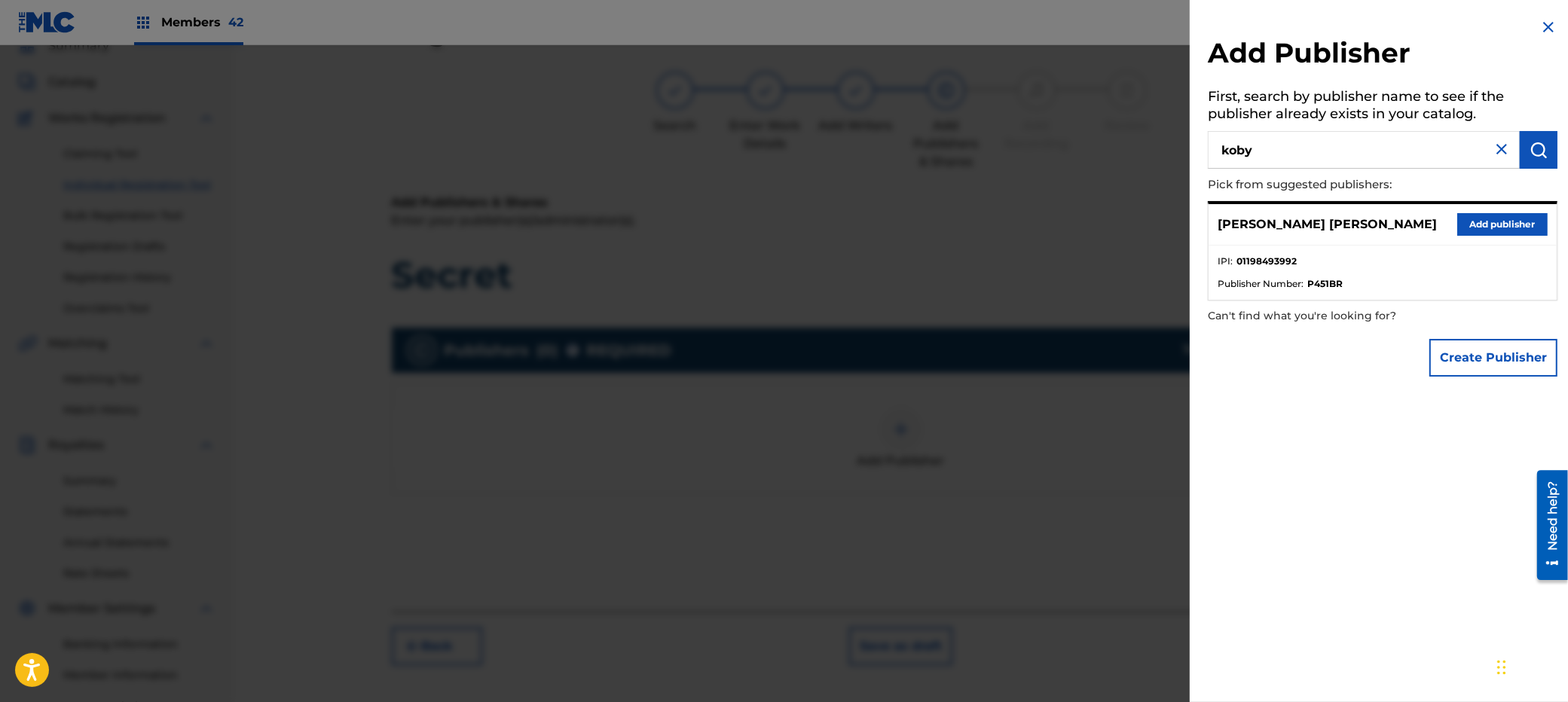
drag, startPoint x: 1502, startPoint y: 222, endPoint x: 1492, endPoint y: 232, distance: 14.1
click at [1502, 222] on button "Add publisher" at bounding box center [1502, 225] width 90 height 23
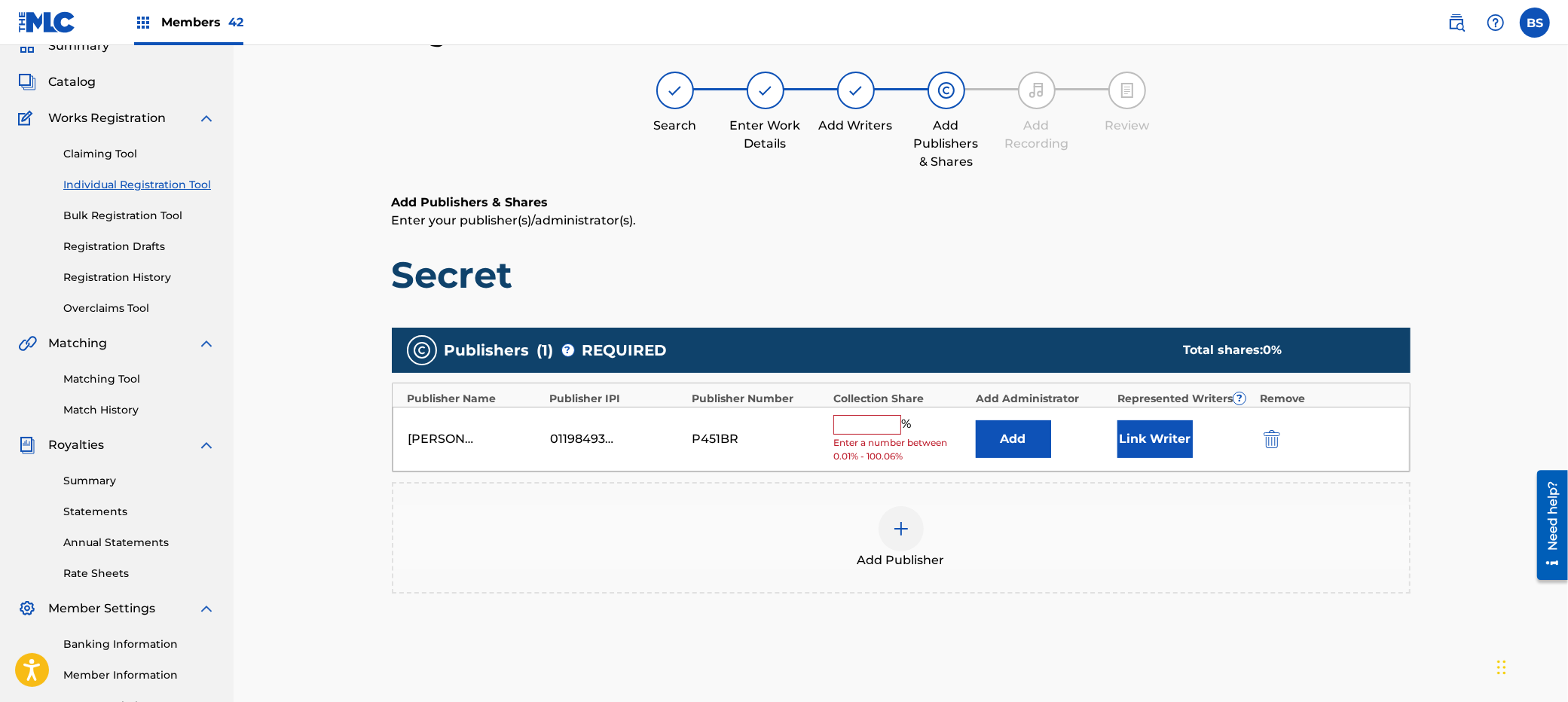
click at [1020, 442] on button "Add" at bounding box center [1013, 439] width 75 height 38
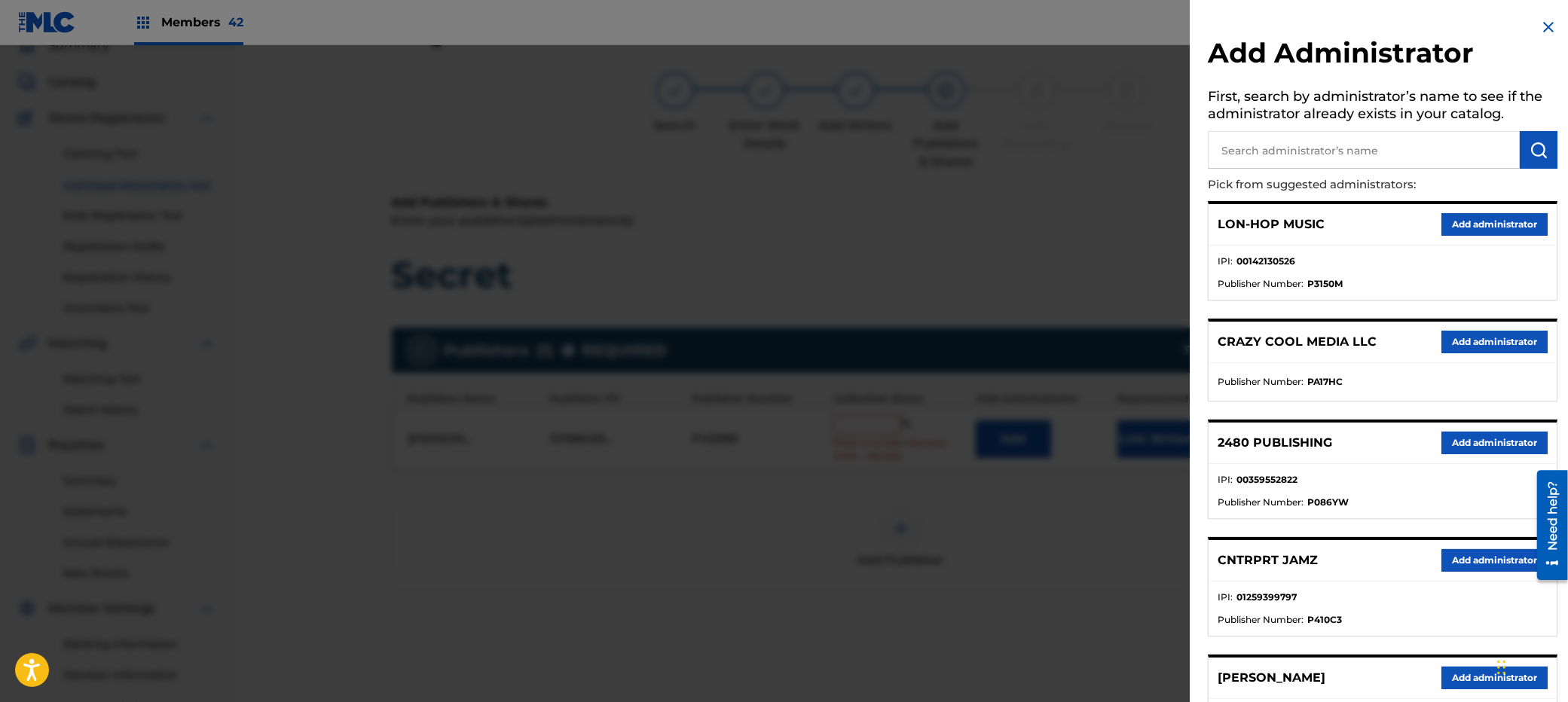
click at [1473, 550] on button "Add administrator" at bounding box center [1495, 561] width 107 height 23
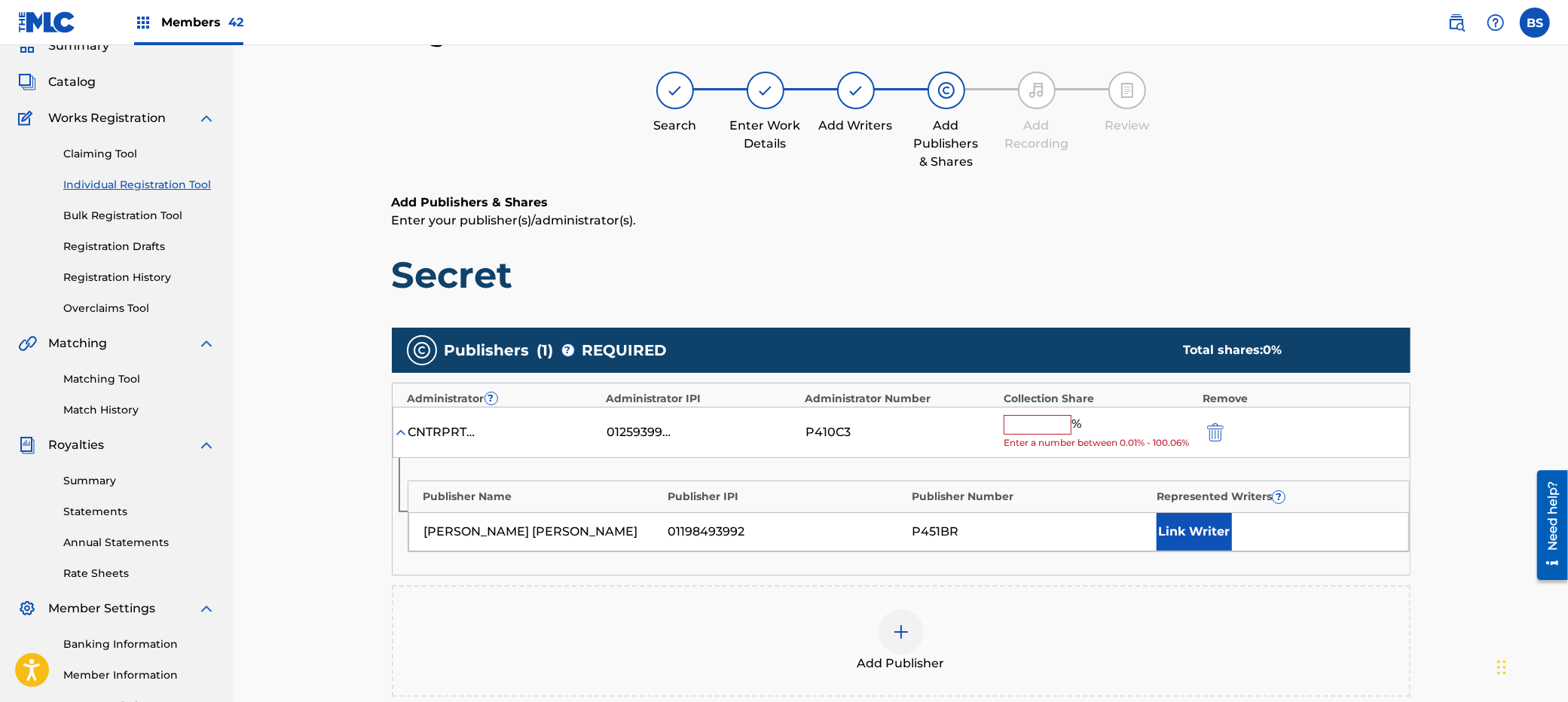
click at [1187, 529] on button "Link Writer" at bounding box center [1194, 532] width 75 height 38
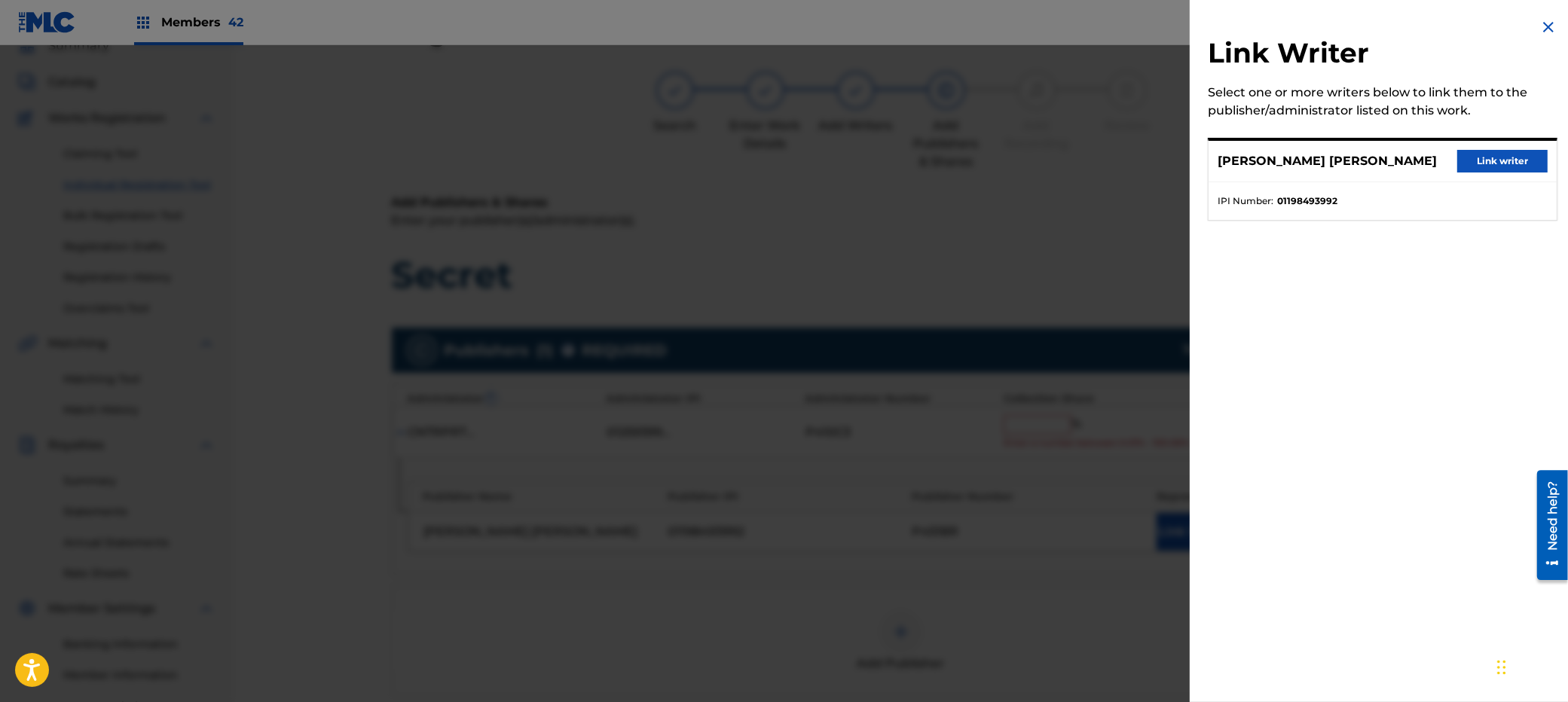
drag, startPoint x: 1503, startPoint y: 160, endPoint x: 1438, endPoint y: 193, distance: 72.9
click at [1503, 160] on button "Link writer" at bounding box center [1502, 161] width 90 height 23
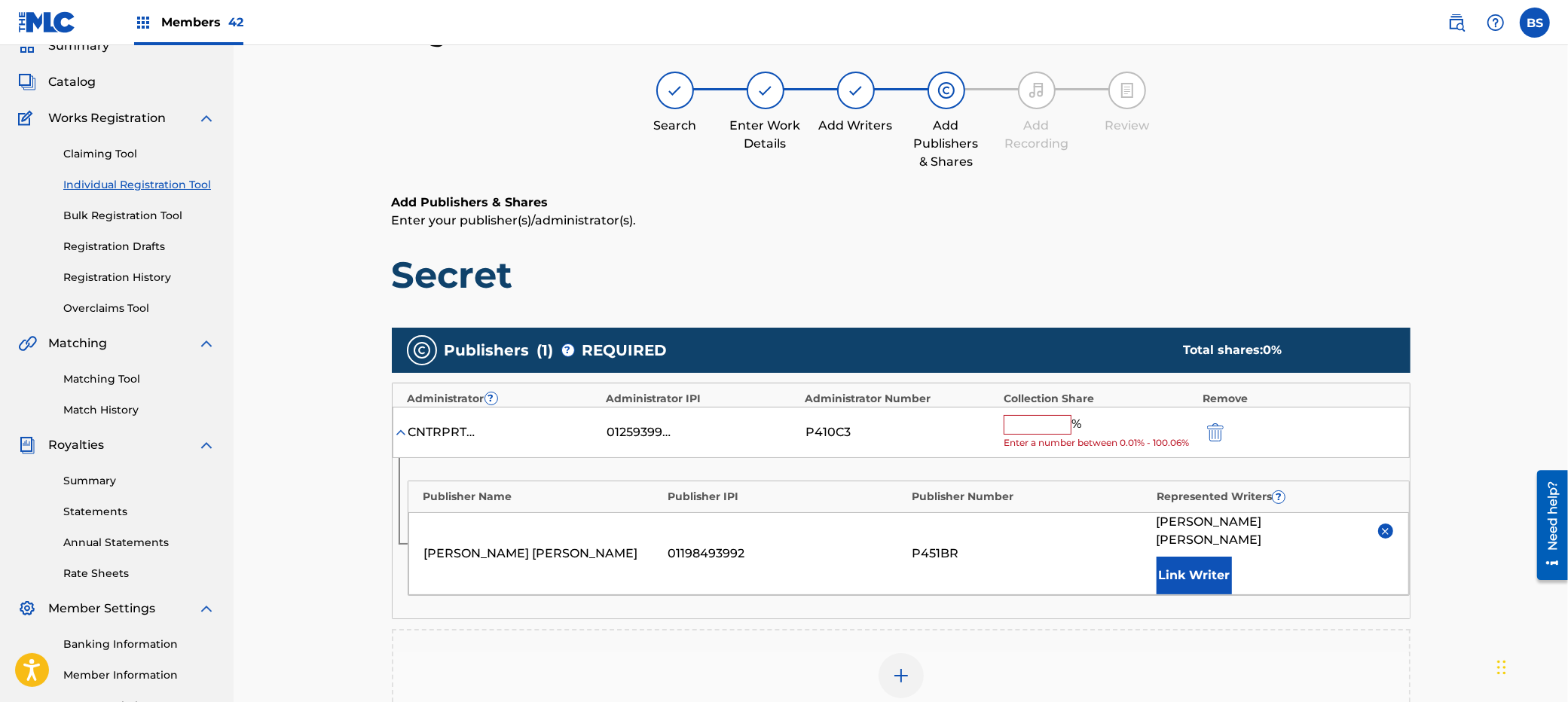
click at [1015, 425] on input "text" at bounding box center [1037, 425] width 68 height 20
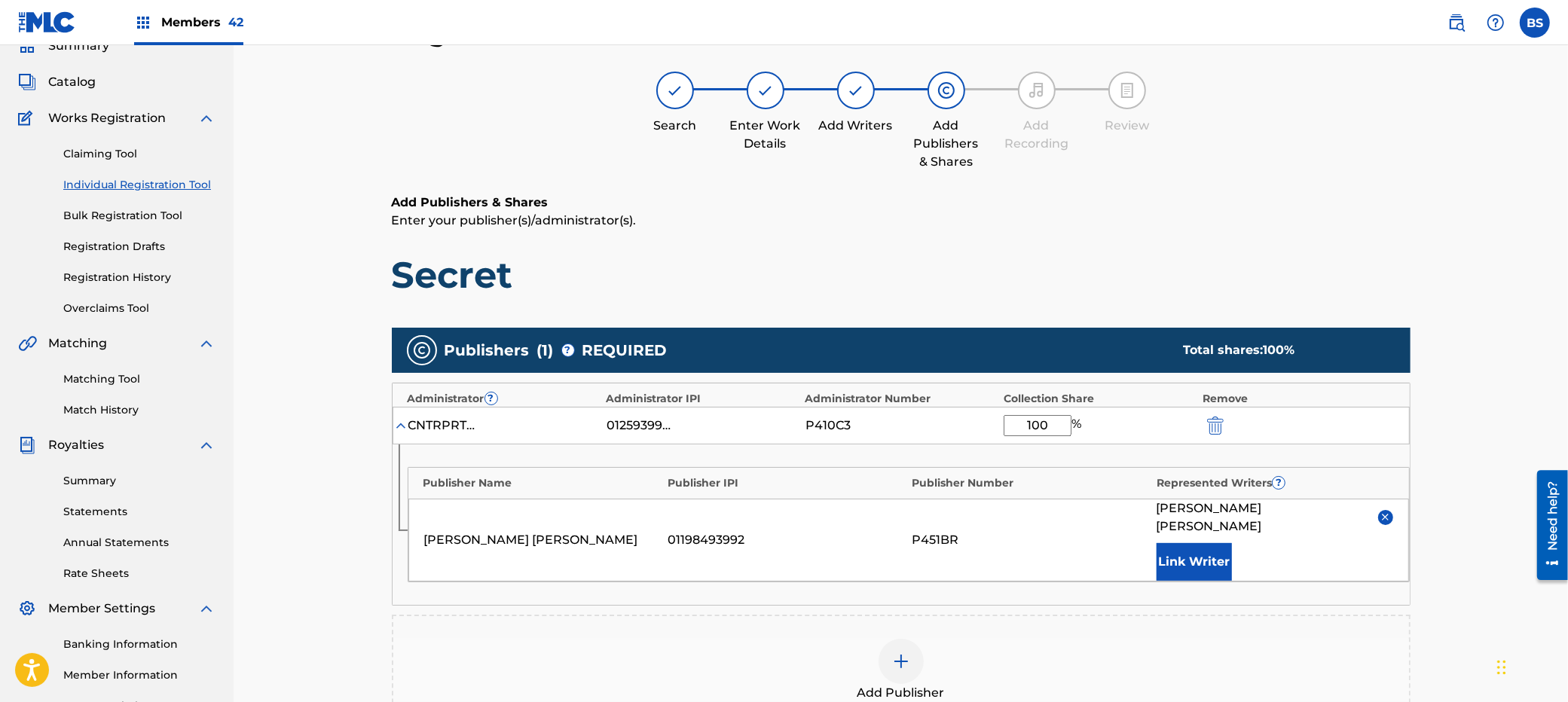
type input "100"
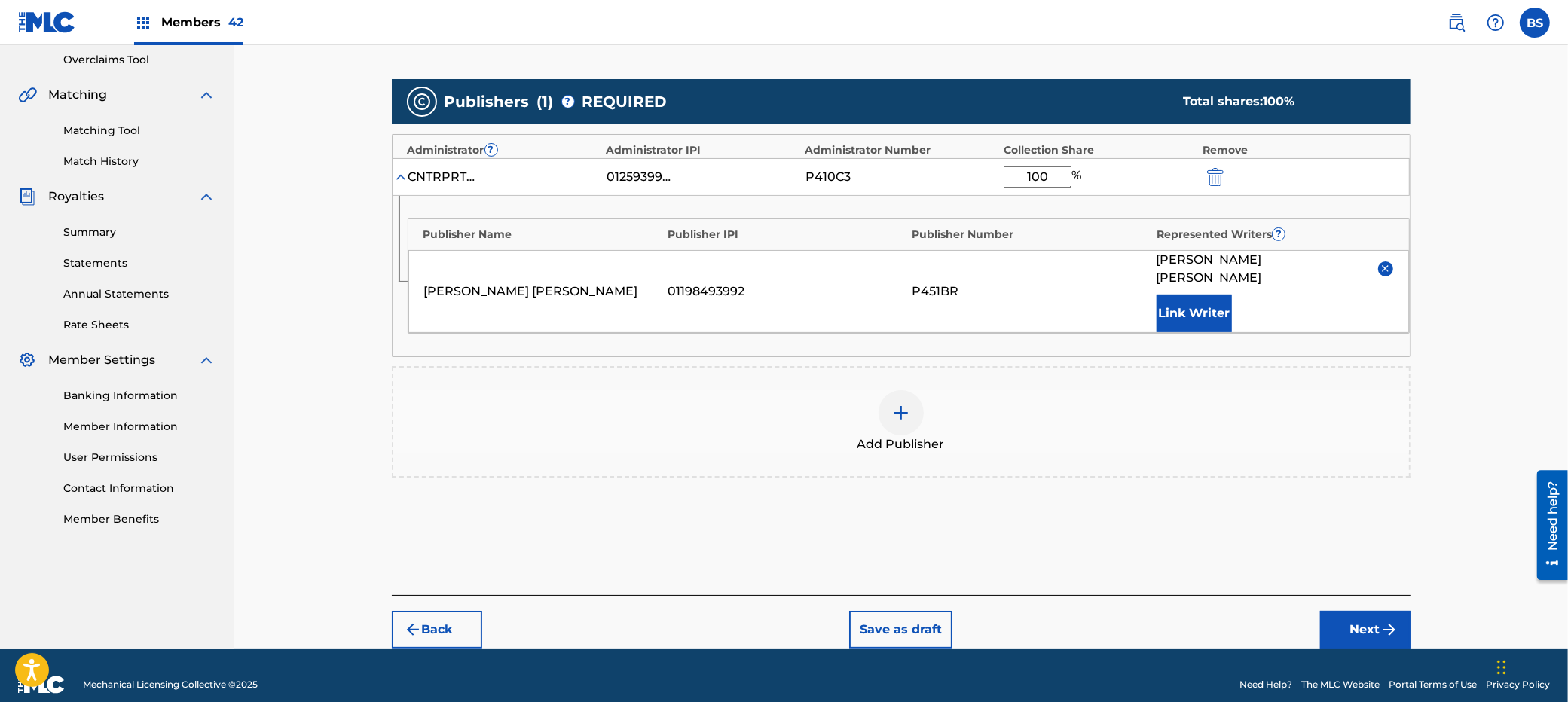
drag, startPoint x: 1366, startPoint y: 592, endPoint x: 830, endPoint y: 520, distance: 540.8
click at [1366, 595] on div "Back Save as draft Next" at bounding box center [901, 622] width 1019 height 53
click at [913, 391] on div at bounding box center [900, 412] width 45 height 45
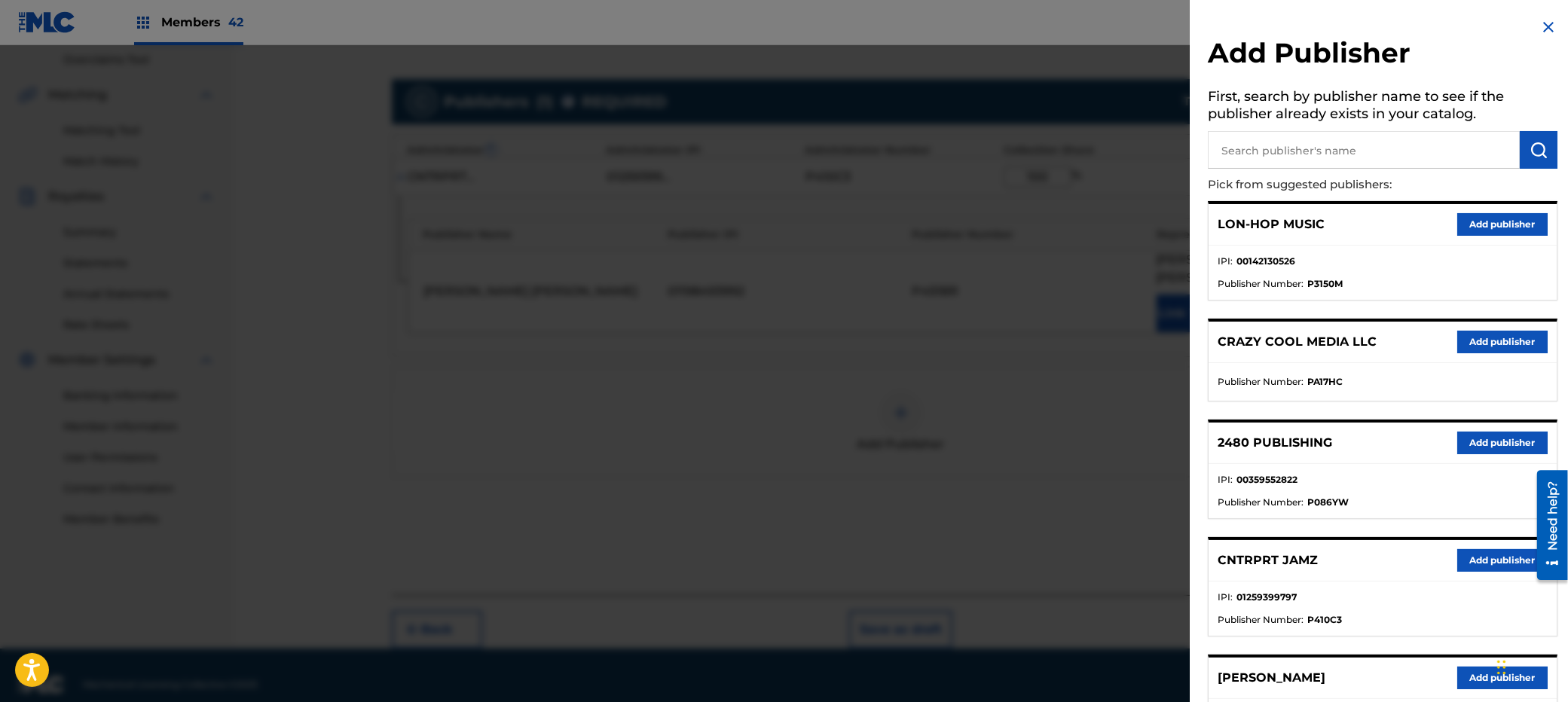
click at [1546, 28] on img at bounding box center [1548, 27] width 18 height 18
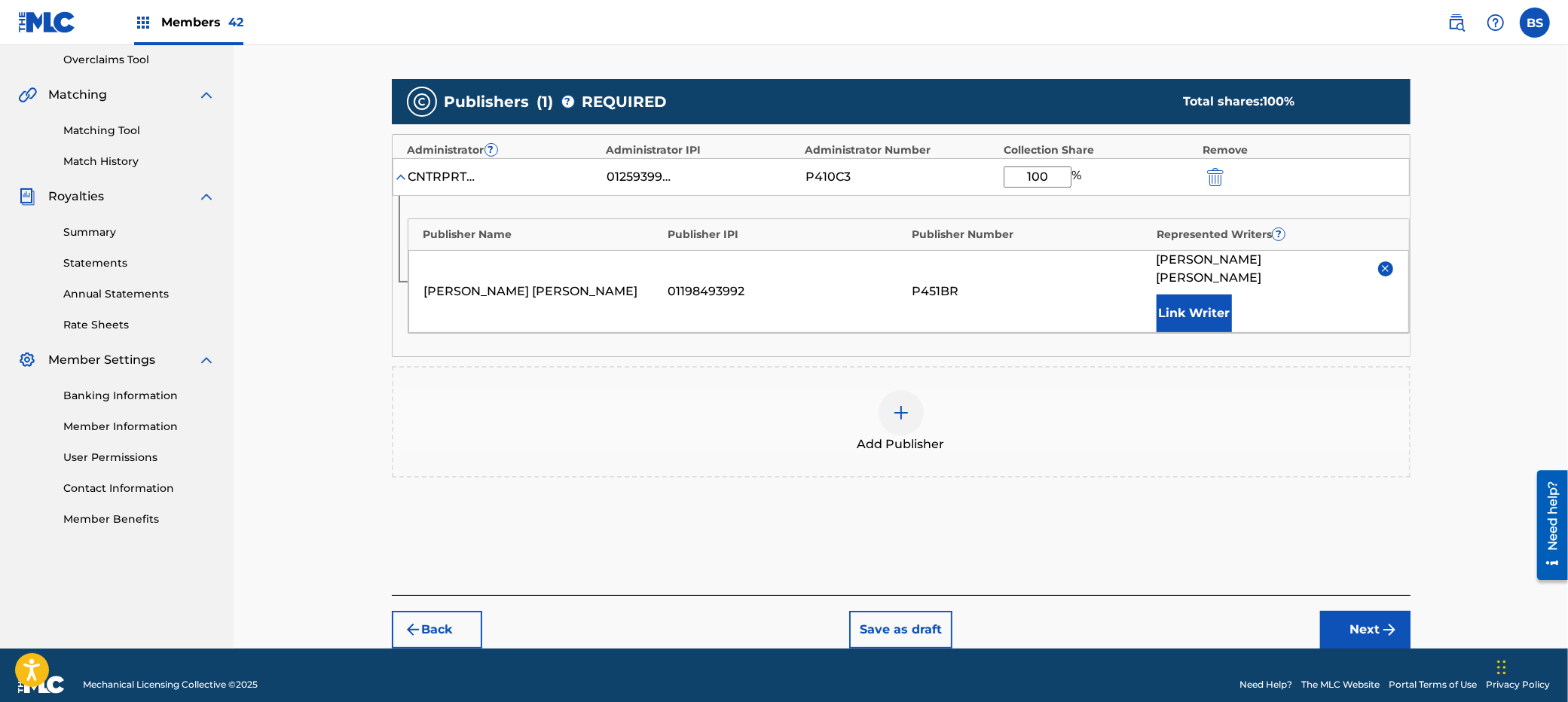
drag, startPoint x: 1355, startPoint y: 610, endPoint x: 1131, endPoint y: 614, distance: 224.0
click at [1356, 612] on button "Next" at bounding box center [1365, 631] width 90 height 38
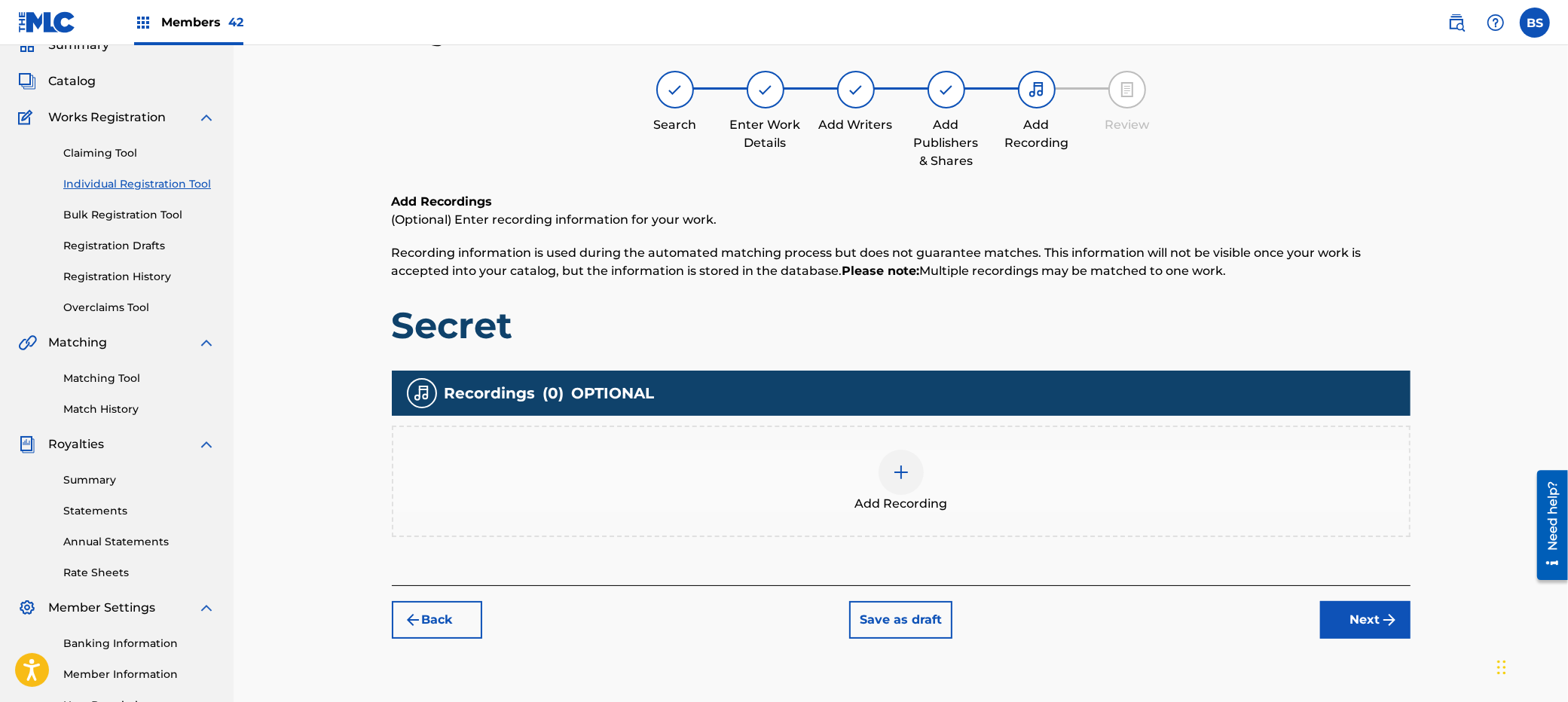
click at [893, 489] on div at bounding box center [900, 471] width 45 height 45
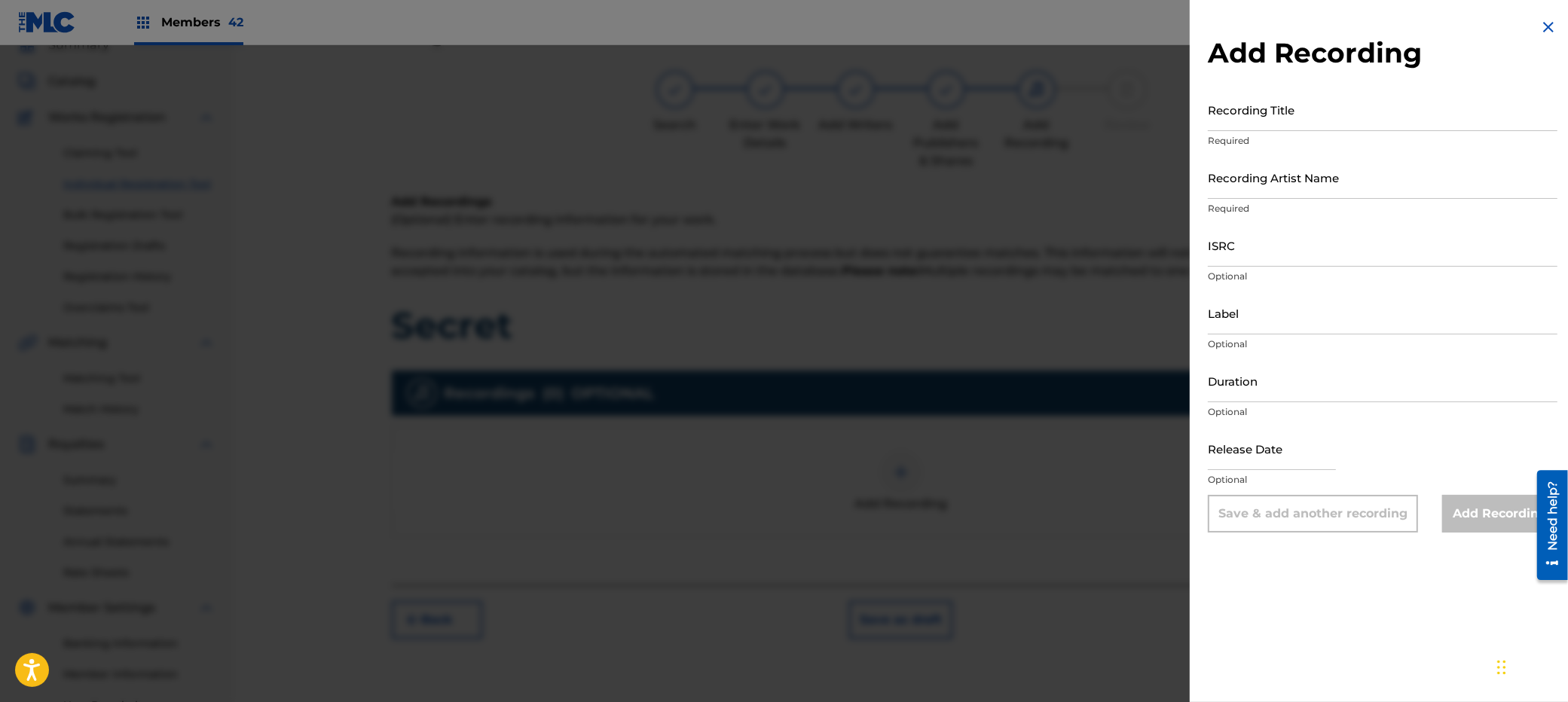
scroll to position [73, 0]
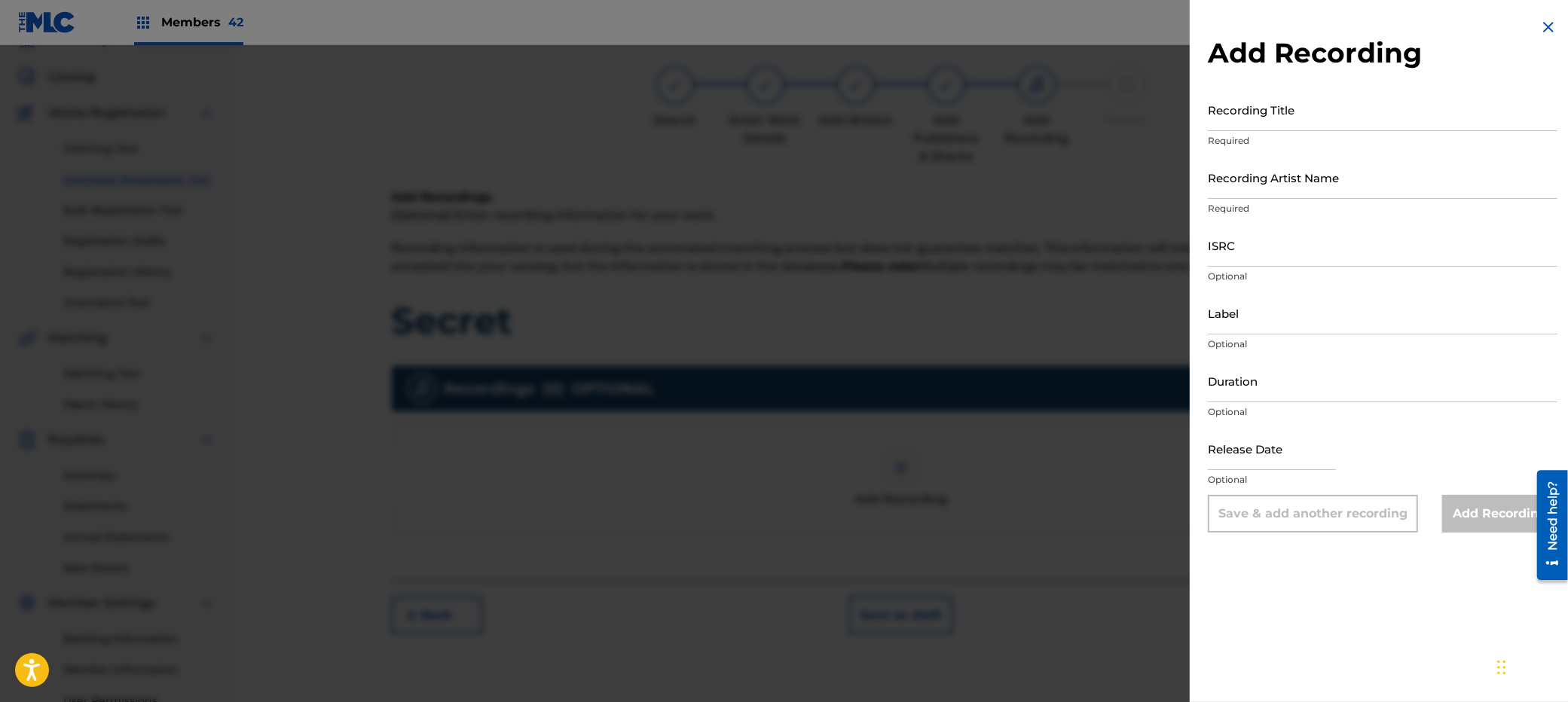
drag, startPoint x: 1243, startPoint y: 114, endPoint x: 1235, endPoint y: 121, distance: 10.6
click at [1243, 114] on input "Recording Title" at bounding box center [1382, 110] width 350 height 43
paste input "SECRET"
type input "SECRET"
click at [1239, 246] on input "ISRC" at bounding box center [1382, 245] width 350 height 43
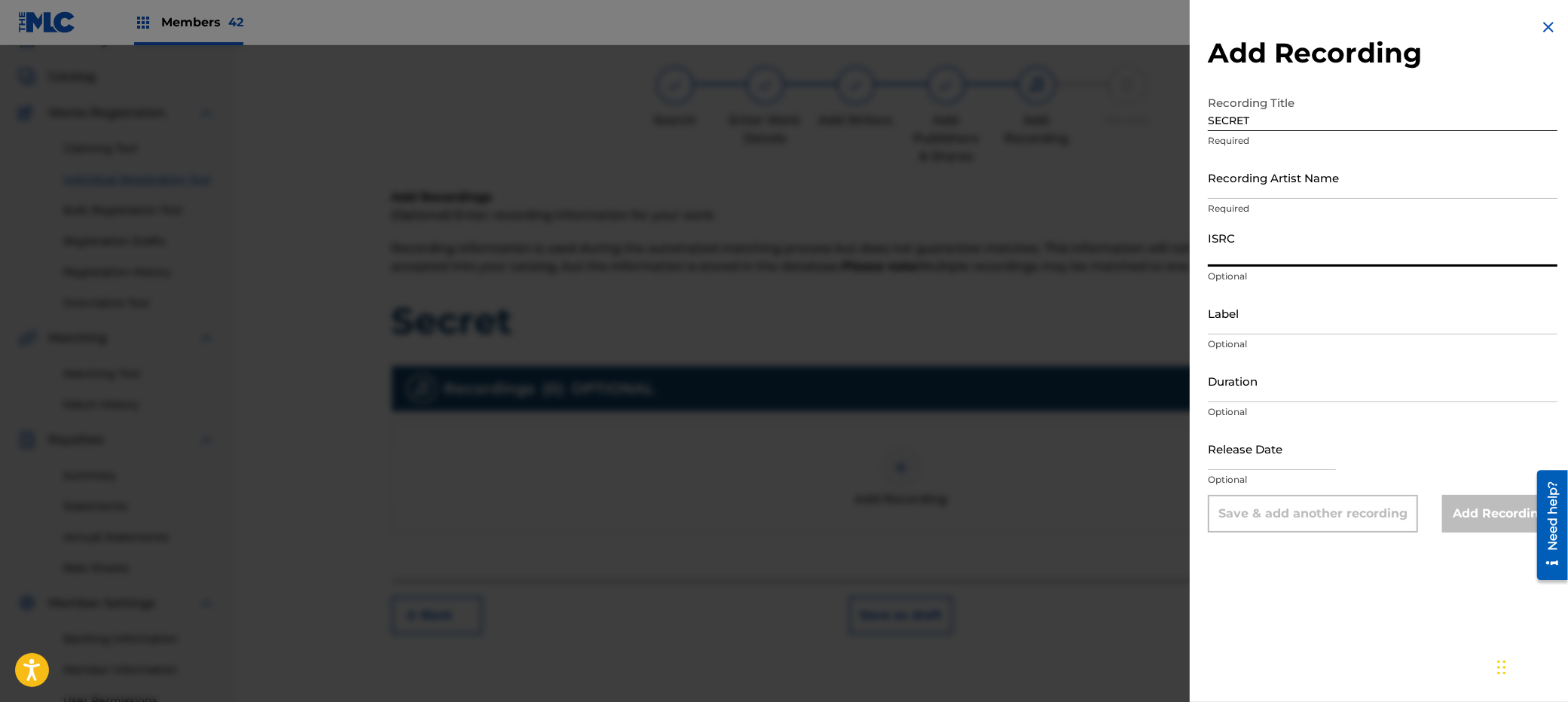
paste input "Kyaru"
type input "Kyaru"
click at [1242, 211] on p "Required" at bounding box center [1382, 209] width 350 height 13
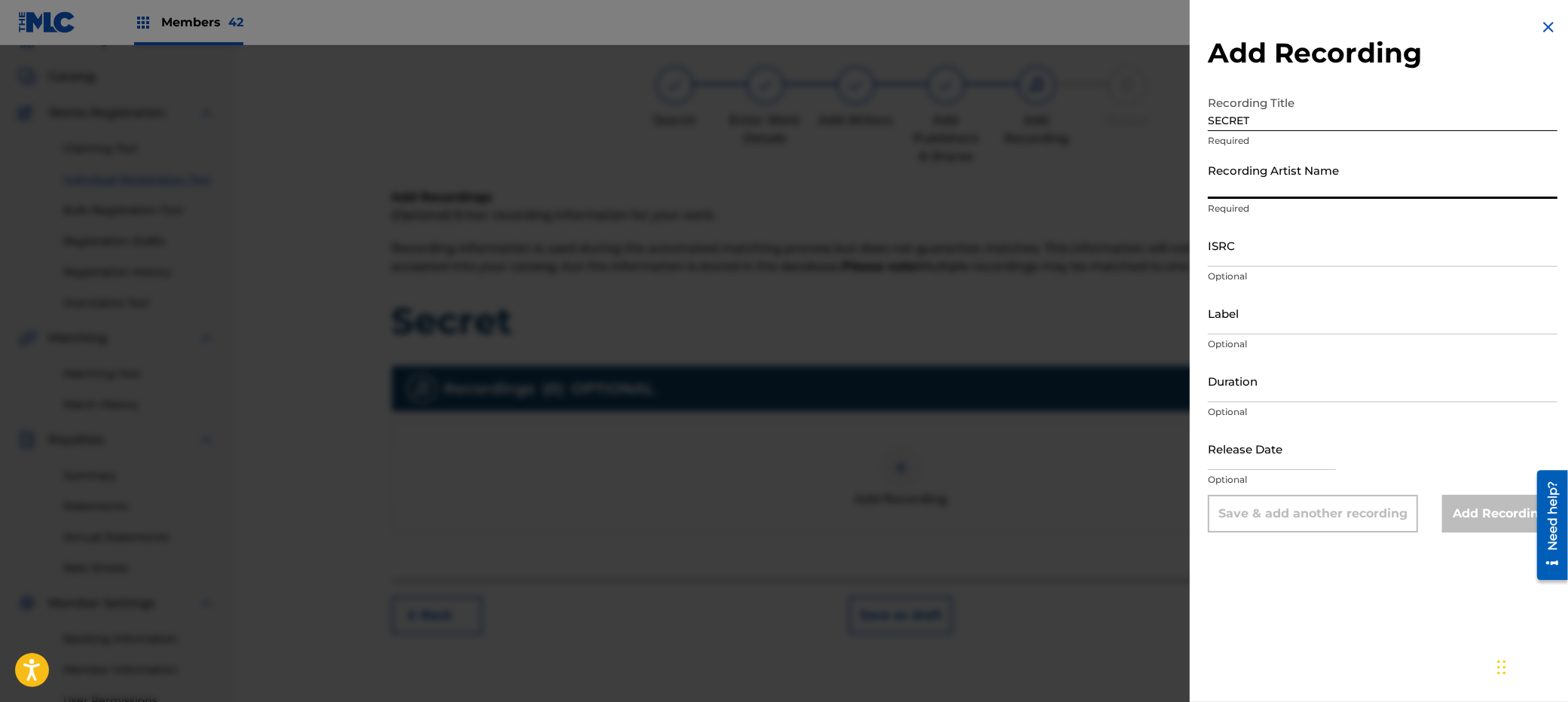
click at [1243, 186] on input "Recording Artist Name" at bounding box center [1382, 177] width 350 height 43
paste input "Kyaru"
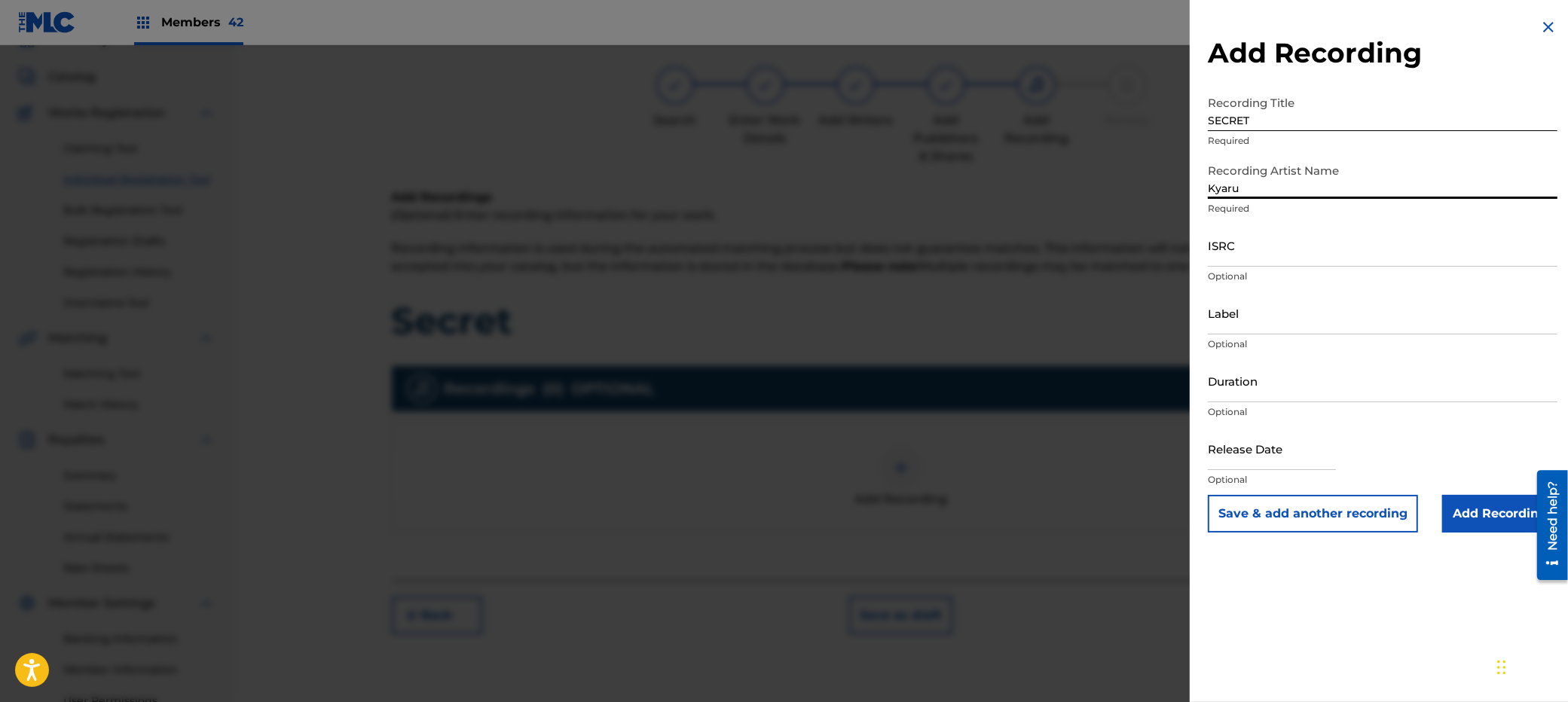
type input "Kyaru"
paste input "QT4K42545666"
type input "QT4K42545666"
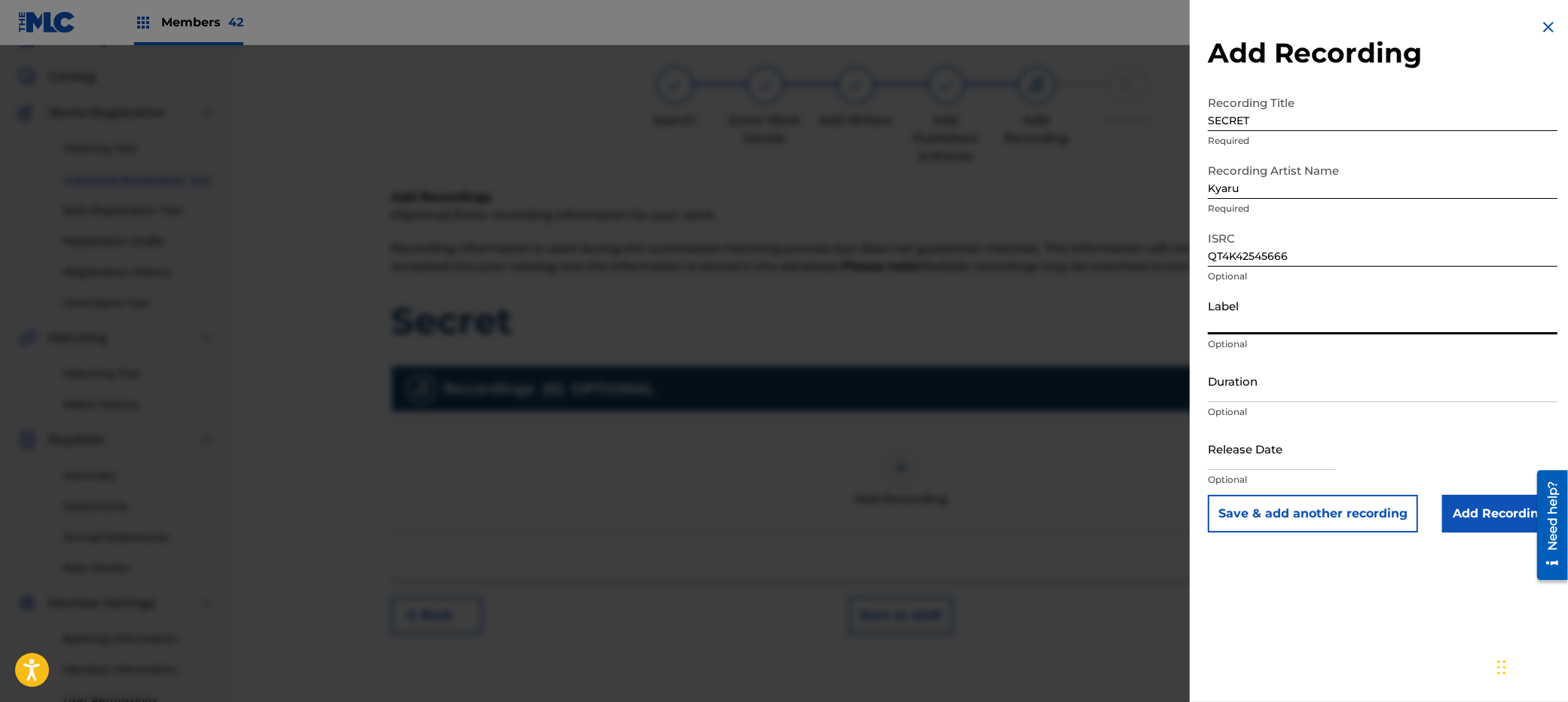
click at [1297, 191] on input "Kyaru" at bounding box center [1382, 177] width 350 height 43
drag, startPoint x: 1297, startPoint y: 191, endPoint x: 1254, endPoint y: 277, distance: 96.2
click at [1297, 191] on input "Kyaru" at bounding box center [1382, 177] width 350 height 43
click at [1248, 309] on input "Label" at bounding box center [1382, 312] width 350 height 43
paste input "Kyaru"
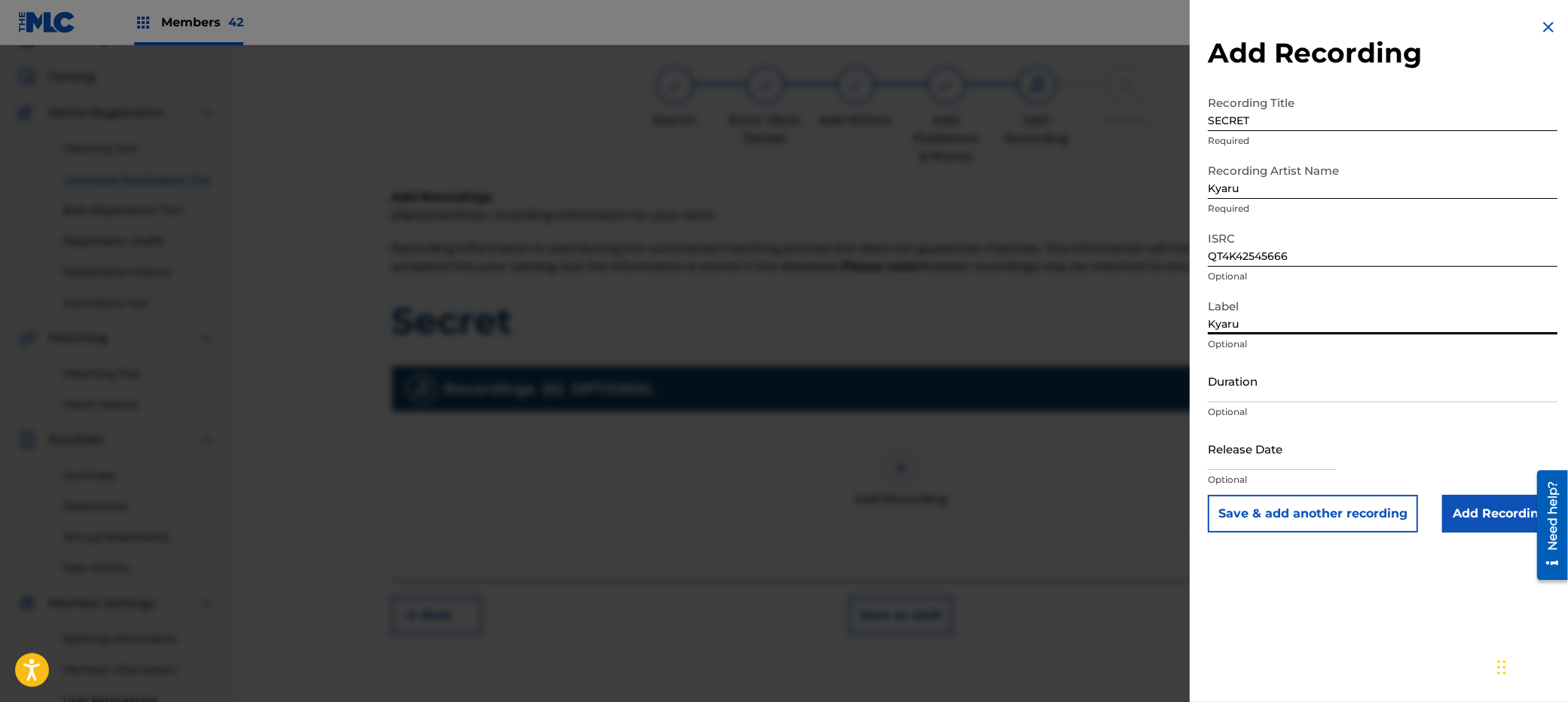
type input "Kyaru"
type input "02:11"
select select "7"
select select "2025"
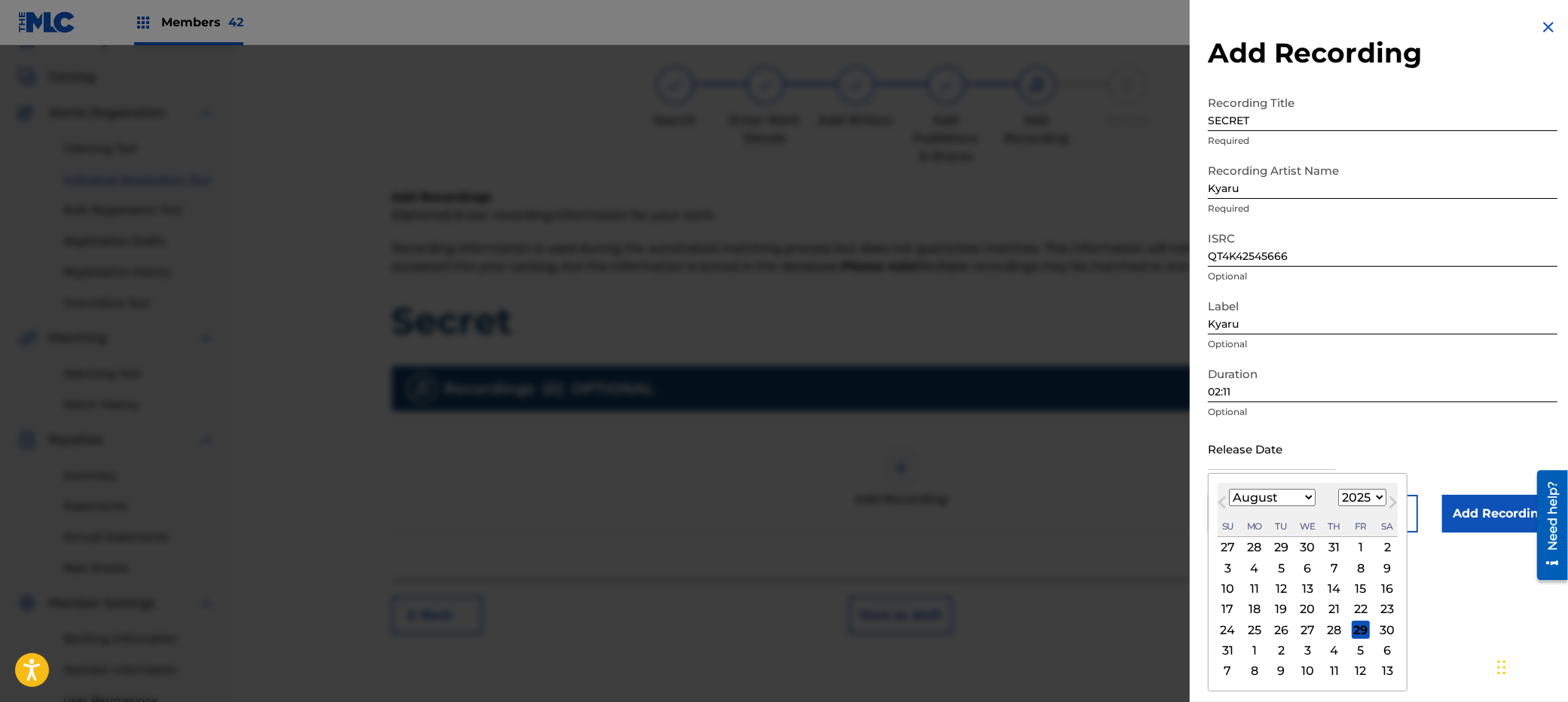
drag, startPoint x: 1359, startPoint y: 626, endPoint x: 1450, endPoint y: 570, distance: 106.9
click at [1364, 624] on div "29" at bounding box center [1360, 630] width 18 height 18
type input "[DATE]"
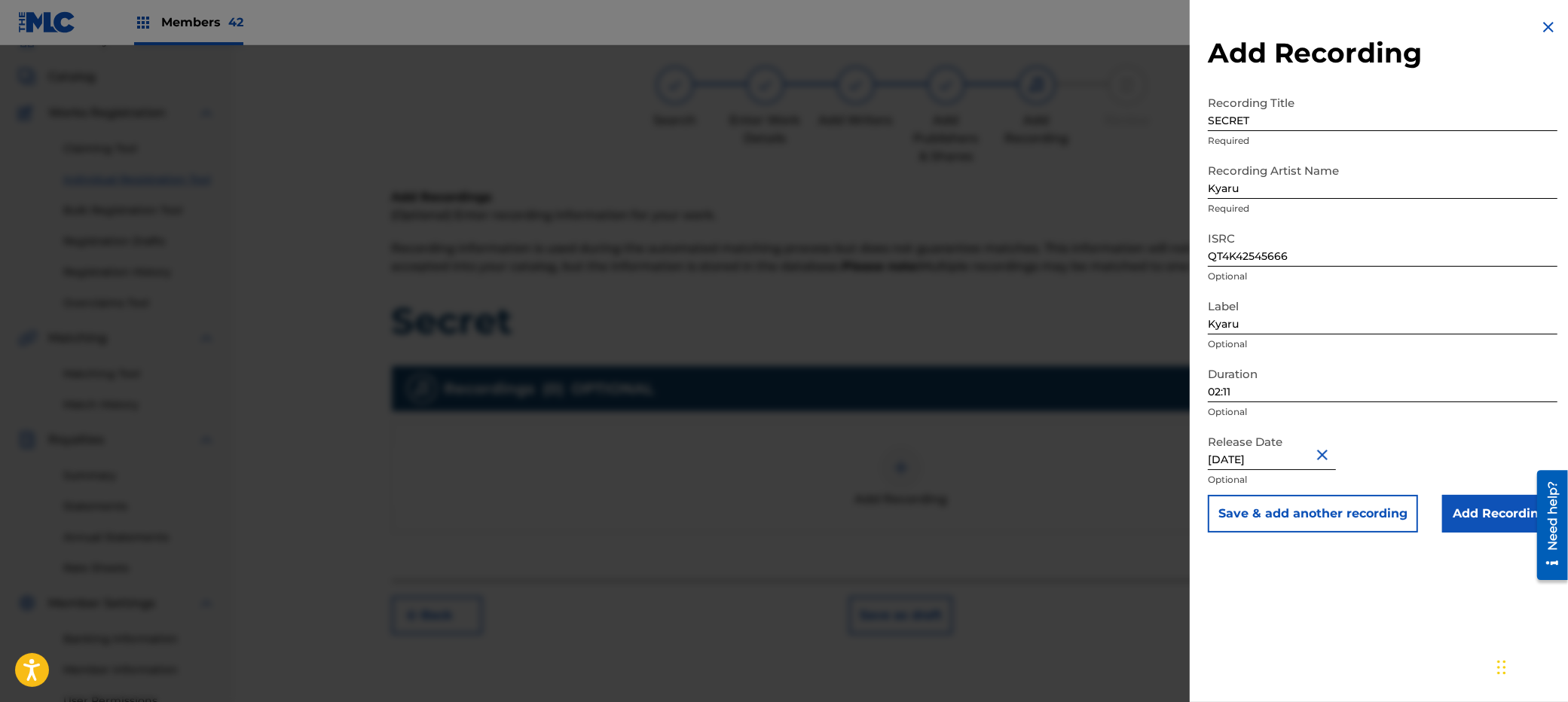
click at [1472, 507] on input "Add Recording" at bounding box center [1499, 514] width 115 height 38
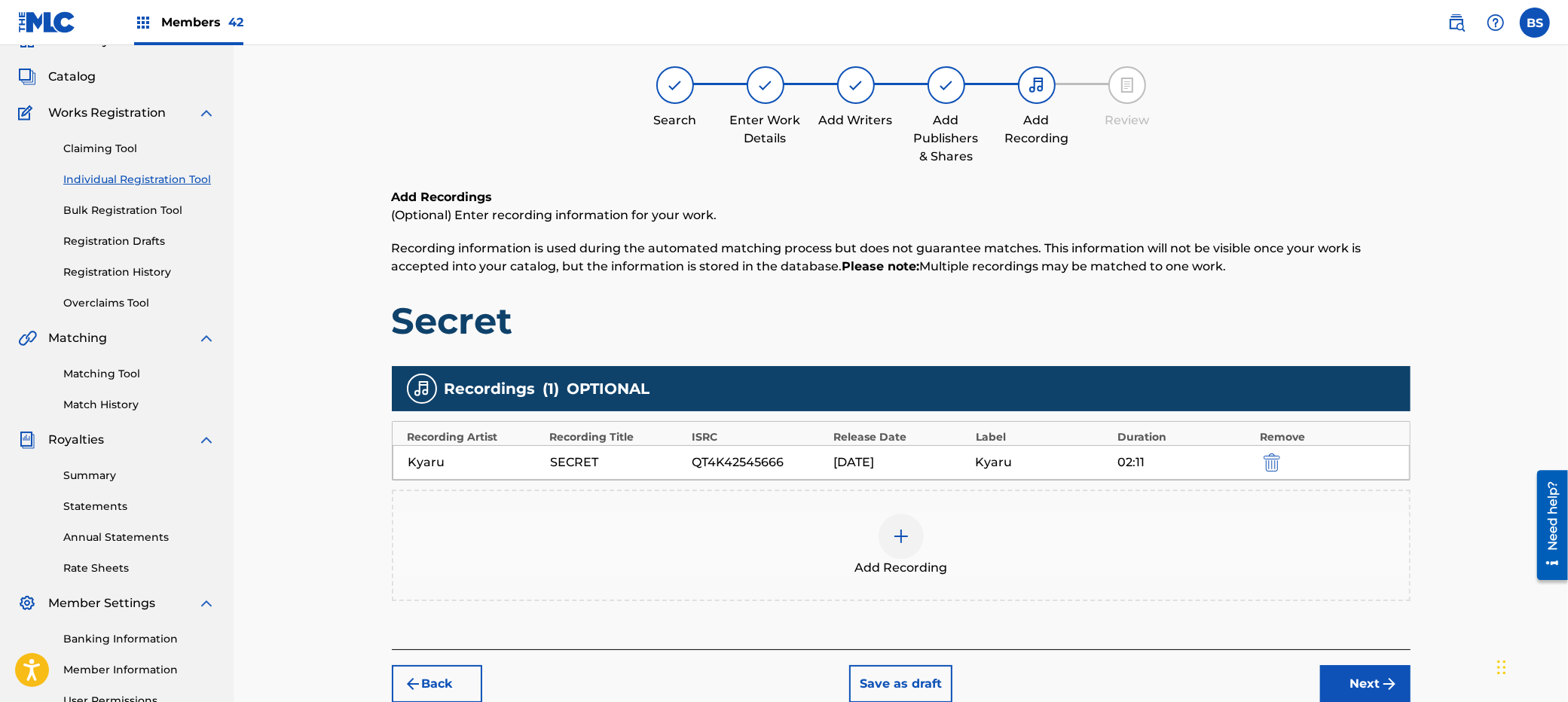
click at [1348, 673] on button "Next" at bounding box center [1365, 685] width 90 height 38
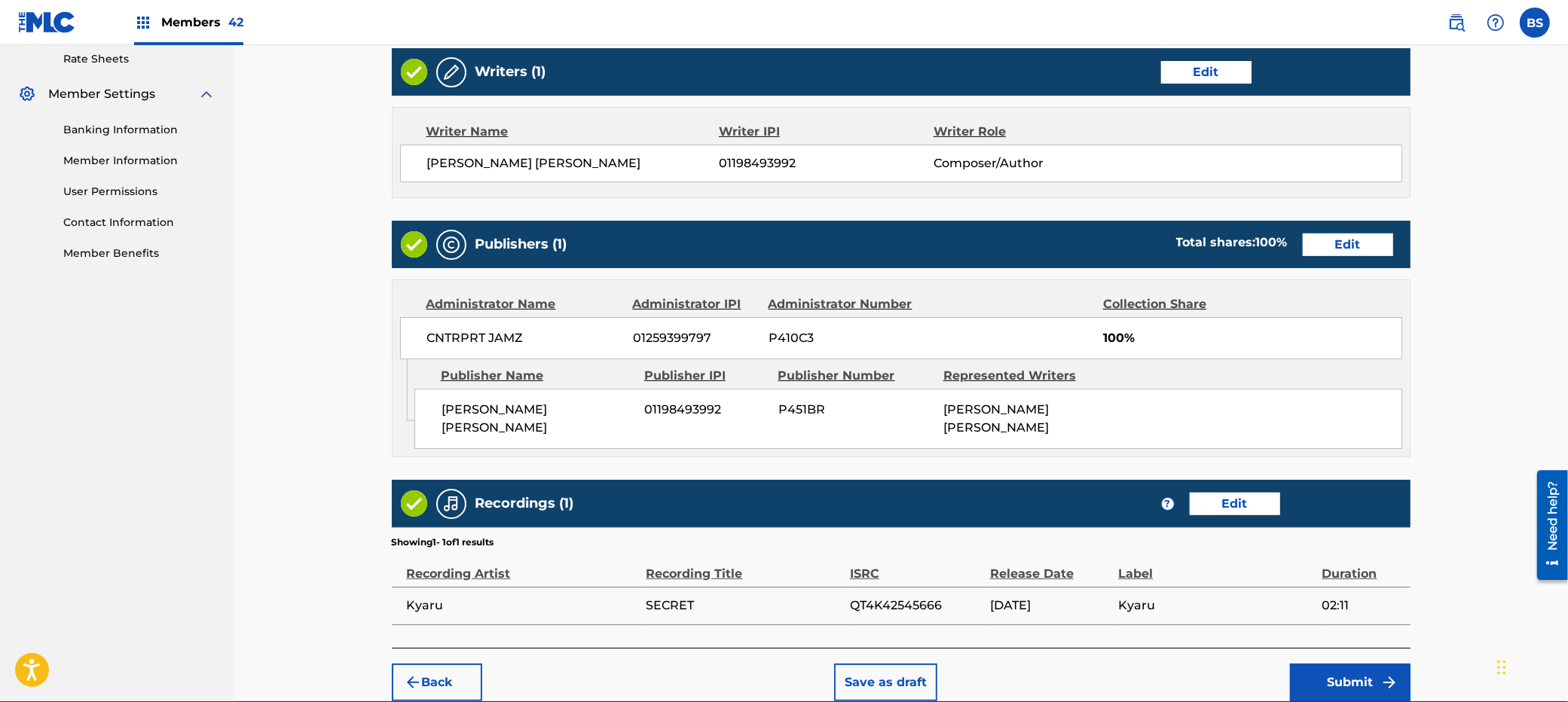
scroll to position [640, 0]
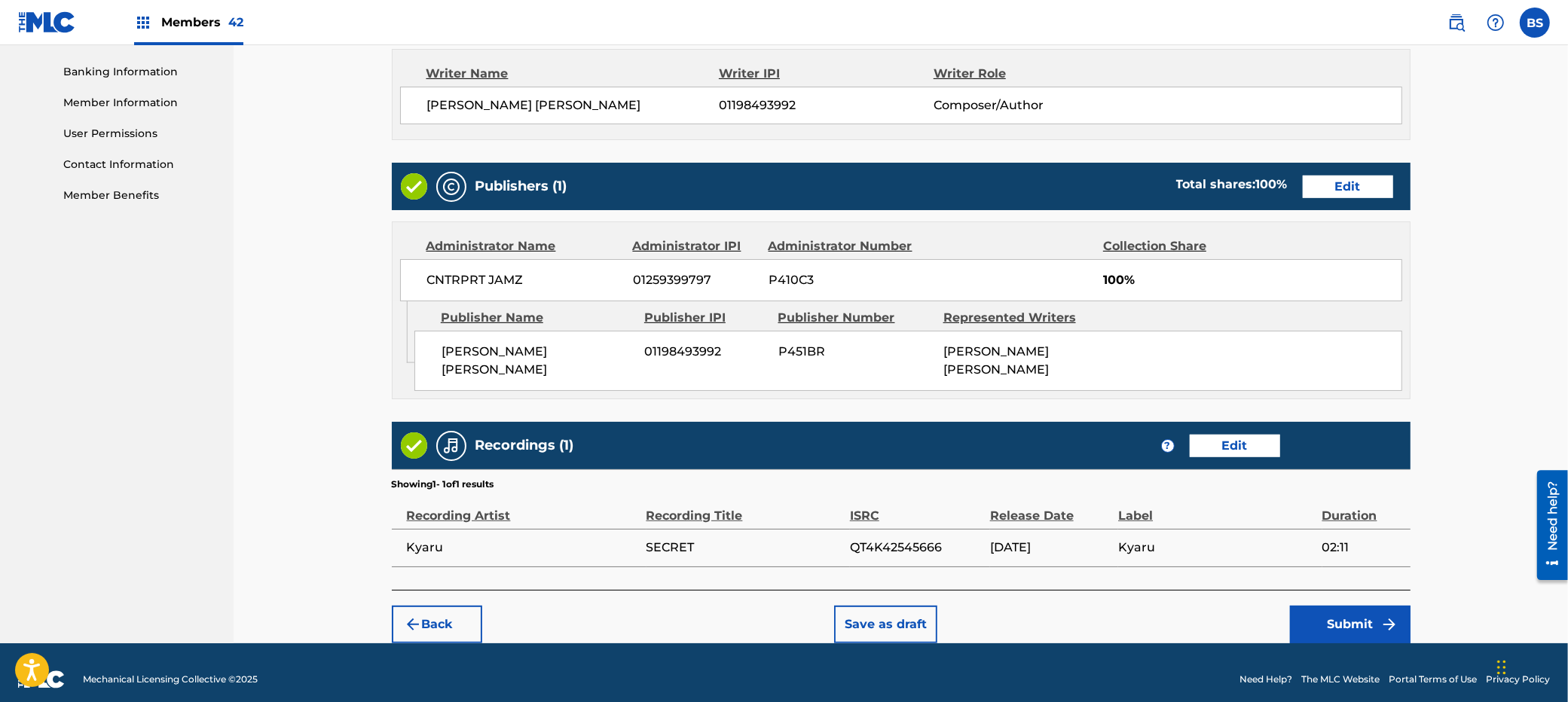
click at [1357, 618] on button "Submit" at bounding box center [1350, 625] width 121 height 38
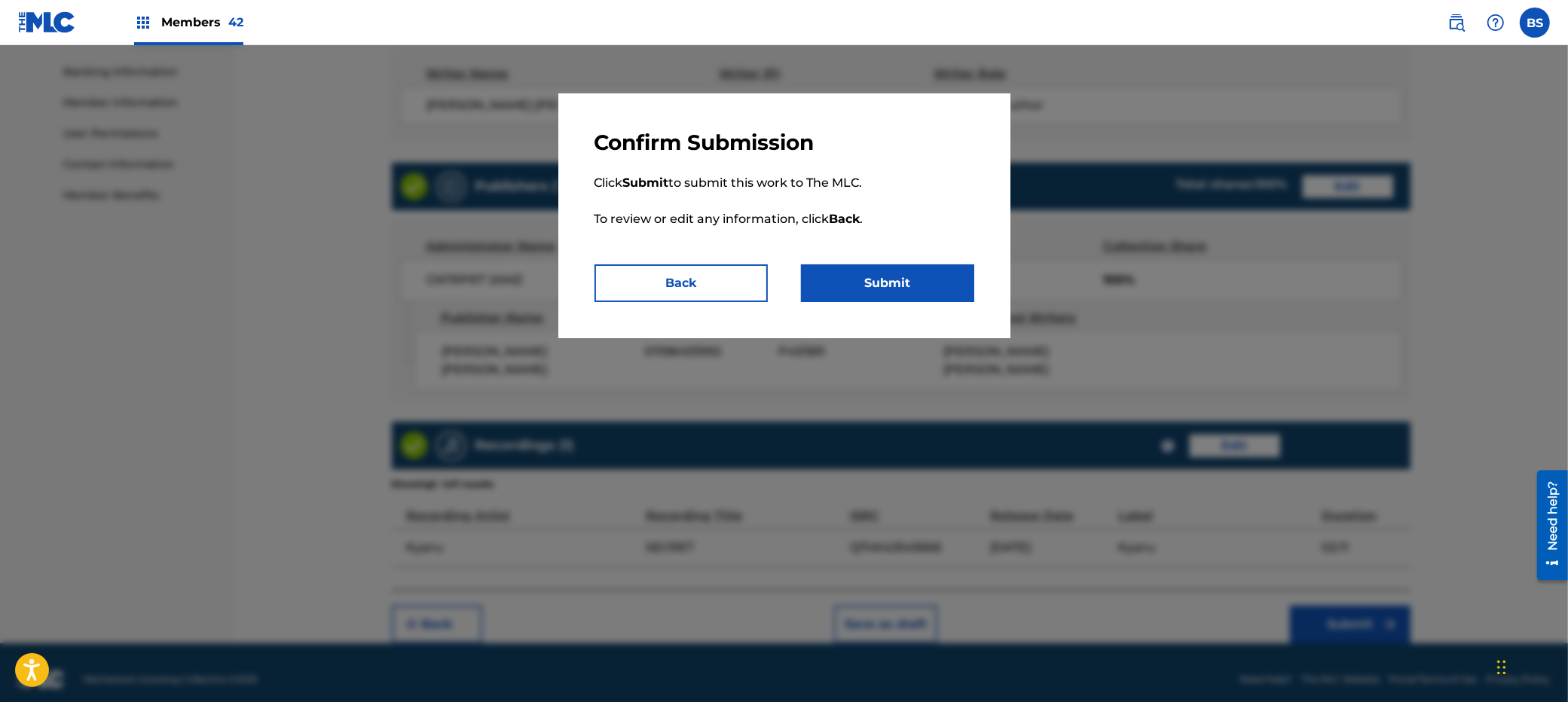
drag, startPoint x: 872, startPoint y: 285, endPoint x: 815, endPoint y: 337, distance: 77.2
click at [872, 285] on button "Submit" at bounding box center [888, 284] width 173 height 38
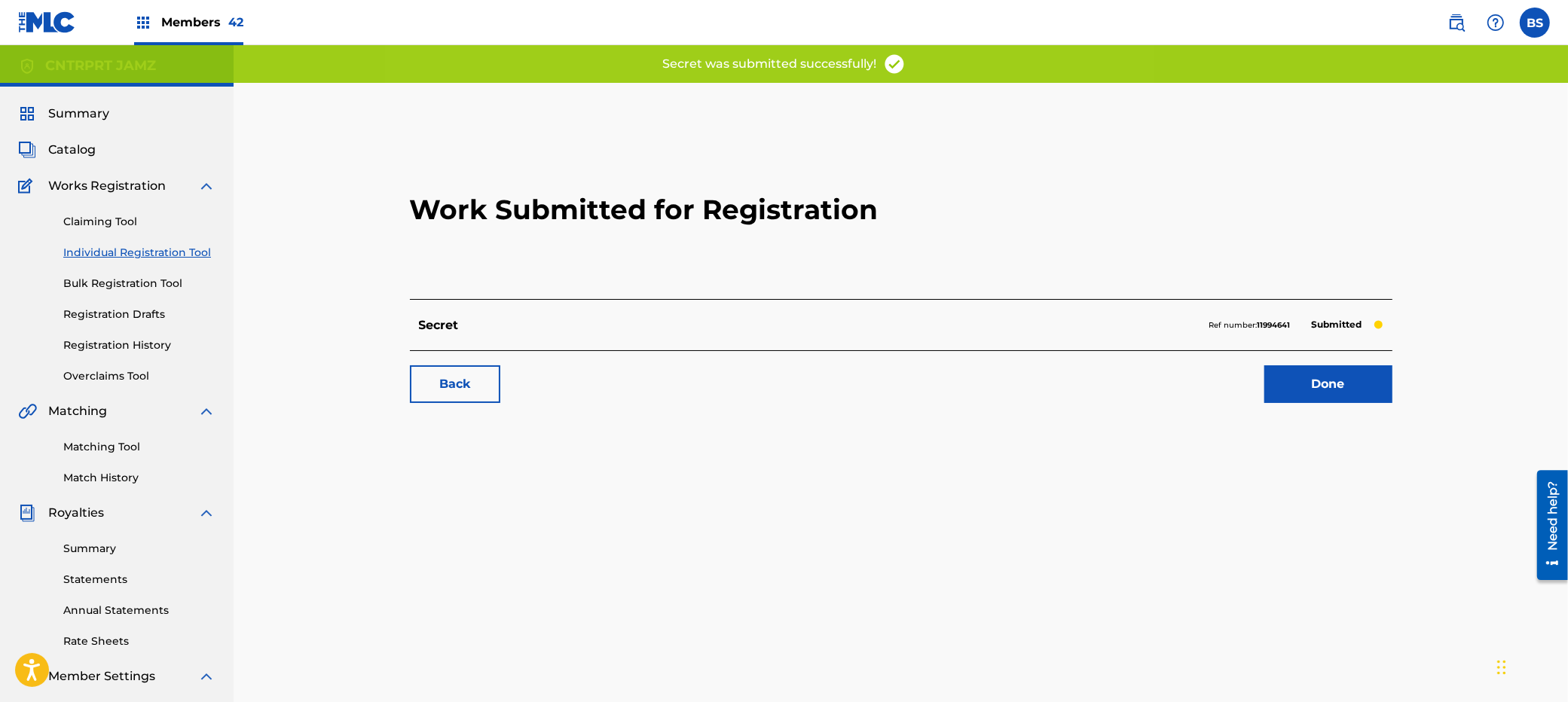
click at [1331, 383] on link "Done" at bounding box center [1328, 385] width 128 height 38
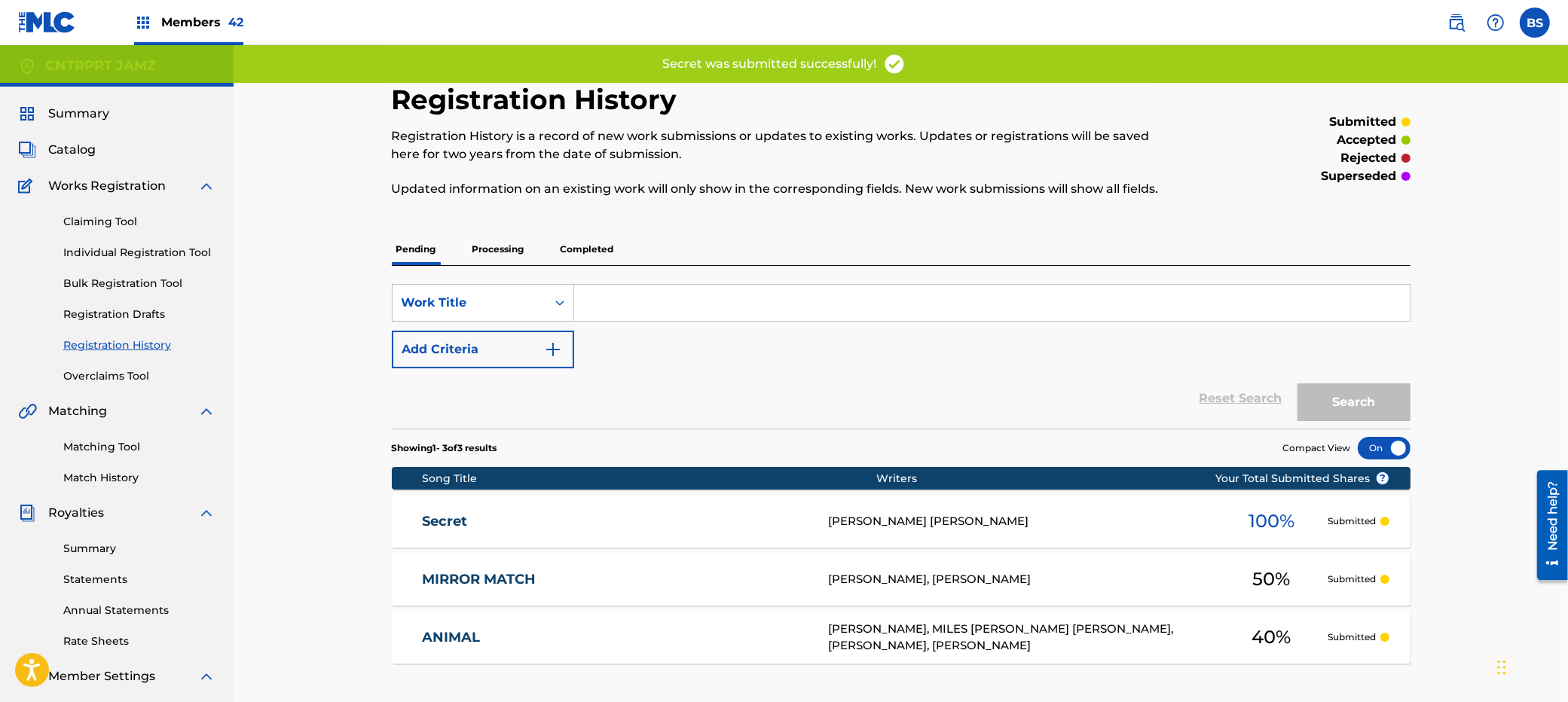
click at [607, 535] on div "Secret [PERSON_NAME] [PERSON_NAME] 100 % Submitted" at bounding box center [901, 521] width 1019 height 52
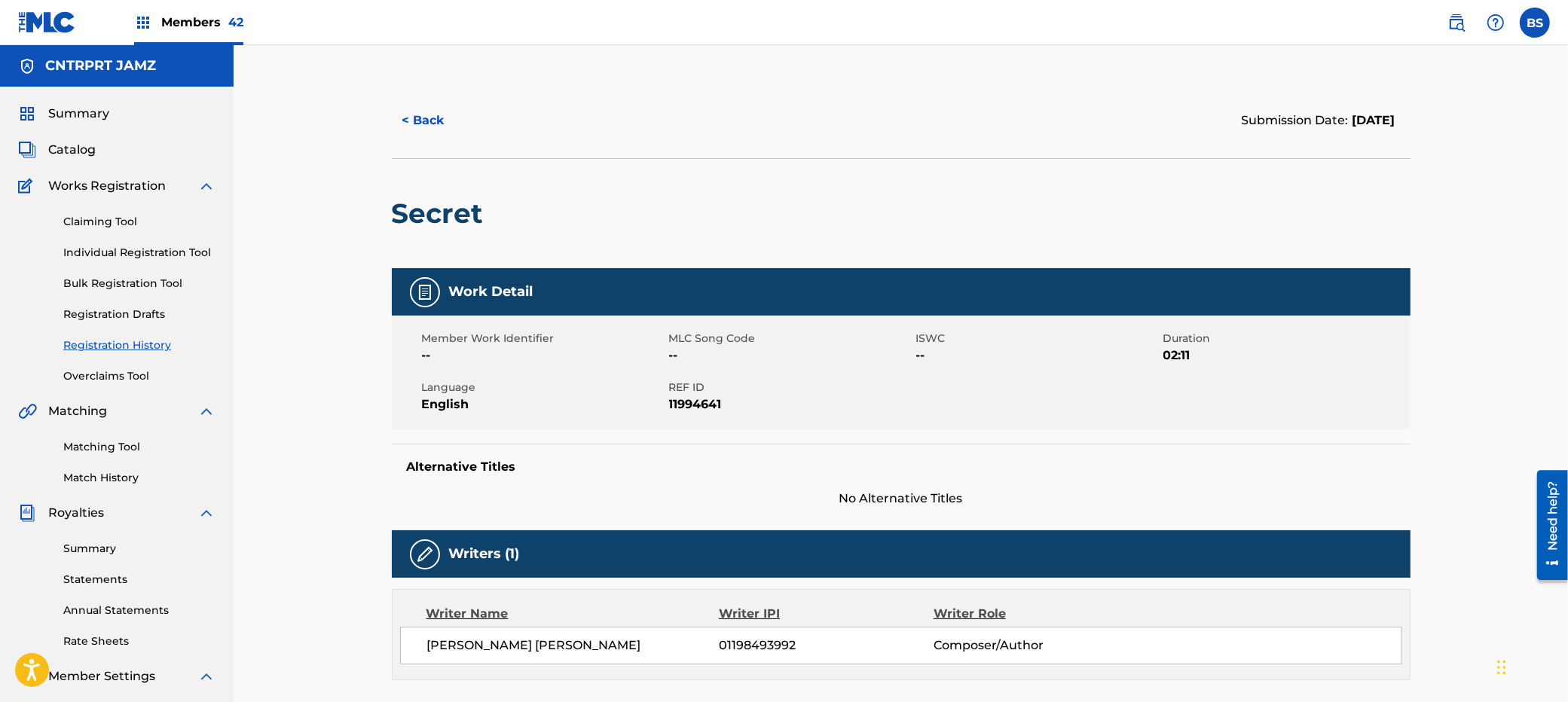
click at [449, 213] on h2 "Secret" at bounding box center [441, 213] width 99 height 34
drag, startPoint x: 449, startPoint y: 213, endPoint x: 490, endPoint y: 326, distance: 120.2
click at [451, 214] on h2 "Secret" at bounding box center [441, 213] width 99 height 34
copy h2 "Secret"
click at [755, 641] on span "01198493992" at bounding box center [826, 645] width 214 height 18
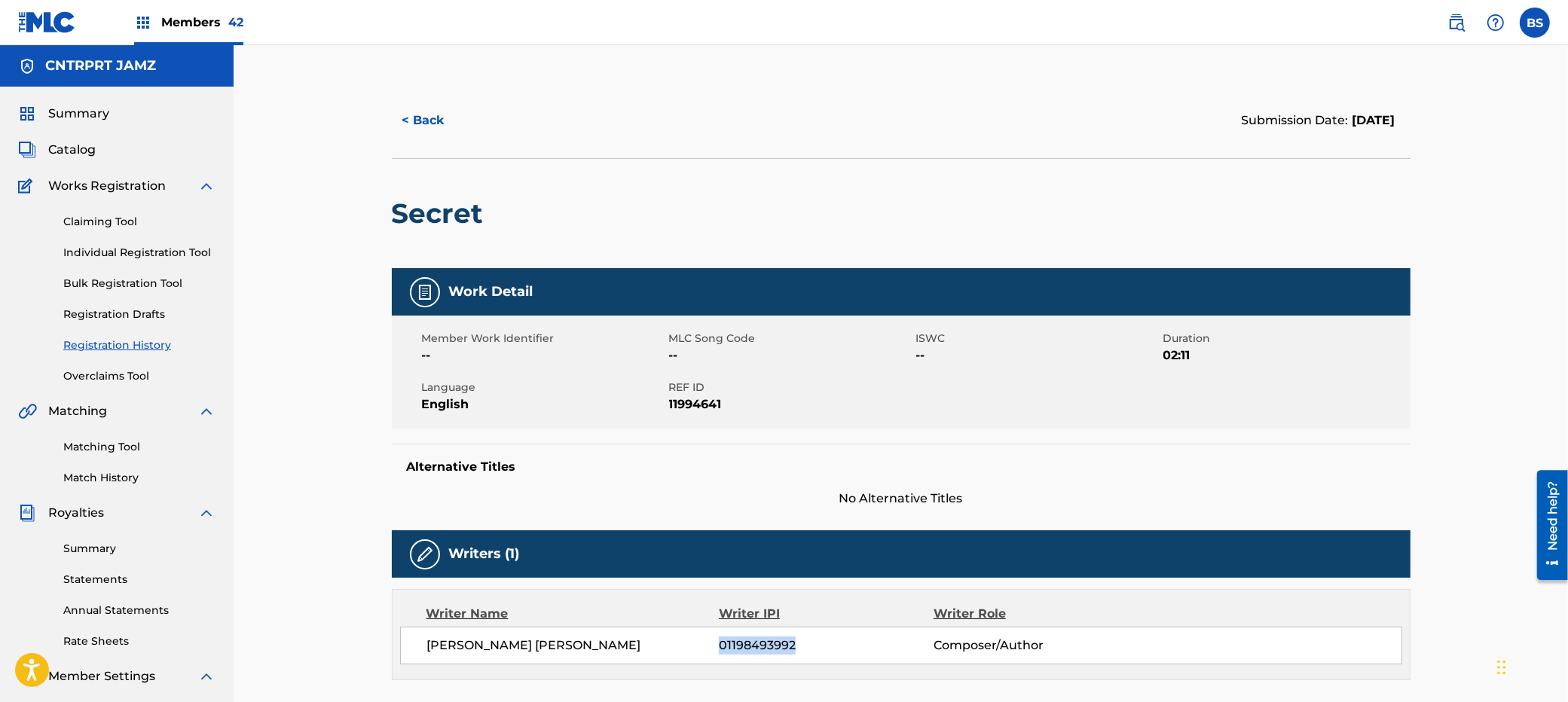
click at [755, 641] on span "01198493992" at bounding box center [826, 645] width 214 height 18
copy span "01198493992"
click at [451, 211] on h2 "Secret" at bounding box center [441, 213] width 99 height 34
click at [449, 211] on h2 "Secret" at bounding box center [441, 213] width 99 height 34
click at [449, 214] on h2 "Secret" at bounding box center [441, 213] width 99 height 34
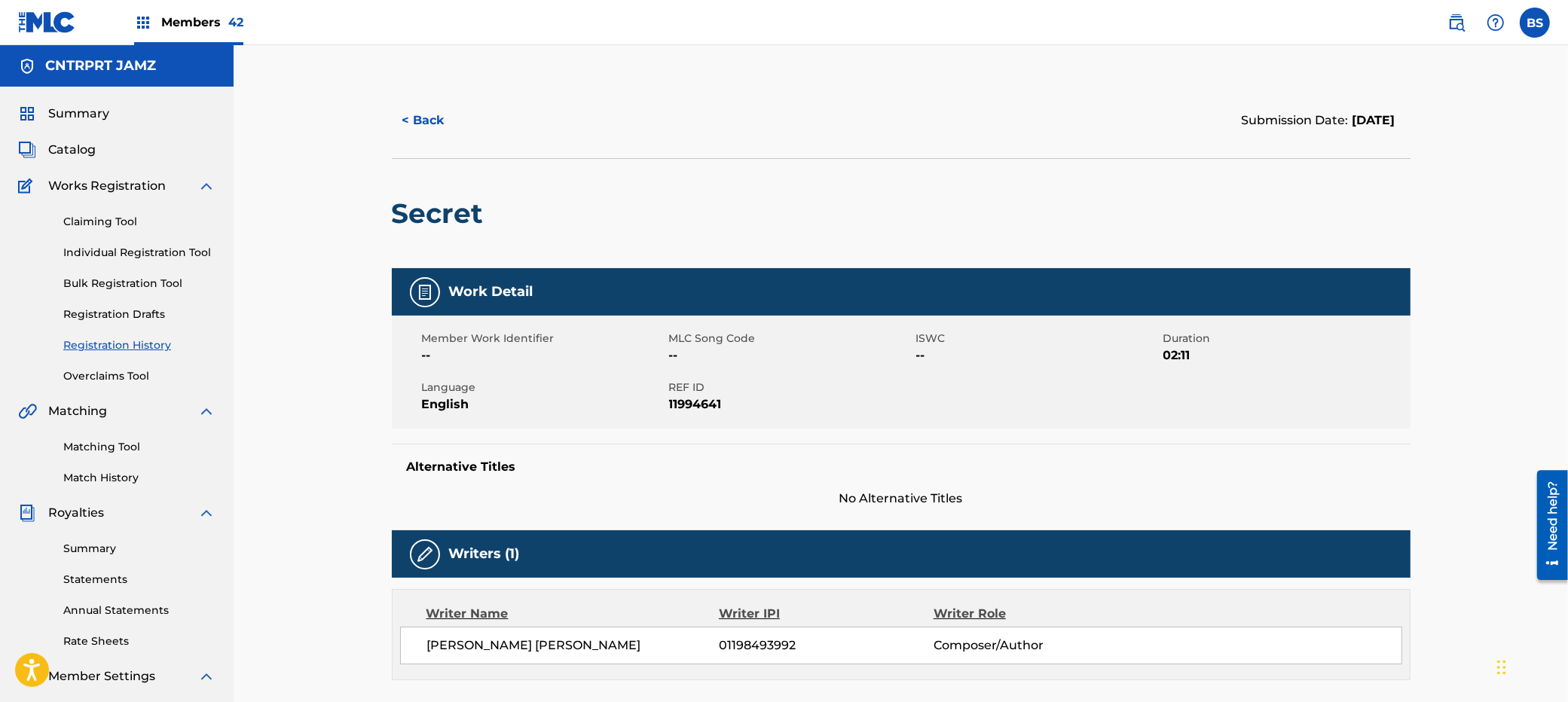
click at [449, 214] on h2 "Secret" at bounding box center [441, 213] width 99 height 34
click at [451, 212] on h2 "Secret" at bounding box center [441, 213] width 99 height 34
copy h2 "Secret"
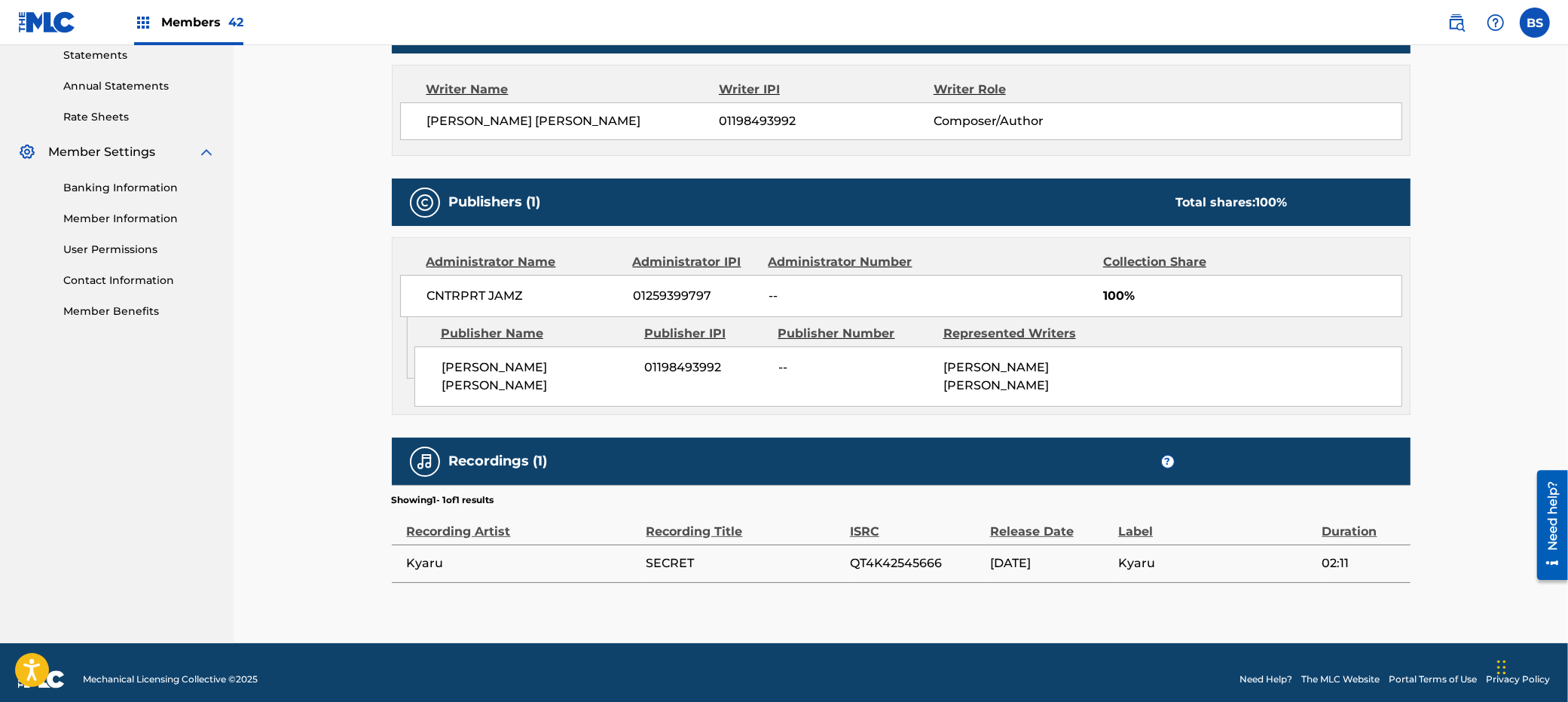
click at [444, 554] on span "Kyaru" at bounding box center [523, 563] width 232 height 18
click at [433, 554] on span "Kyaru" at bounding box center [523, 563] width 232 height 18
copy span "Kyaru"
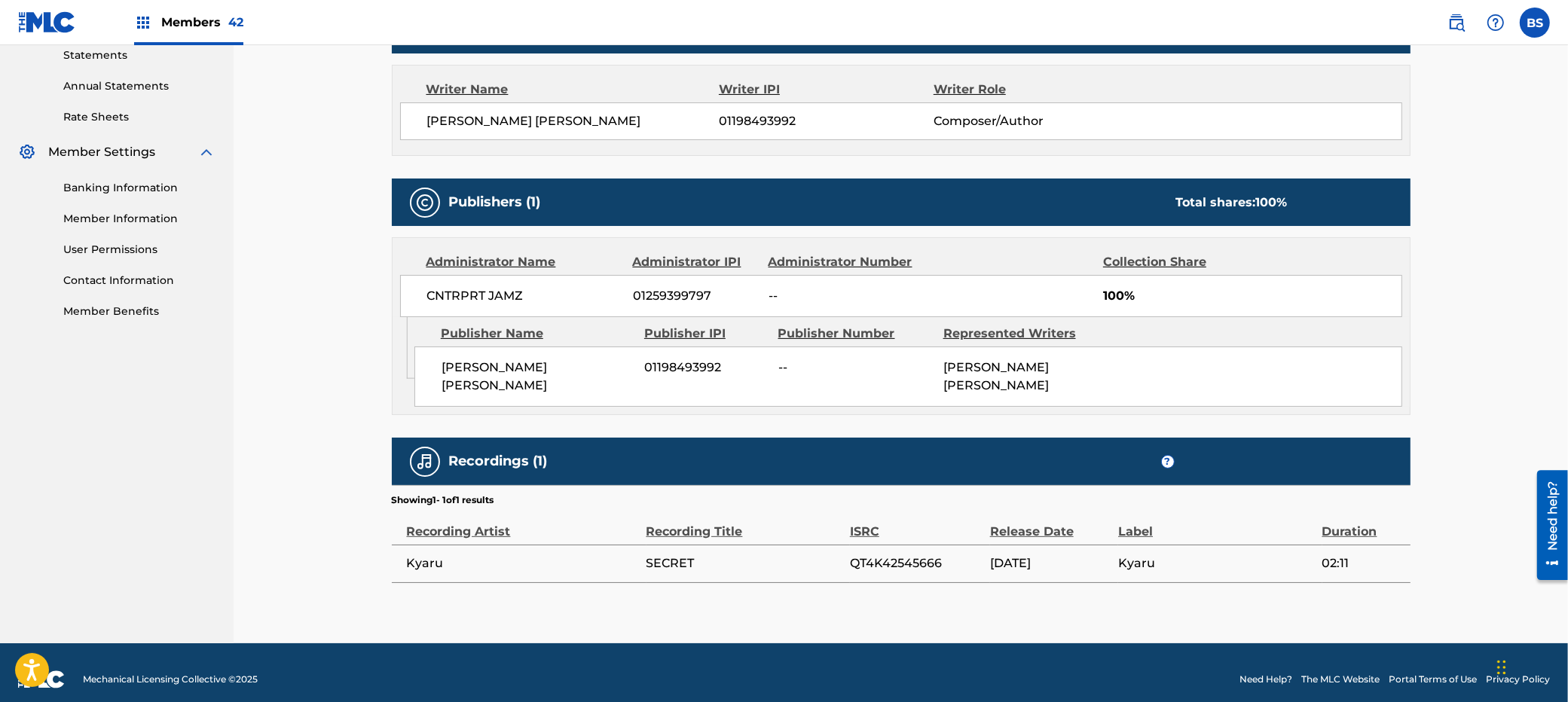
click at [494, 302] on span "CNTRPRT JAMZ" at bounding box center [525, 295] width 195 height 18
copy div "CNTRPRT JAMZ"
click at [511, 364] on span "[PERSON_NAME] [PERSON_NAME]" at bounding box center [538, 377] width 192 height 36
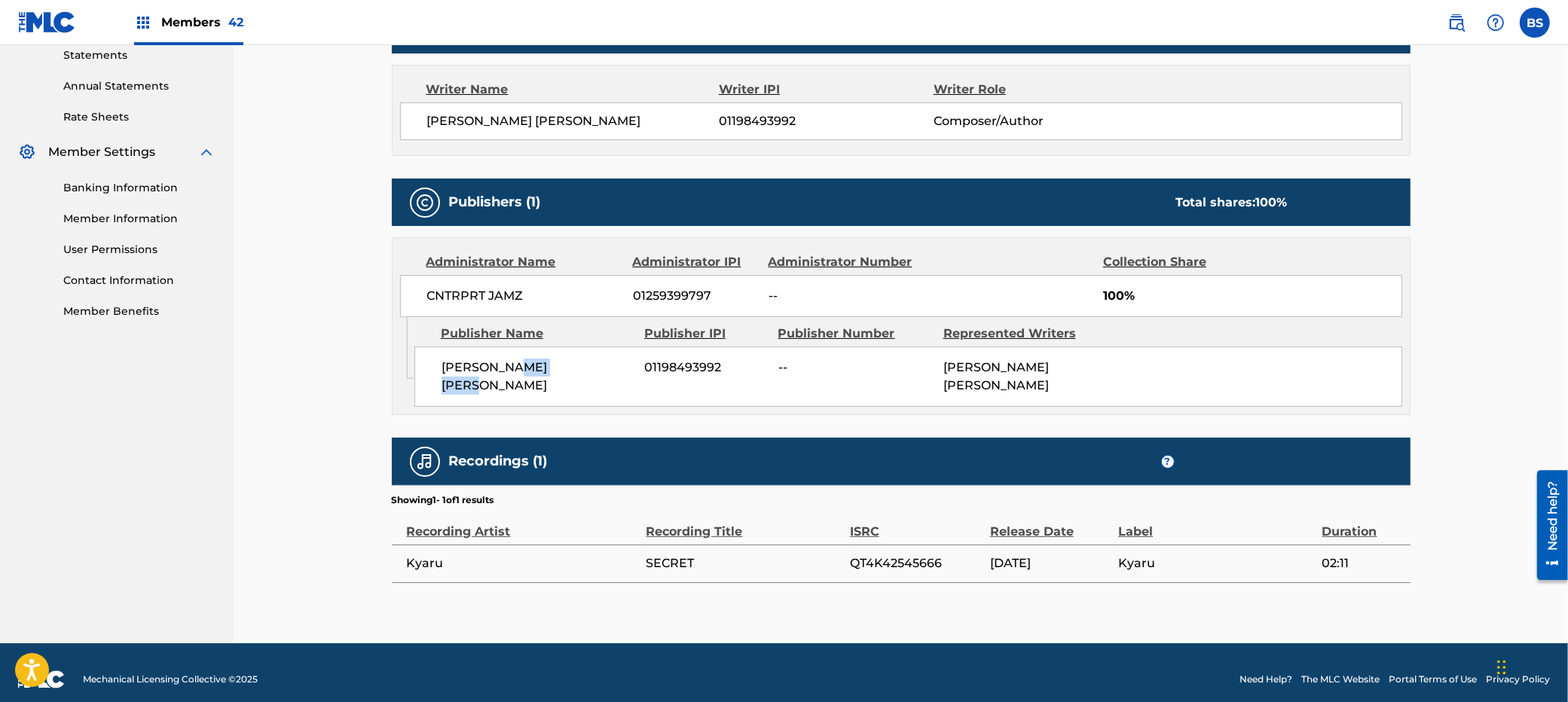
click at [511, 364] on span "[PERSON_NAME] [PERSON_NAME]" at bounding box center [538, 377] width 192 height 36
copy div "[PERSON_NAME] [PERSON_NAME]"
click at [918, 555] on span "QT4K42545666" at bounding box center [915, 563] width 132 height 18
drag, startPoint x: 918, startPoint y: 555, endPoint x: 918, endPoint y: 260, distance: 295.0
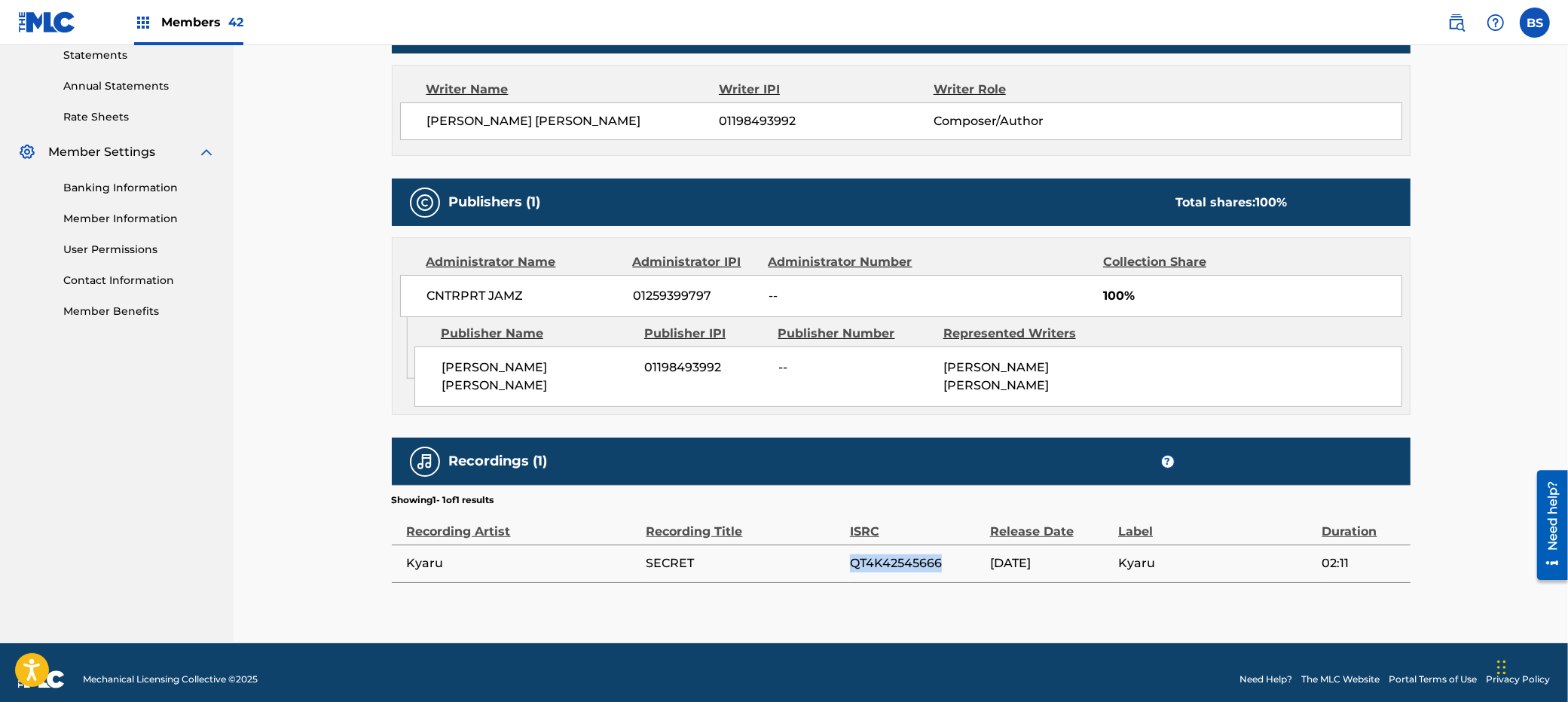
click at [919, 555] on span "QT4K42545666" at bounding box center [915, 563] width 132 height 18
copy span "QT4K42545666"
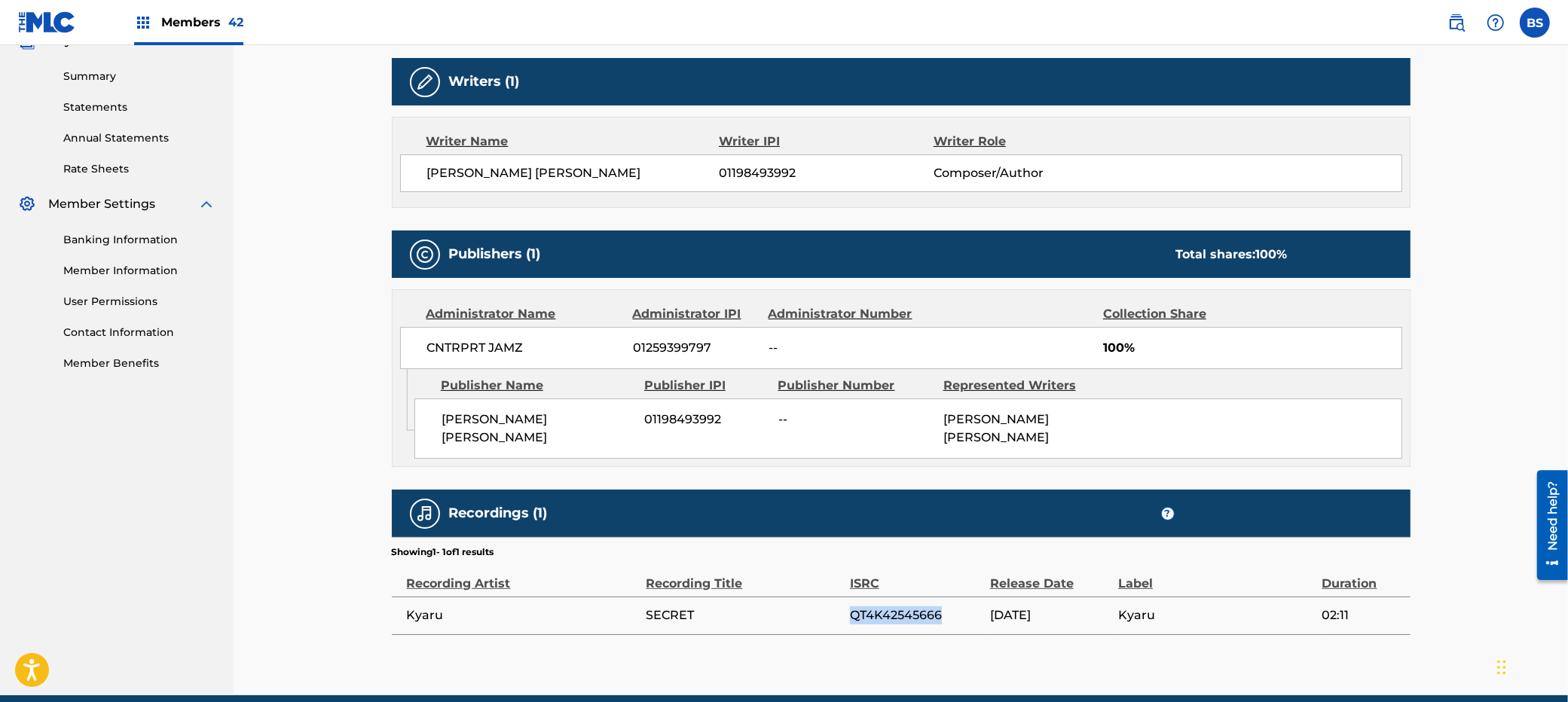
scroll to position [0, 0]
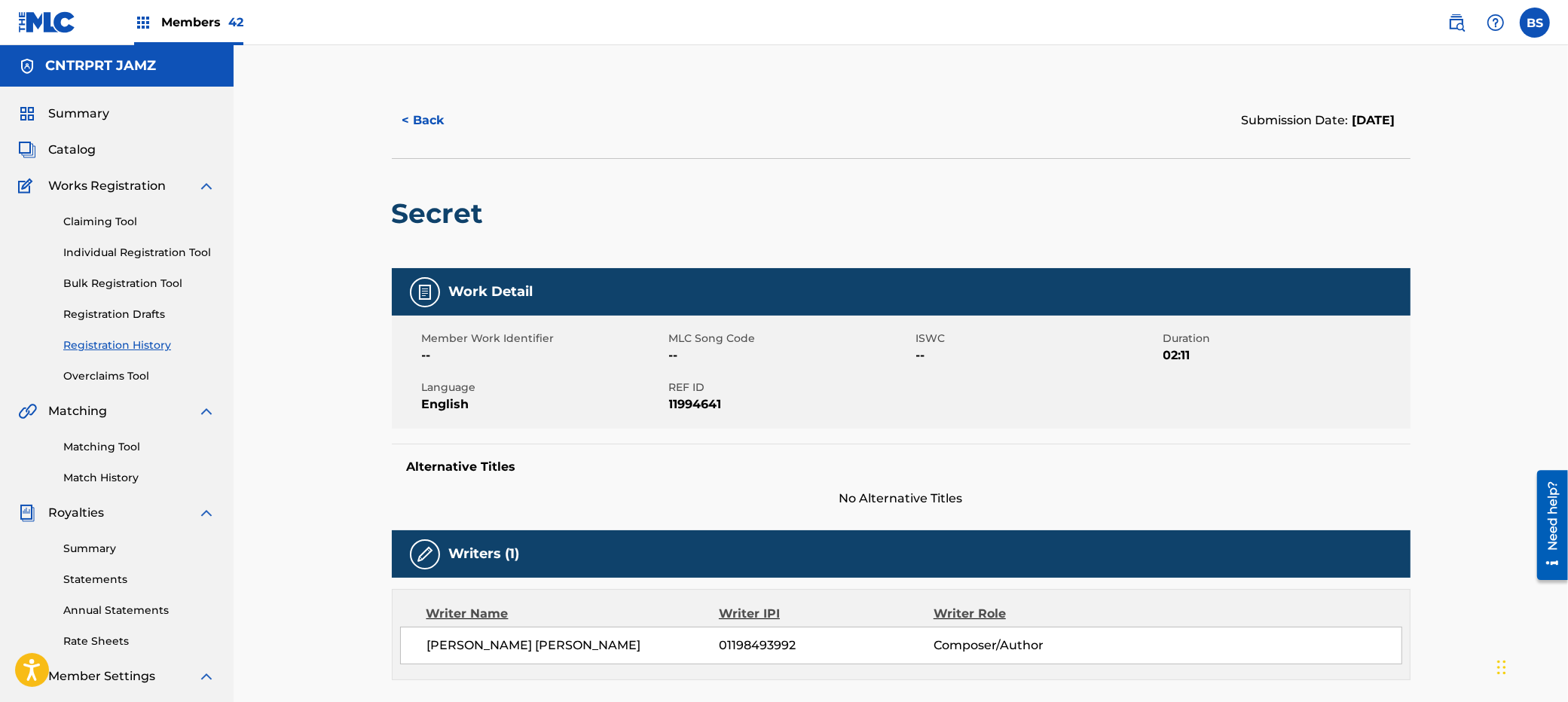
click at [460, 206] on h2 "Secret" at bounding box center [441, 213] width 99 height 34
click at [433, 213] on h2 "Secret" at bounding box center [441, 213] width 99 height 34
drag, startPoint x: 433, startPoint y: 213, endPoint x: 434, endPoint y: 253, distance: 40.0
click at [434, 214] on h2 "Secret" at bounding box center [441, 213] width 99 height 34
copy h2 "Secret"
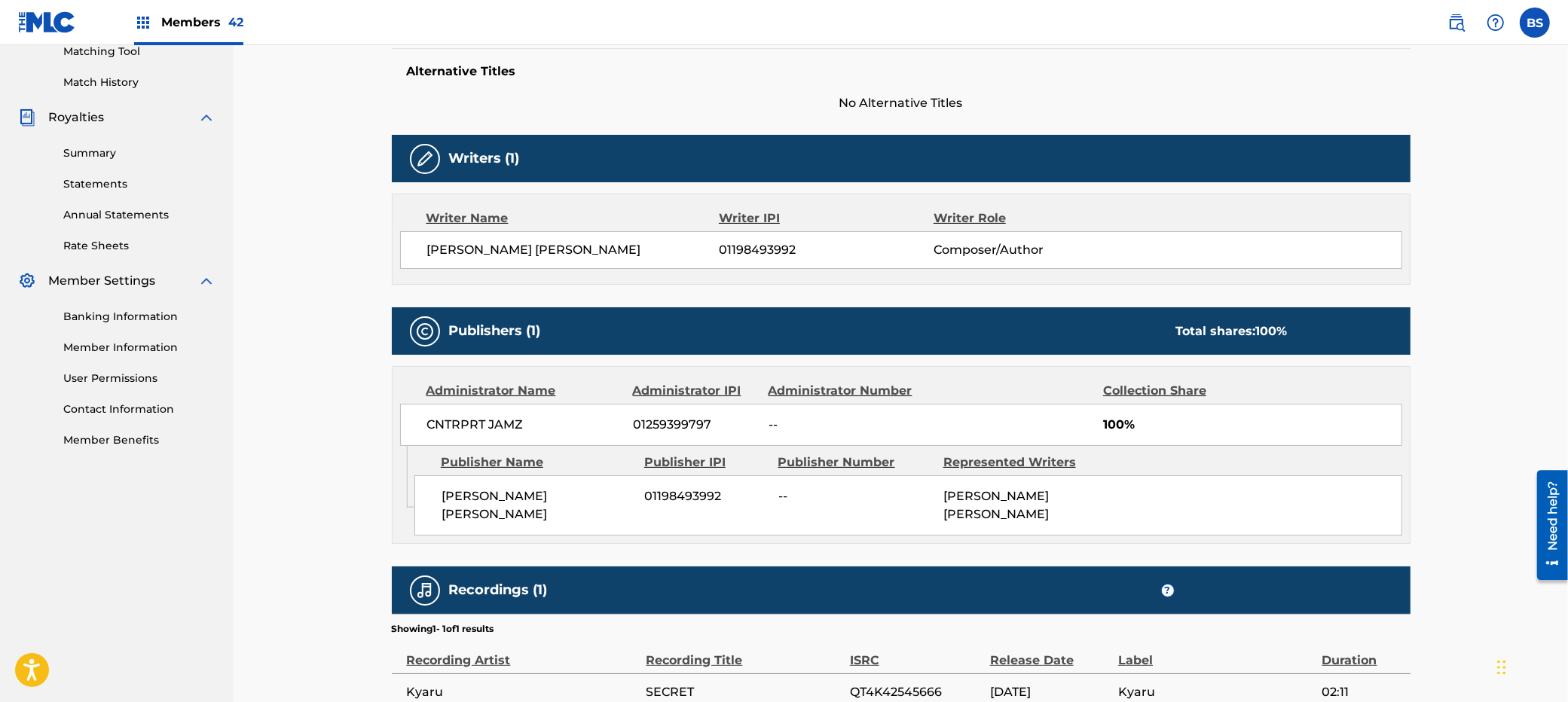
click at [771, 250] on span "01198493992" at bounding box center [826, 250] width 214 height 18
drag, startPoint x: 771, startPoint y: 250, endPoint x: 650, endPoint y: 293, distance: 128.4
click at [771, 250] on span "01198493992" at bounding box center [826, 250] width 214 height 18
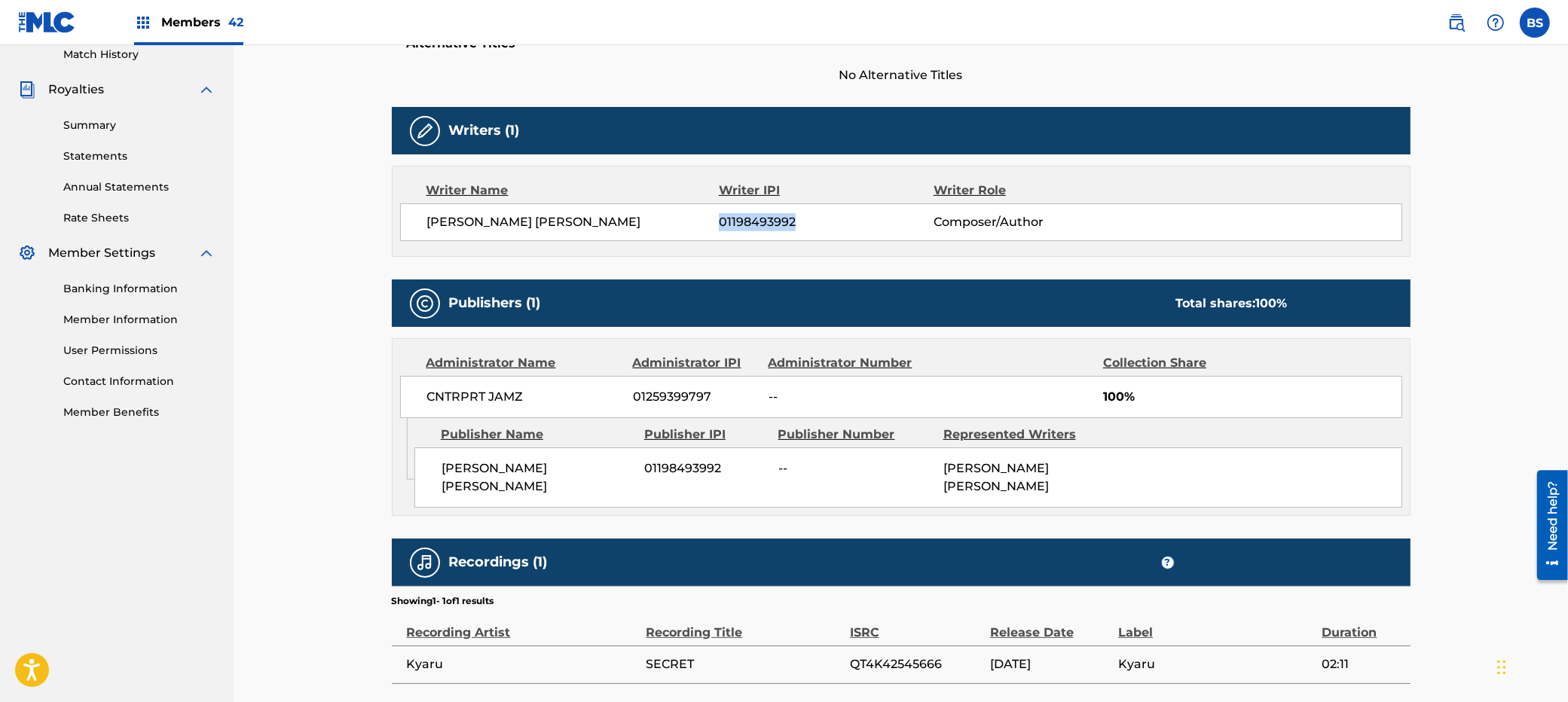
scroll to position [431, 0]
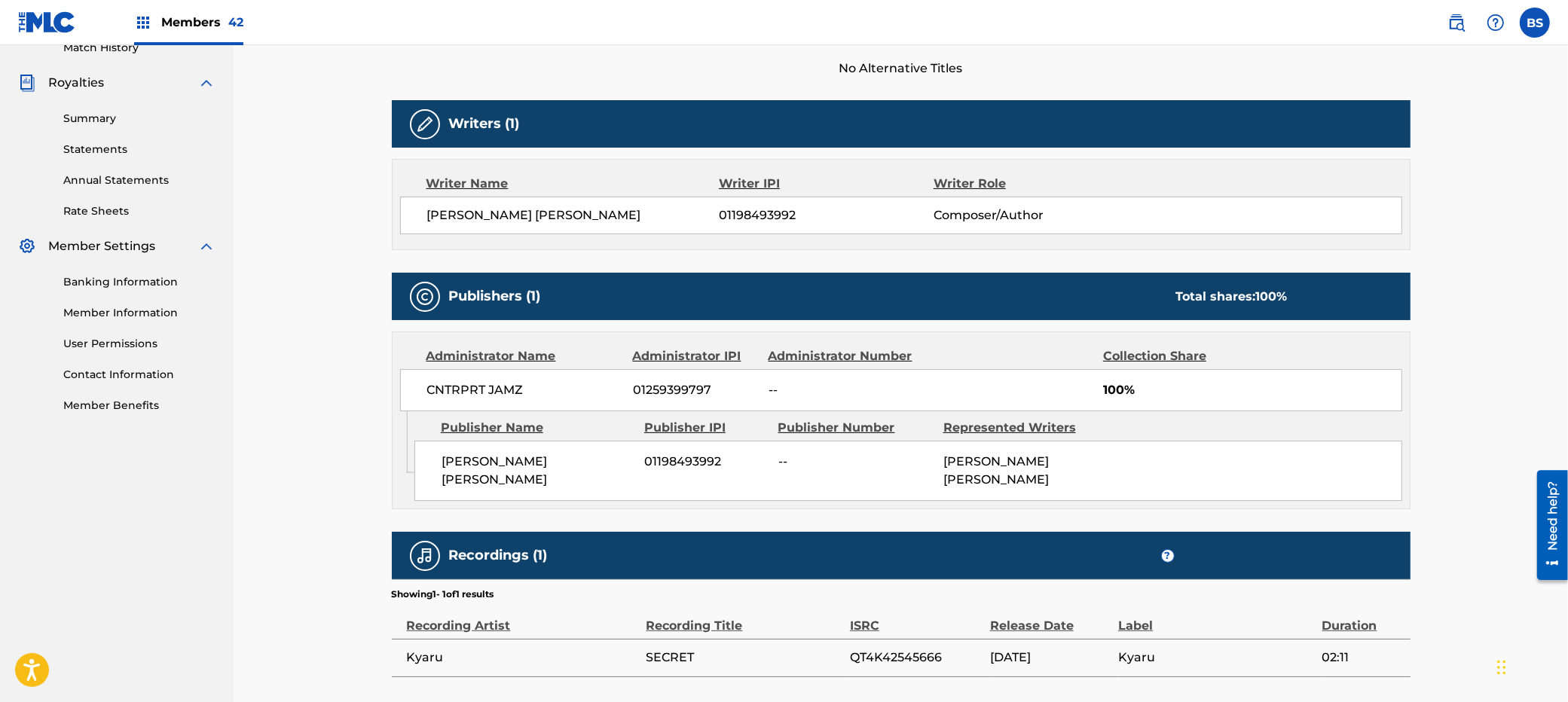
click at [653, 393] on span "01259399797" at bounding box center [695, 390] width 125 height 18
drag, startPoint x: 653, startPoint y: 393, endPoint x: 565, endPoint y: 460, distance: 110.6
click at [651, 394] on span "01259399797" at bounding box center [695, 390] width 125 height 18
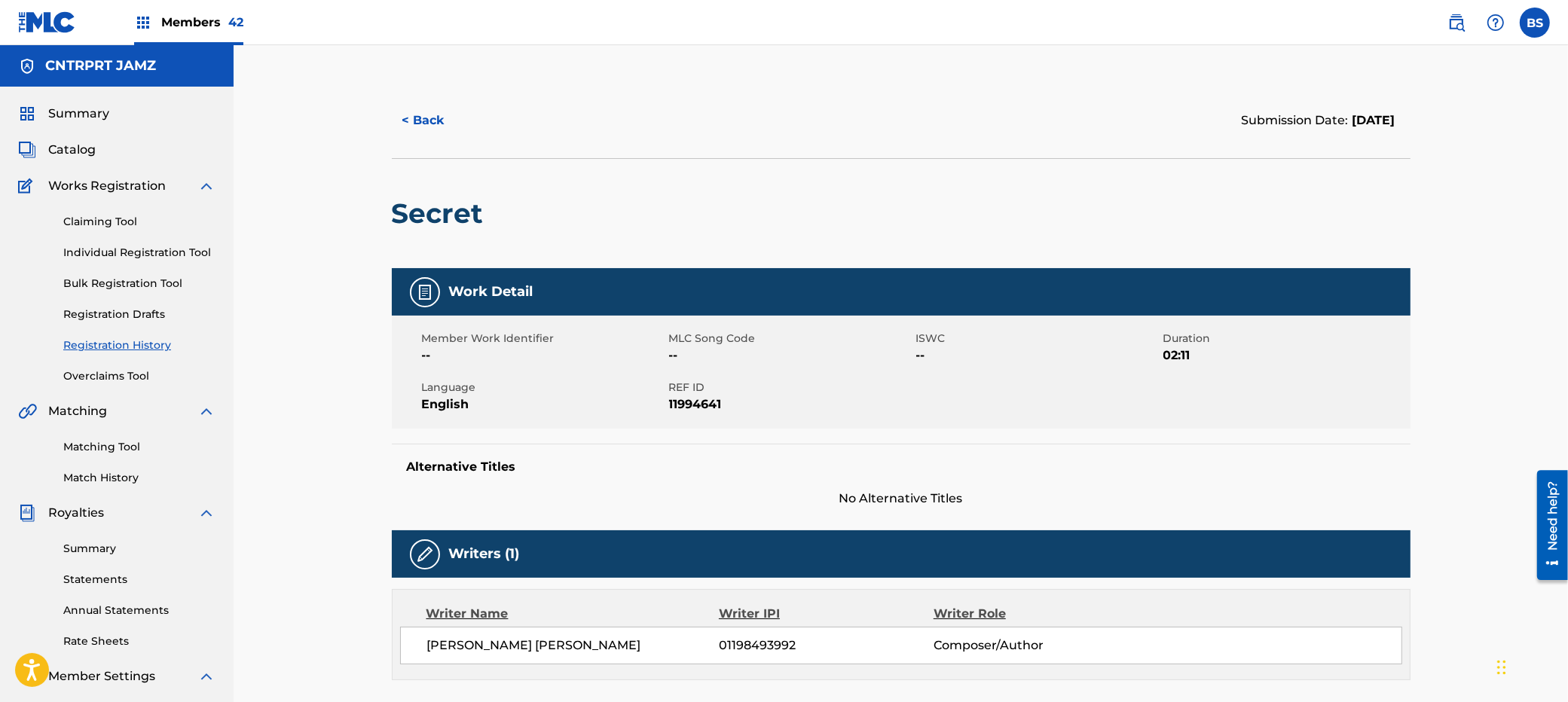
click at [187, 21] on span "Members 42" at bounding box center [202, 22] width 82 height 17
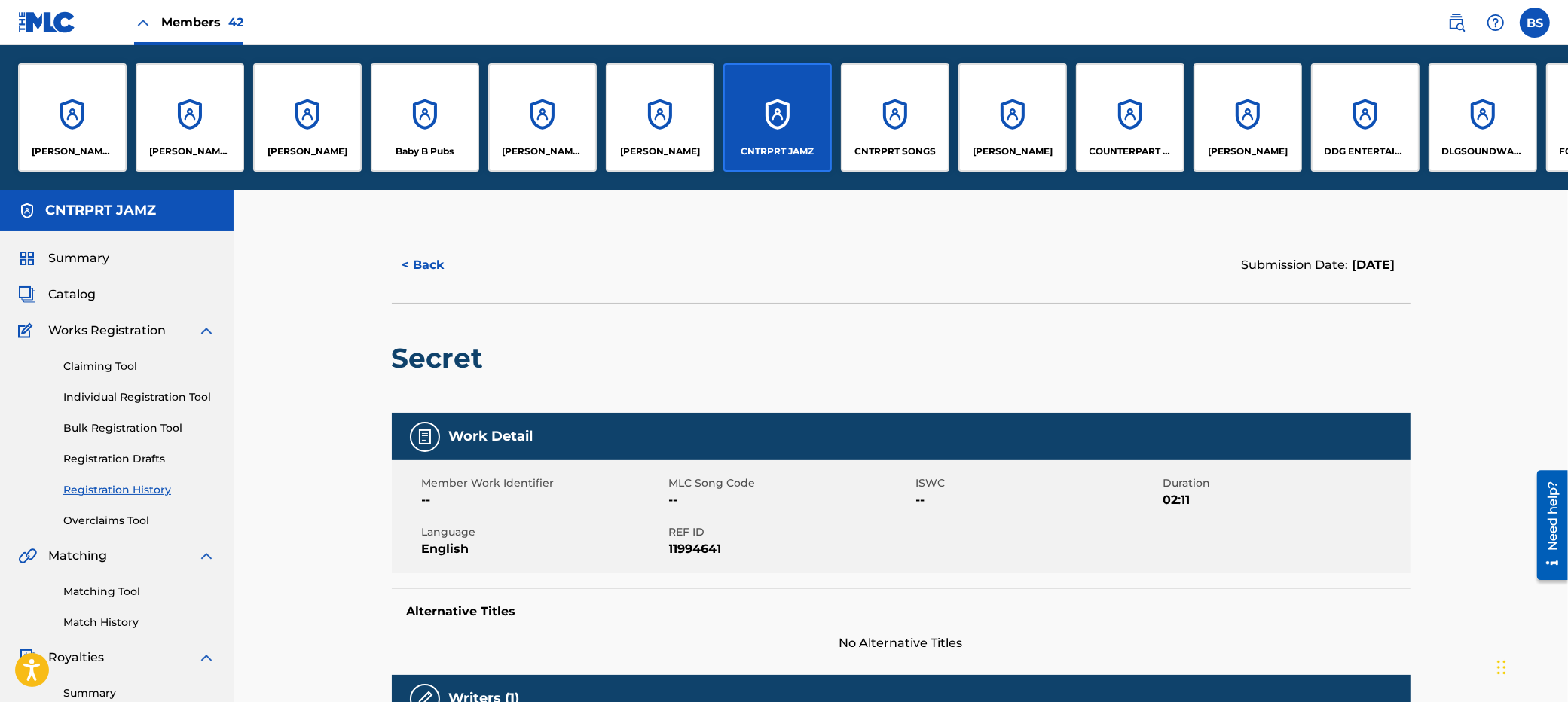
click at [878, 116] on div "CNTRPRT SONGS" at bounding box center [895, 117] width 109 height 109
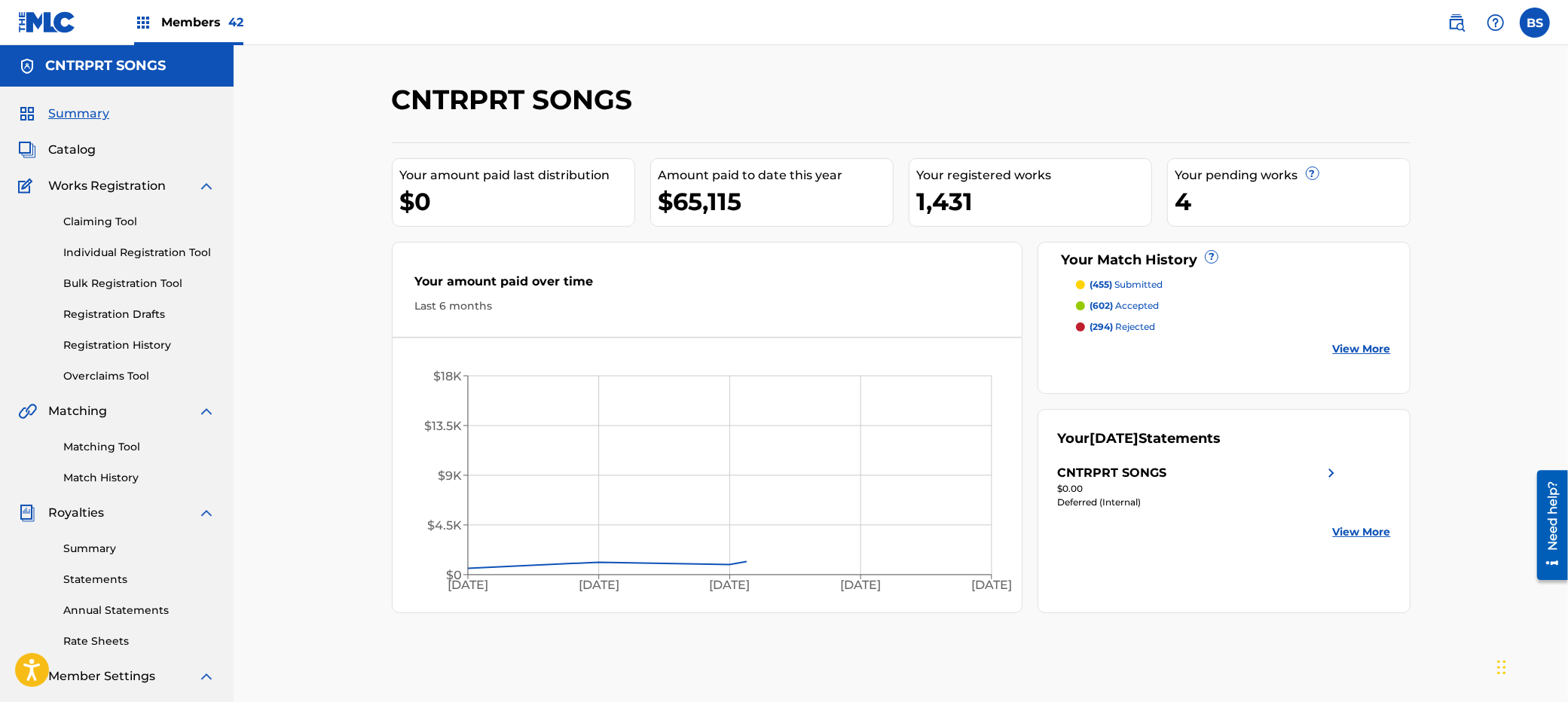
click at [78, 146] on span "Catalog" at bounding box center [72, 150] width 48 height 18
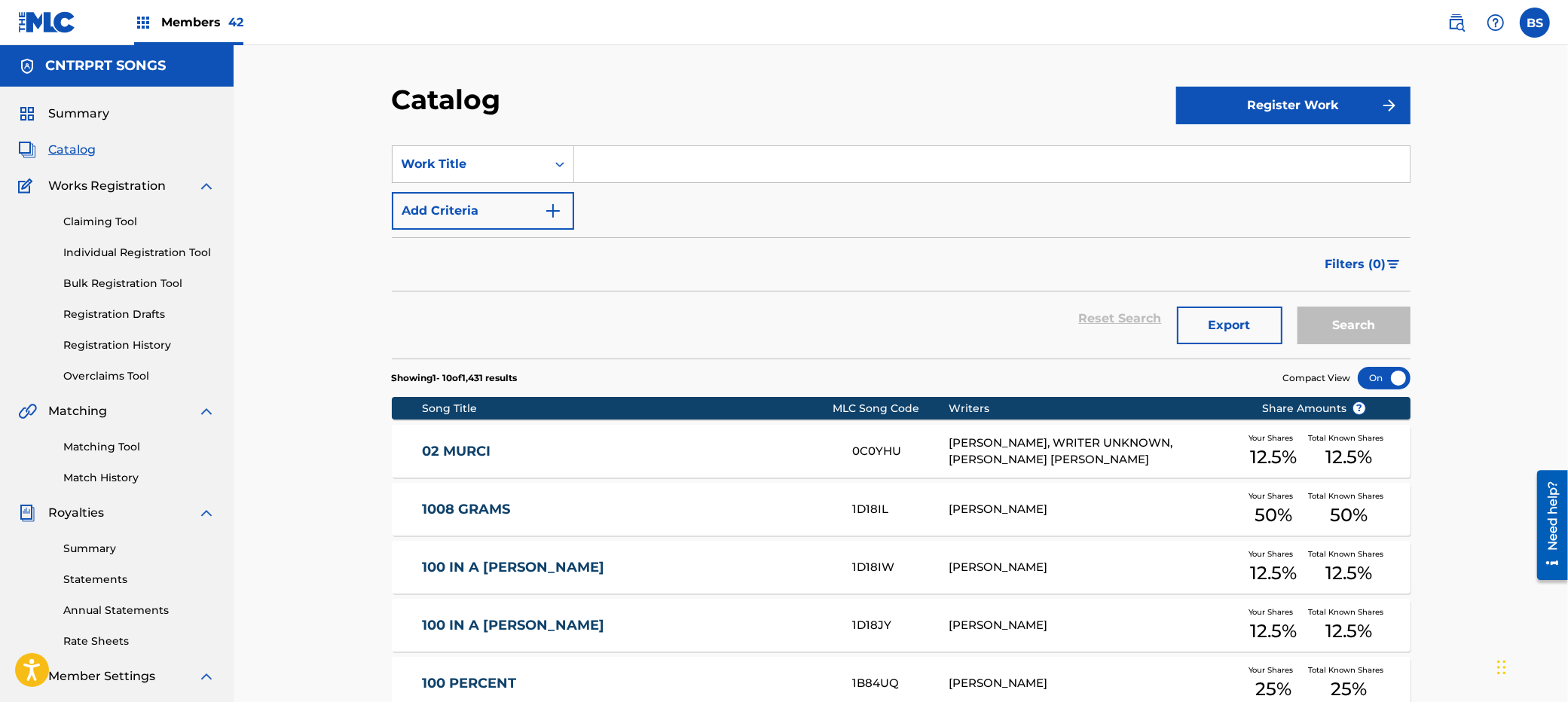
click at [640, 153] on input "Search Form" at bounding box center [992, 164] width 835 height 36
type input "69"
click at [1297, 307] on button "Search" at bounding box center [1354, 326] width 113 height 38
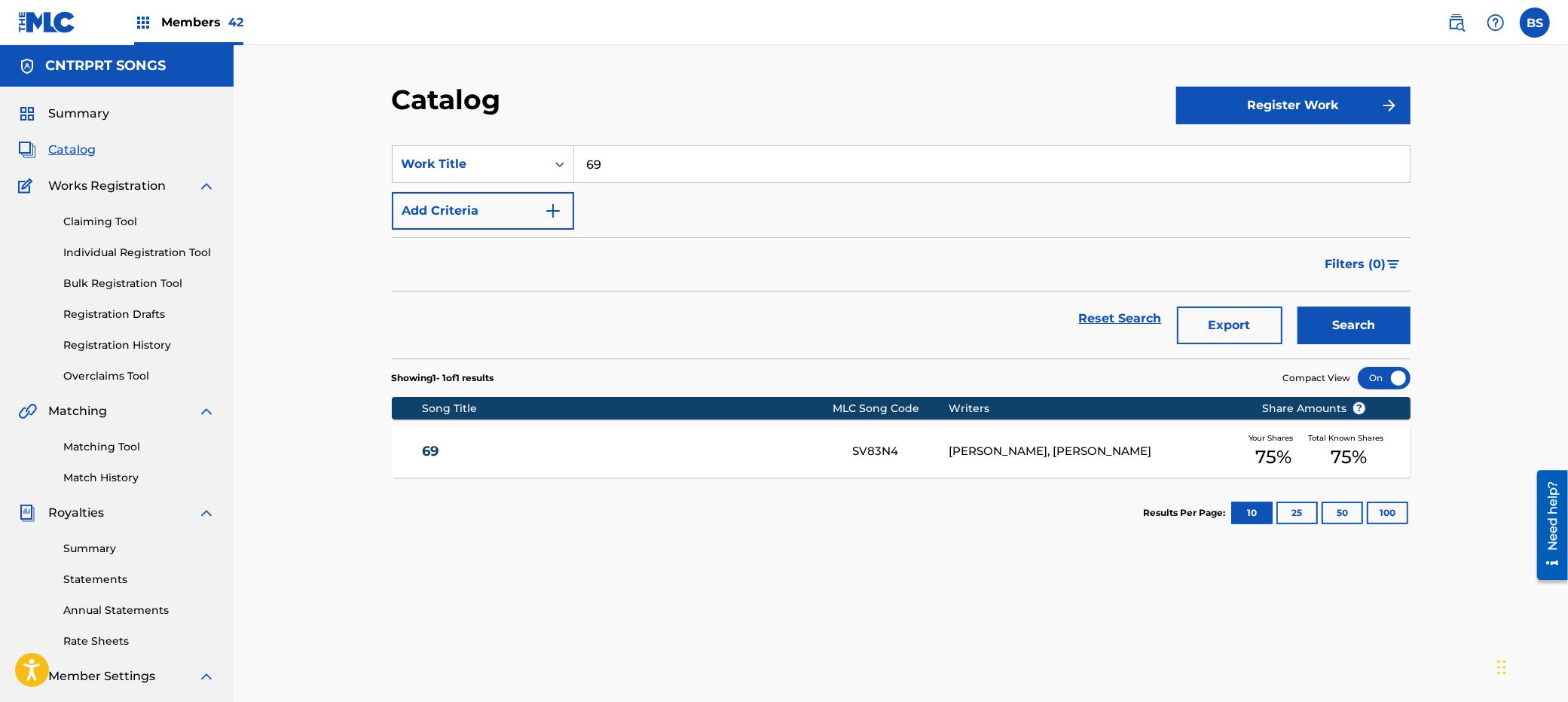
click at [925, 434] on div "69 SV83N4 [PERSON_NAME], [PERSON_NAME] Your Shares 75 % Total Known Shares 75 %" at bounding box center [901, 451] width 1019 height 52
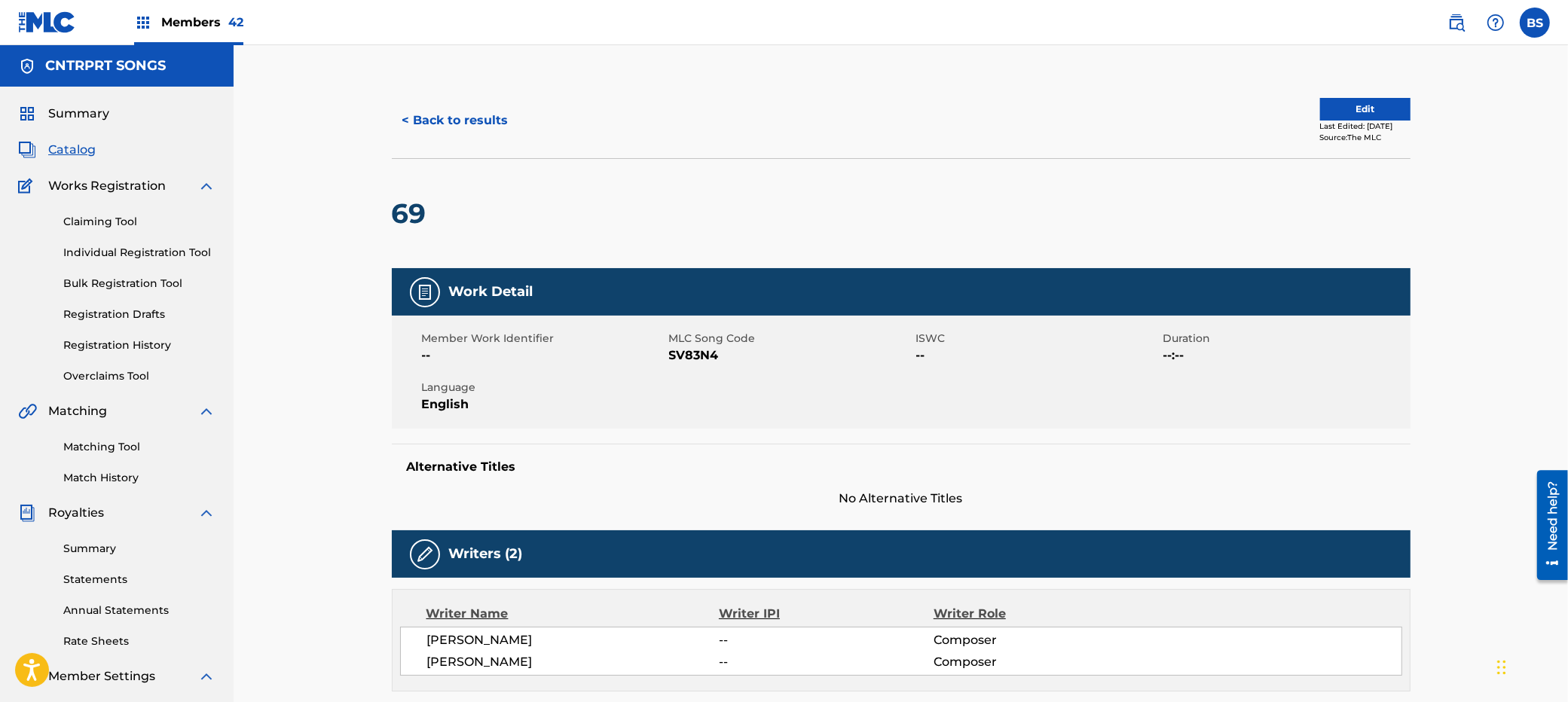
click at [477, 110] on button "< Back to results" at bounding box center [455, 121] width 128 height 38
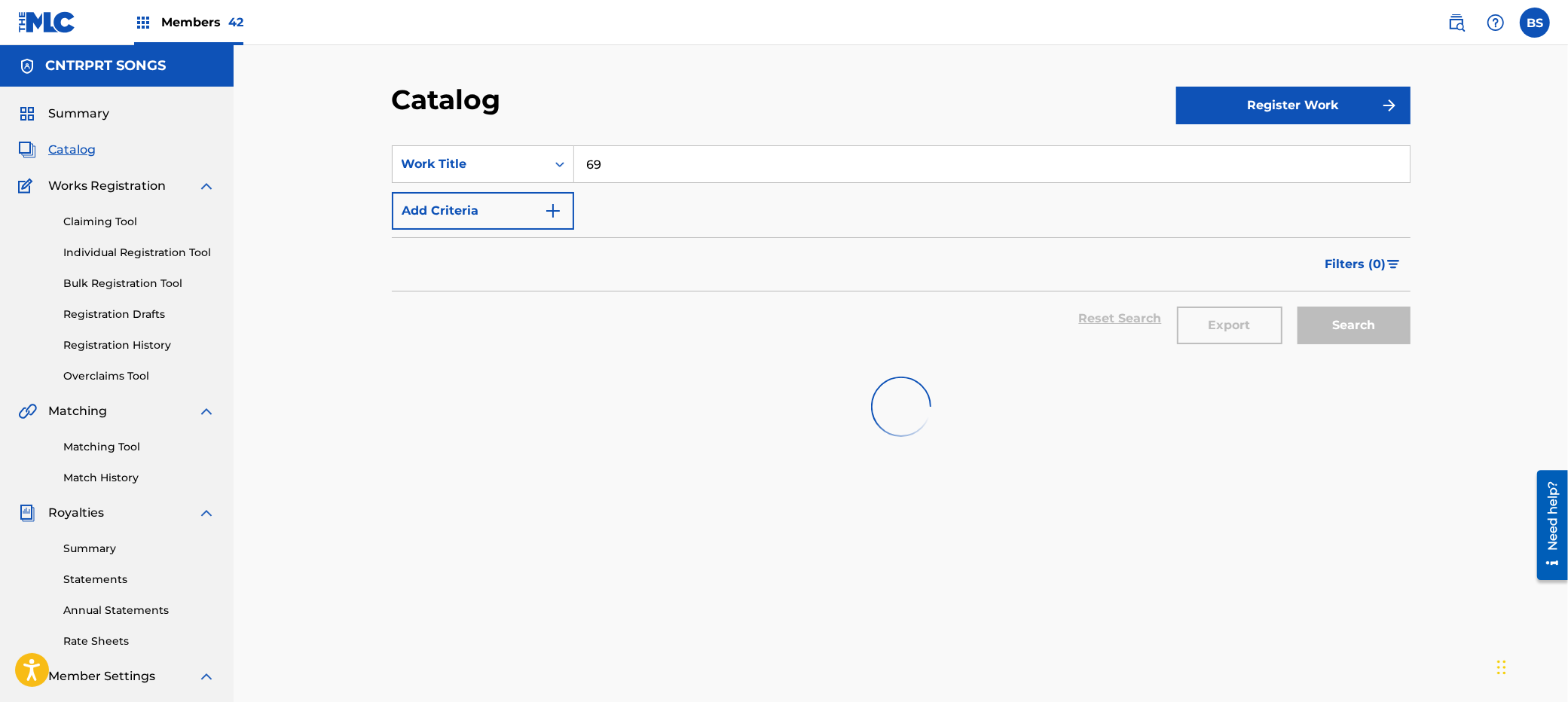
click at [667, 156] on input "69" at bounding box center [992, 164] width 835 height 36
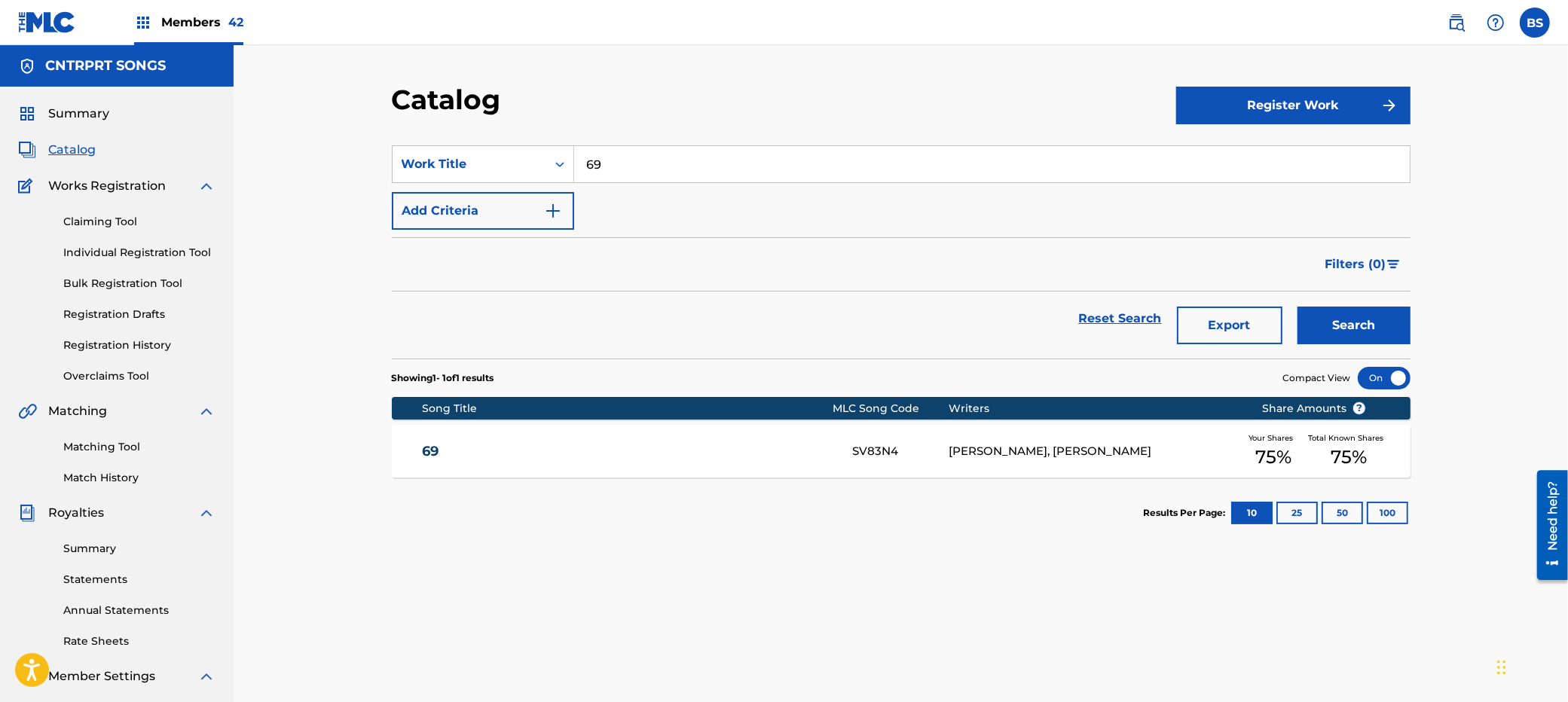
click at [667, 156] on input "69" at bounding box center [992, 164] width 835 height 36
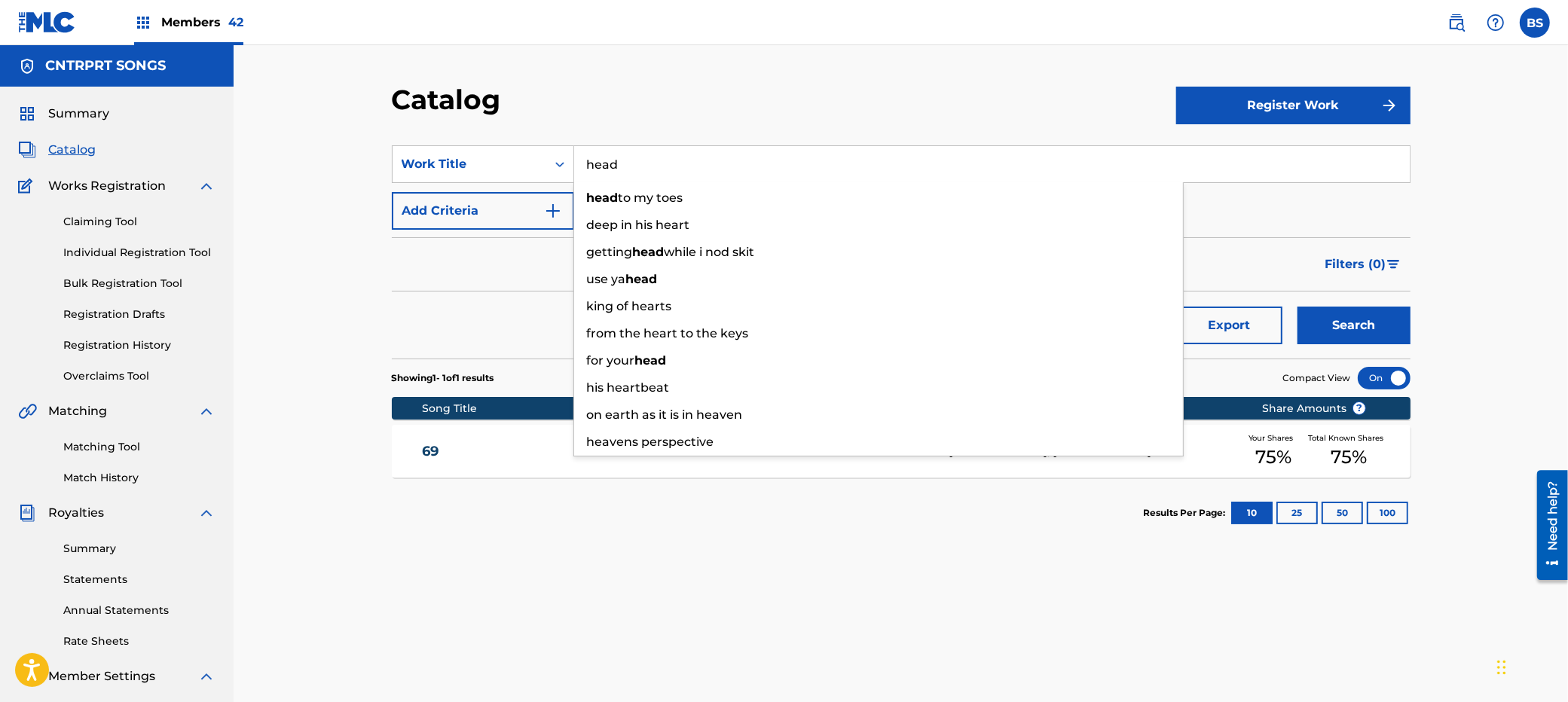
click at [1297, 307] on button "Search" at bounding box center [1354, 326] width 113 height 38
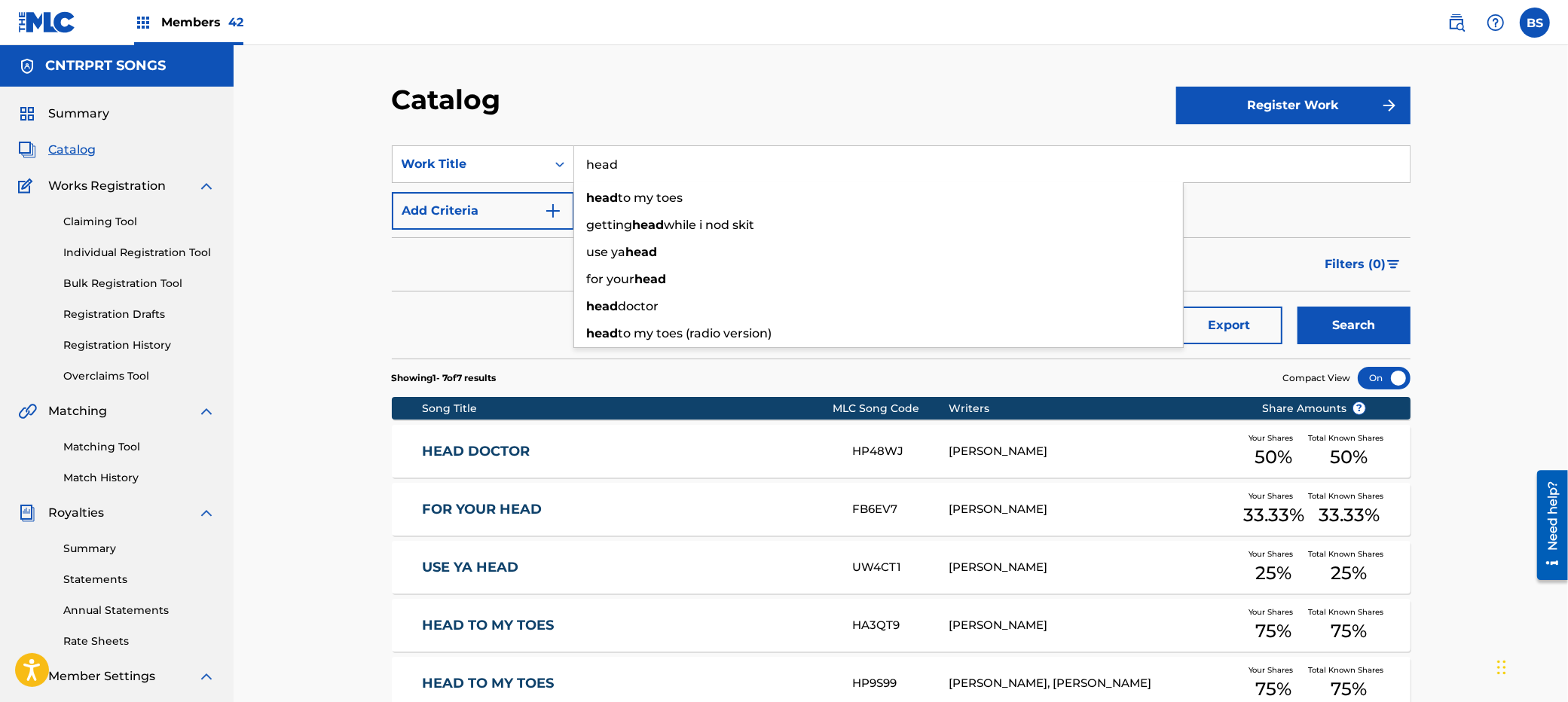
click at [671, 151] on input "head" at bounding box center [992, 164] width 835 height 36
click at [666, 153] on input "head" at bounding box center [992, 164] width 835 height 36
paste input "They Can Hate"
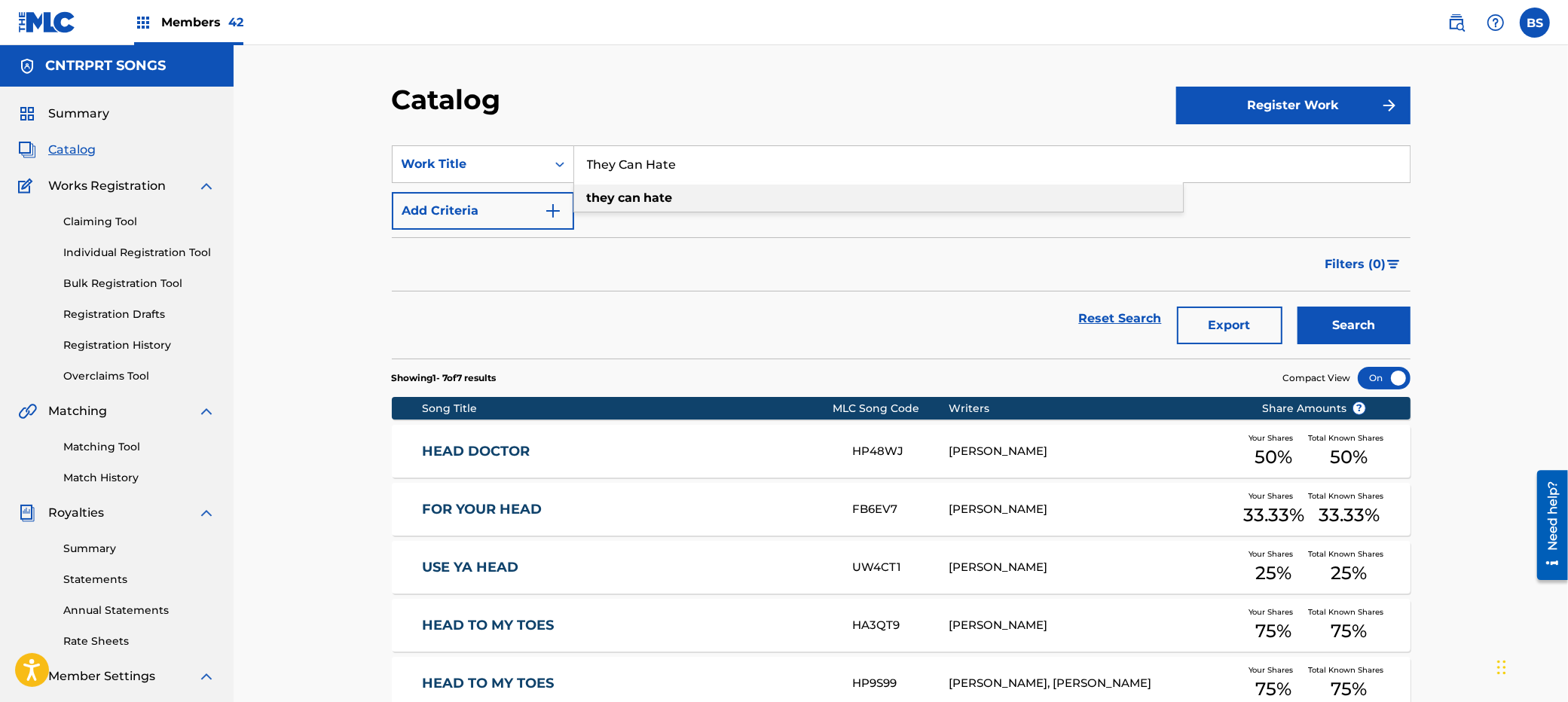
click at [625, 200] on strong "can" at bounding box center [630, 197] width 23 height 14
type input "they can hate"
click at [1362, 327] on button "Search" at bounding box center [1354, 326] width 113 height 38
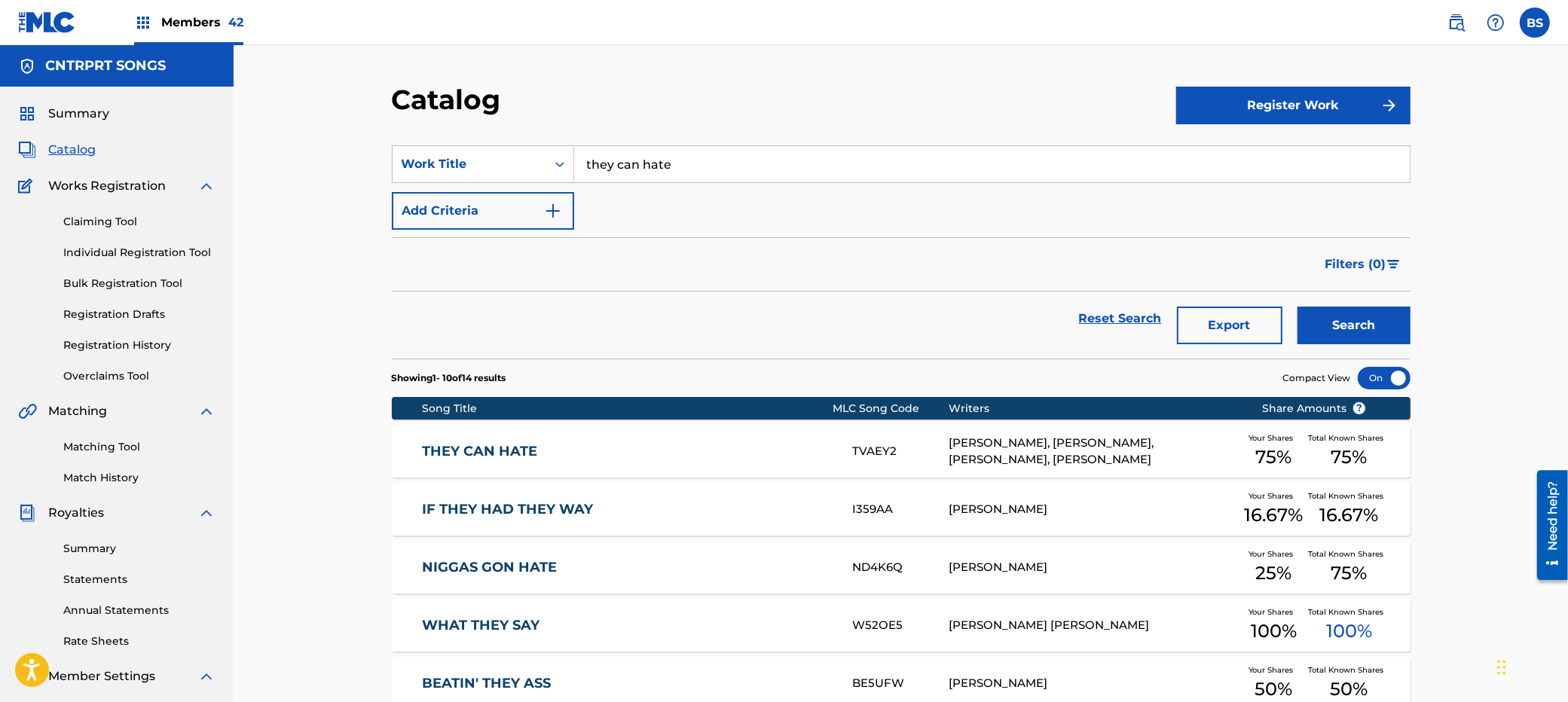
click at [653, 443] on link "THEY CAN HATE" at bounding box center [627, 451] width 410 height 17
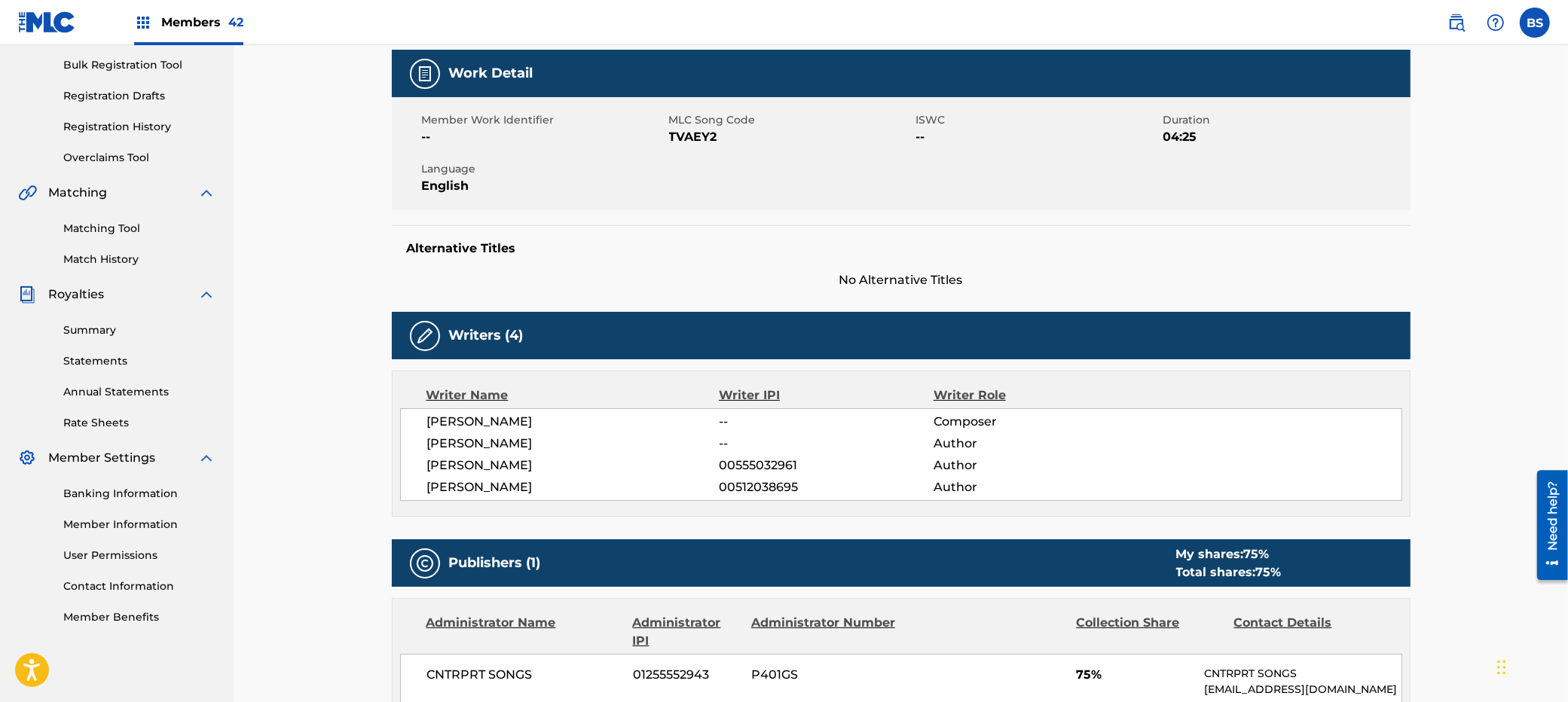
scroll to position [219, 0]
click at [748, 467] on span "00555032961" at bounding box center [826, 465] width 214 height 18
click at [759, 487] on span "00512038695" at bounding box center [826, 487] width 214 height 18
drag, startPoint x: 759, startPoint y: 487, endPoint x: 763, endPoint y: 528, distance: 41.2
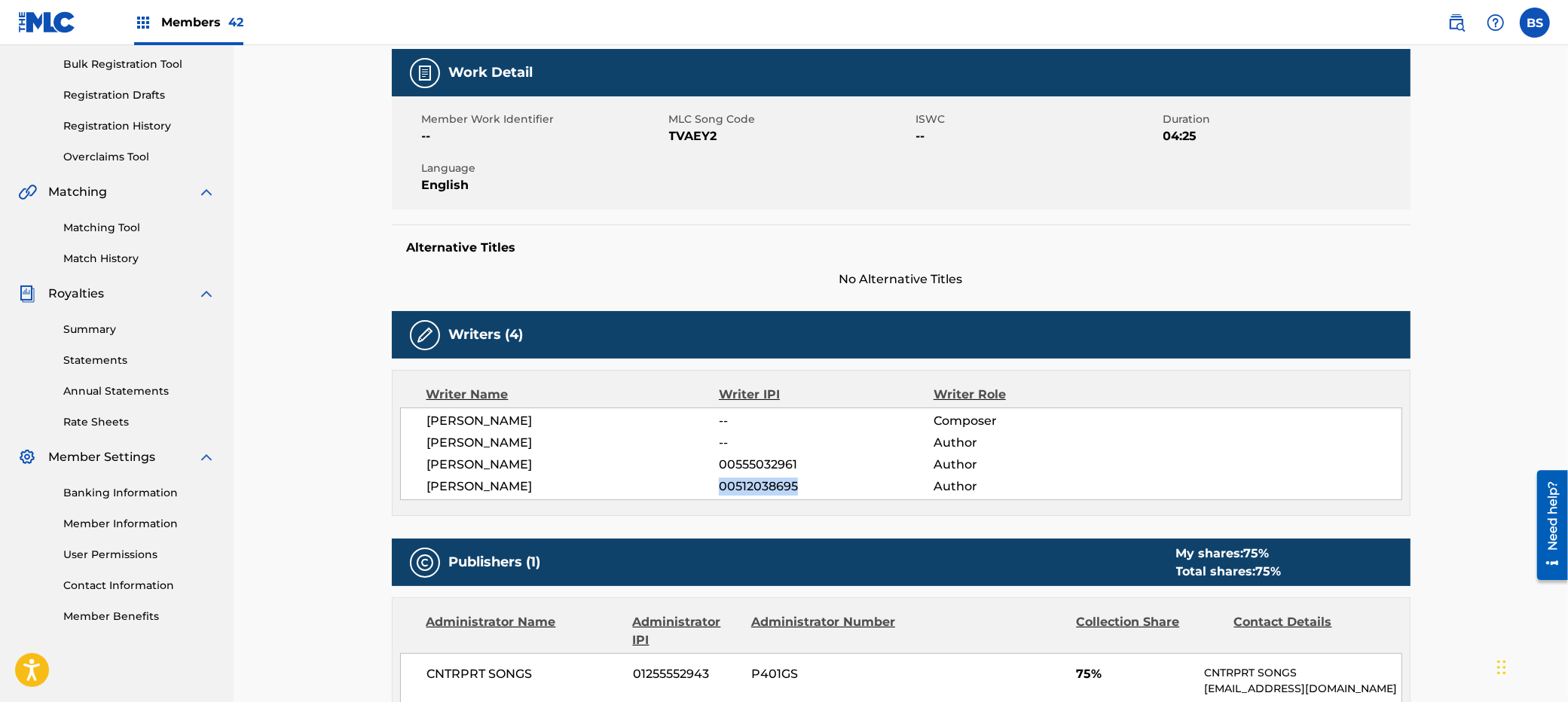
click at [759, 486] on span "00512038695" at bounding box center [826, 487] width 214 height 18
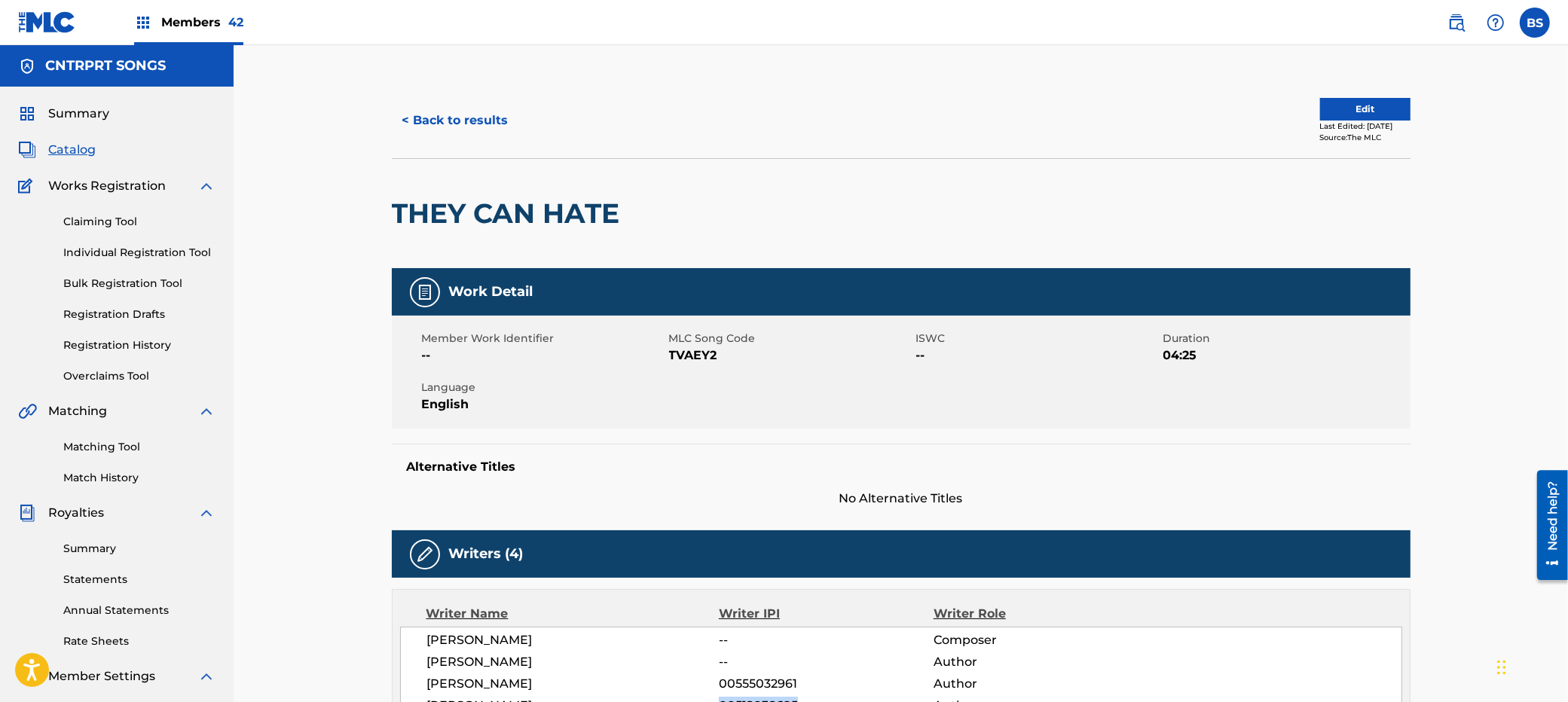
click at [442, 111] on button "< Back to results" at bounding box center [455, 121] width 128 height 38
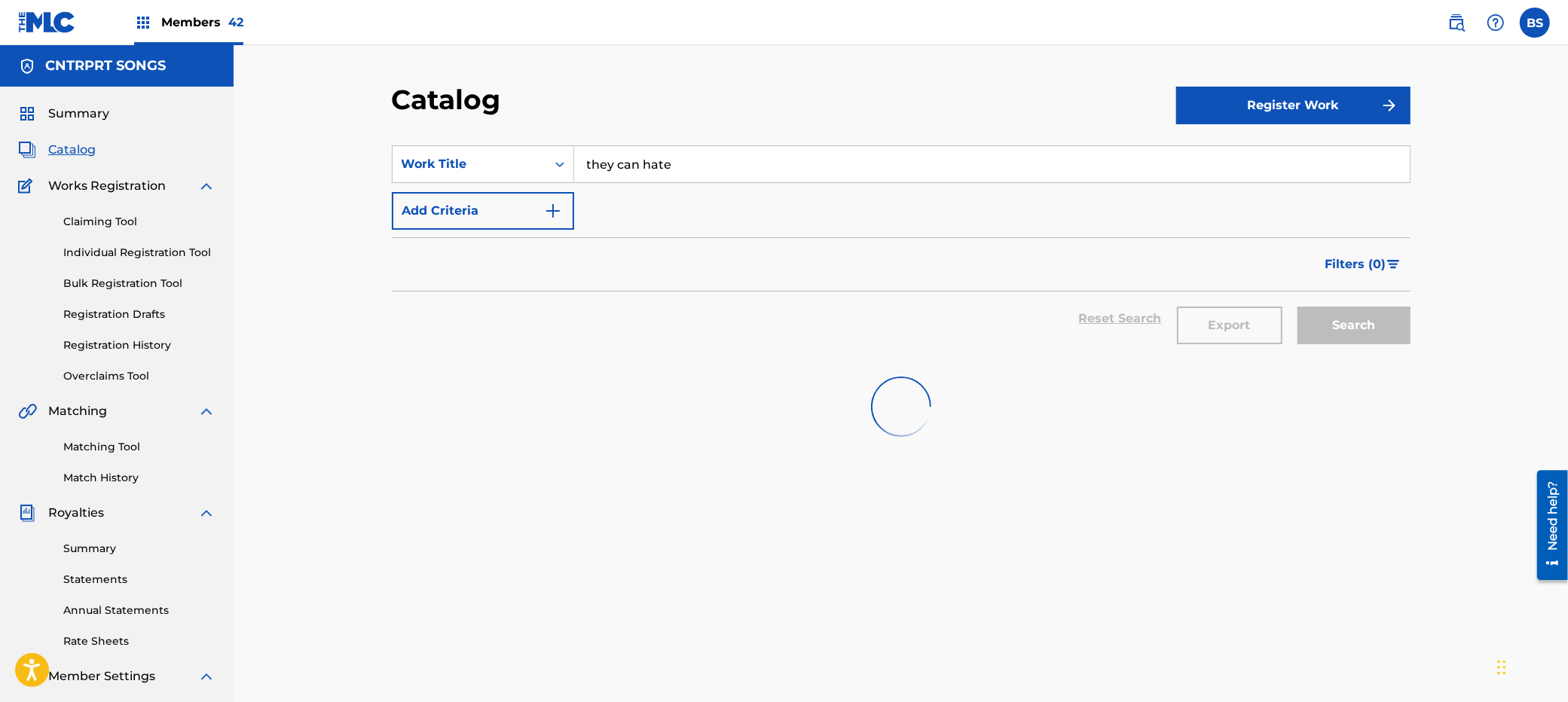
click at [648, 142] on section "SearchWithCriteriae834ee8e-bf02-40a0-ab53-e655a30d9331 Work Title they can hate…" at bounding box center [901, 243] width 1019 height 231
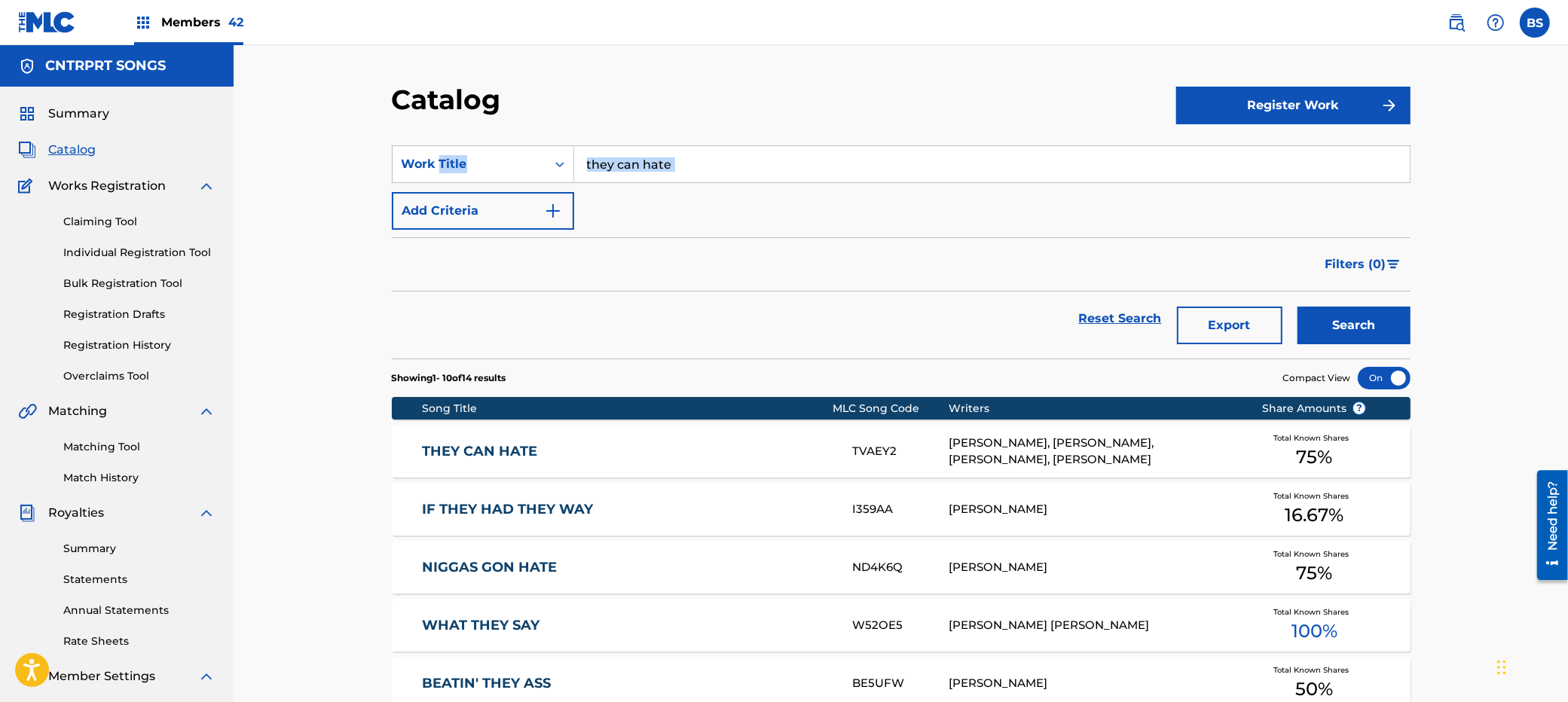
click at [648, 142] on section "SearchWithCriteriae834ee8e-bf02-40a0-ab53-e655a30d9331 Work Title they can hate…" at bounding box center [901, 243] width 1019 height 231
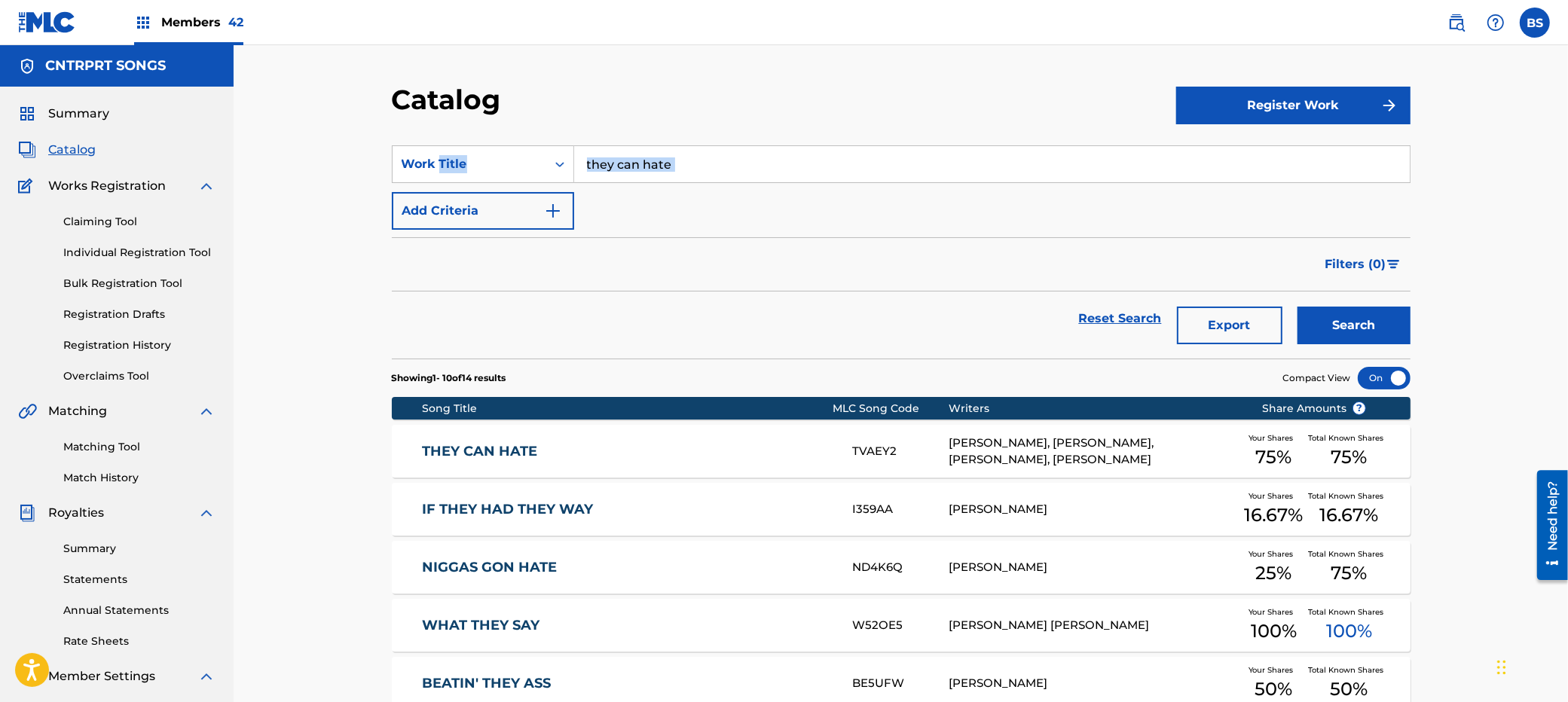
click at [646, 160] on input "they can hate" at bounding box center [992, 164] width 835 height 36
paste input "Baddest in the Building"
type input "Baddest in the Building"
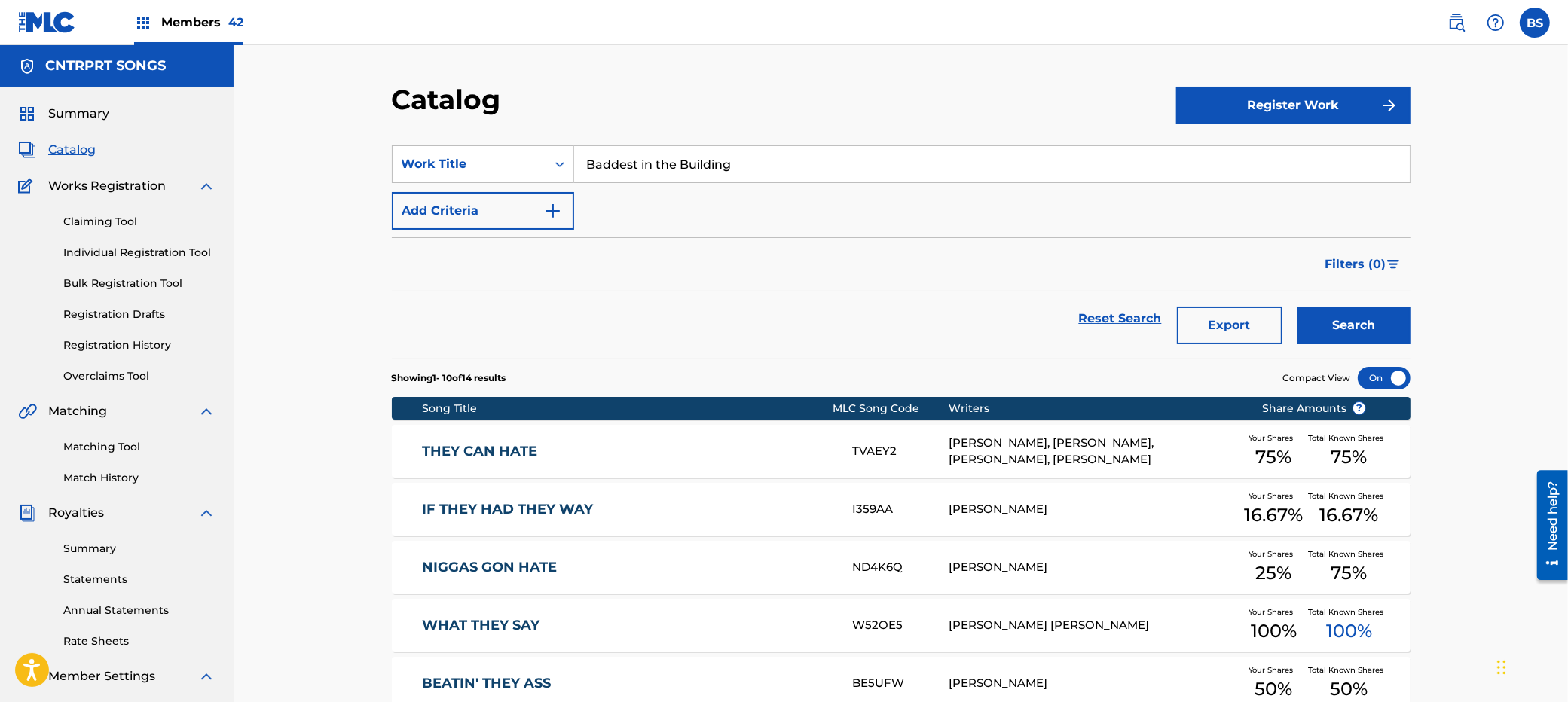
click at [1371, 312] on button "Search" at bounding box center [1354, 326] width 113 height 38
